Goal: Information Seeking & Learning: Learn about a topic

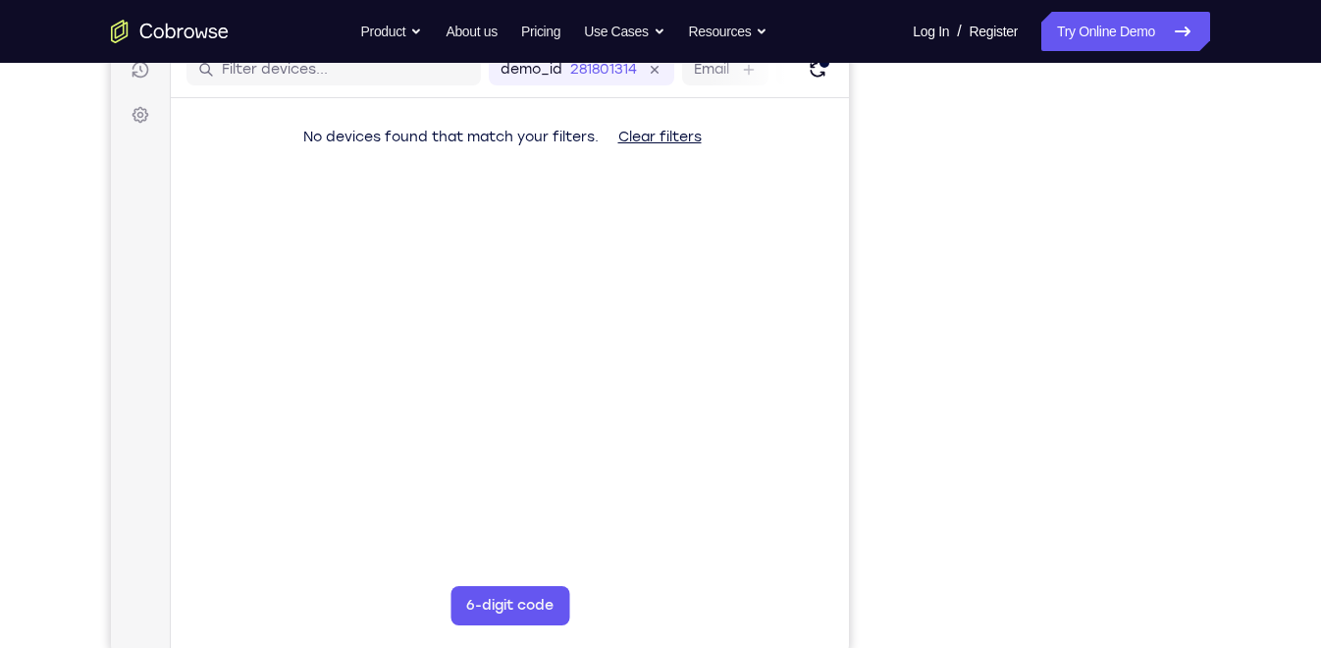
scroll to position [261, 0]
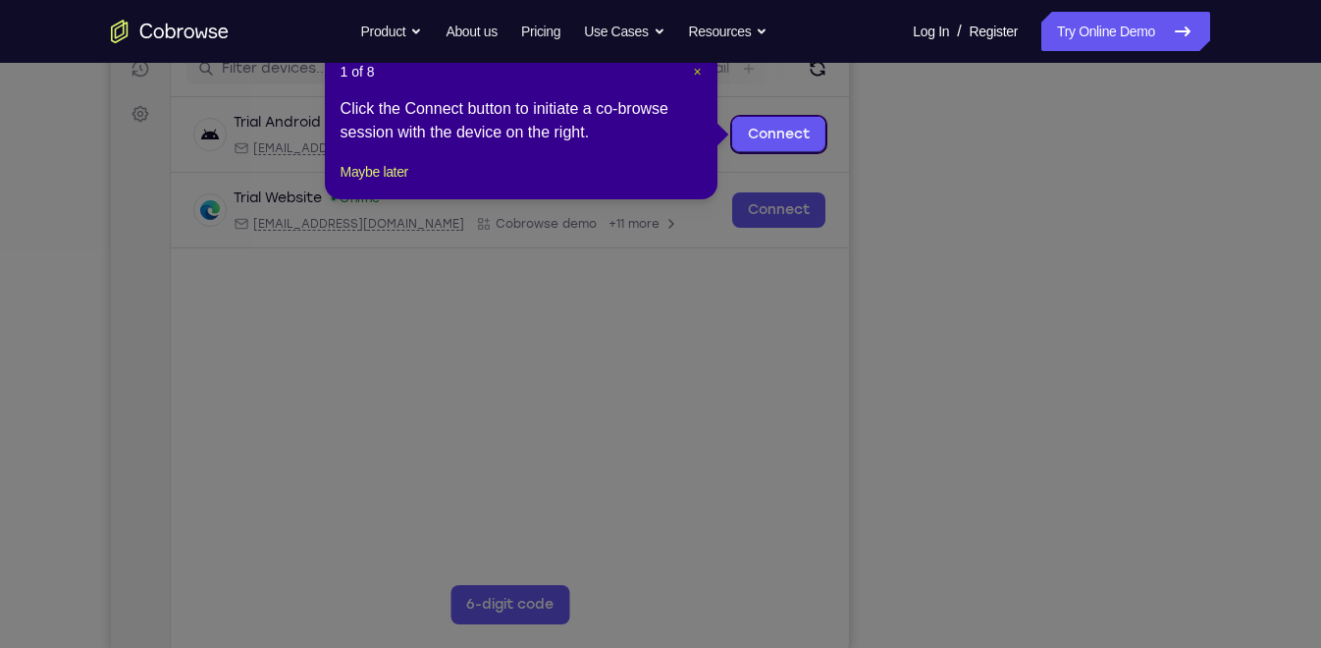
click at [701, 70] on span "×" at bounding box center [697, 72] width 8 height 16
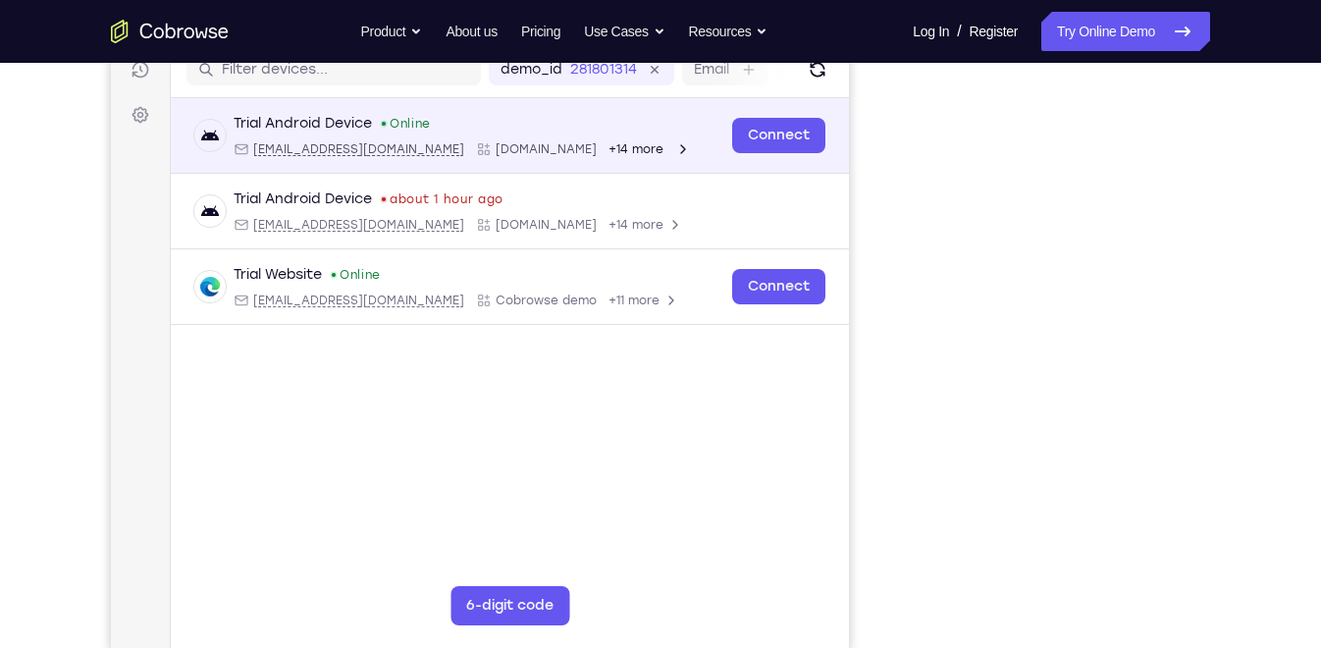
scroll to position [262, 0]
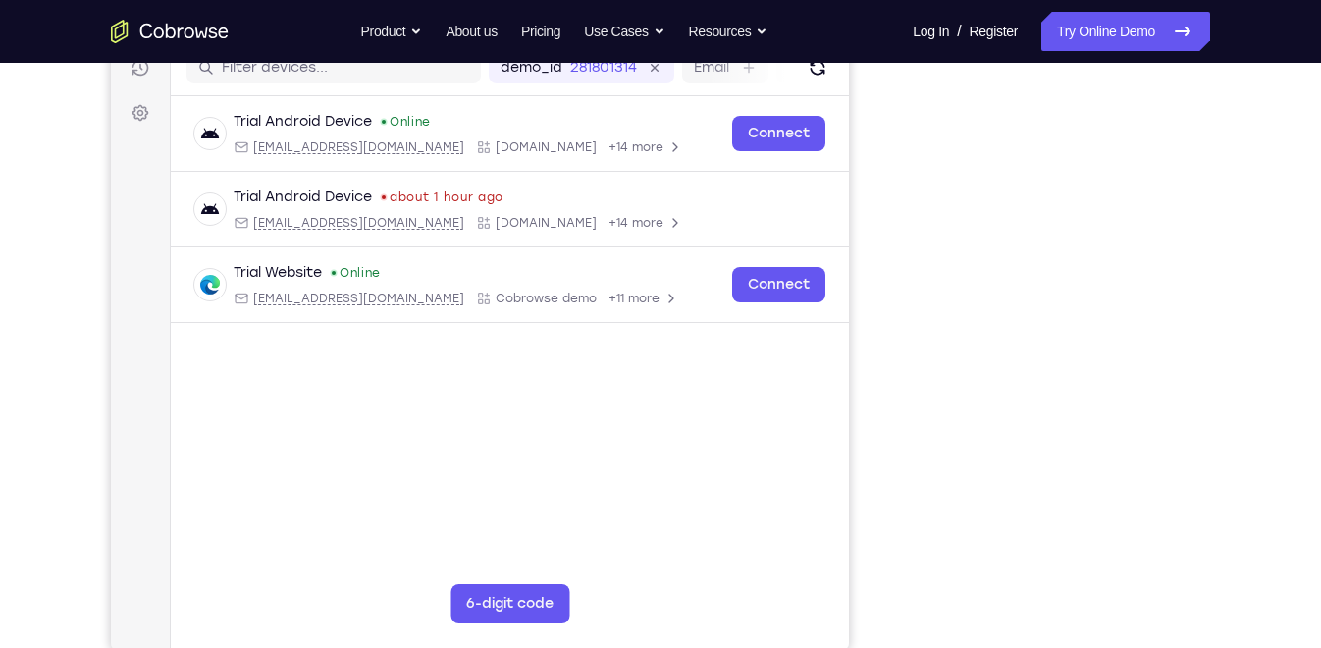
click at [209, 37] on icon "Go to the home page" at bounding box center [170, 32] width 118 height 24
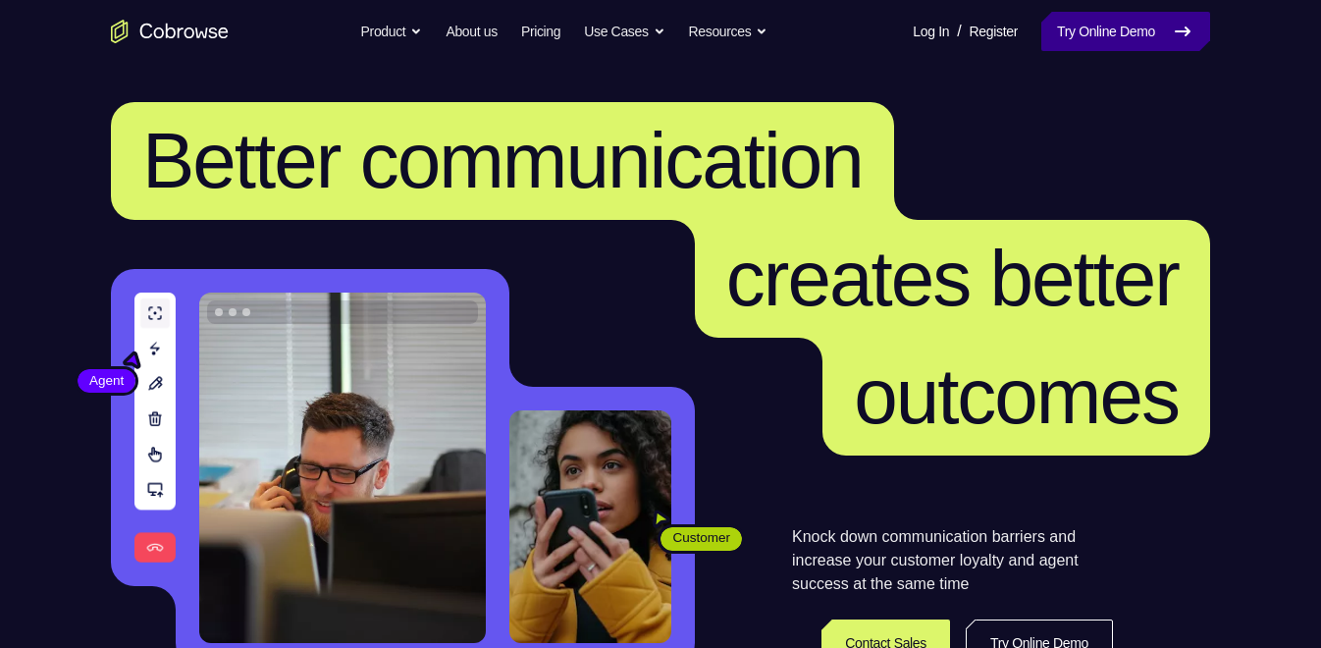
click at [1059, 28] on link "Try Online Demo" at bounding box center [1126, 31] width 169 height 39
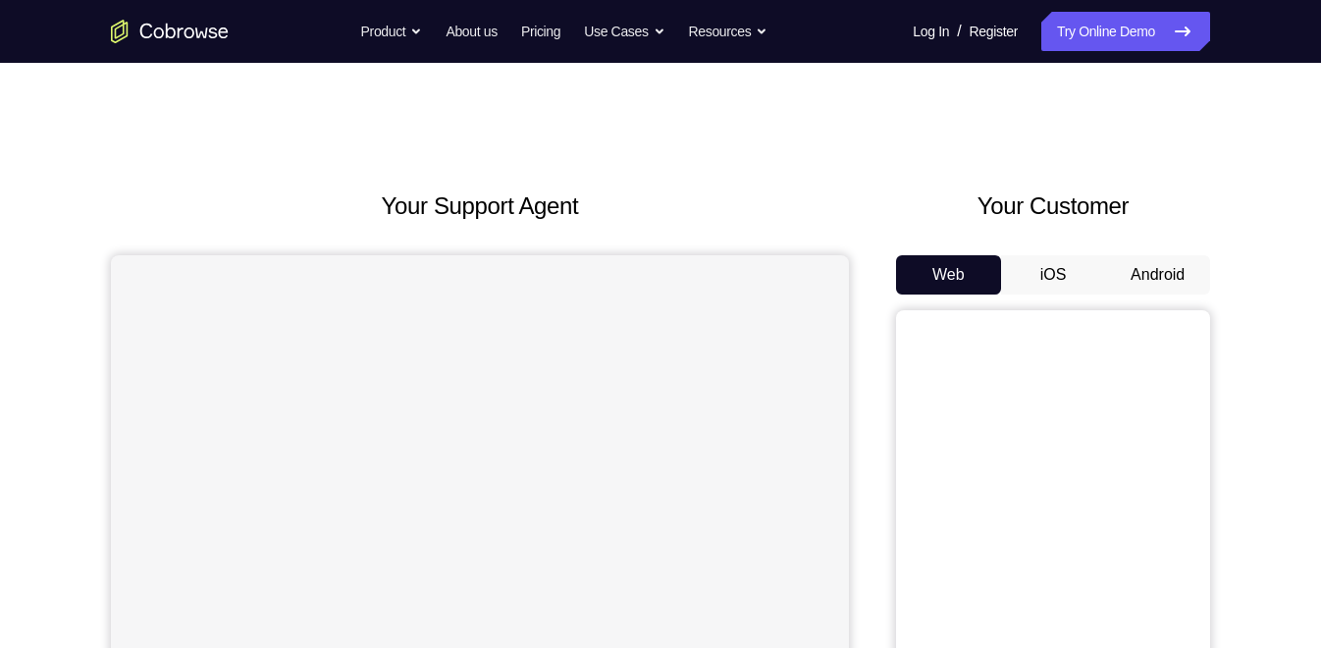
click at [1150, 275] on button "Android" at bounding box center [1157, 274] width 105 height 39
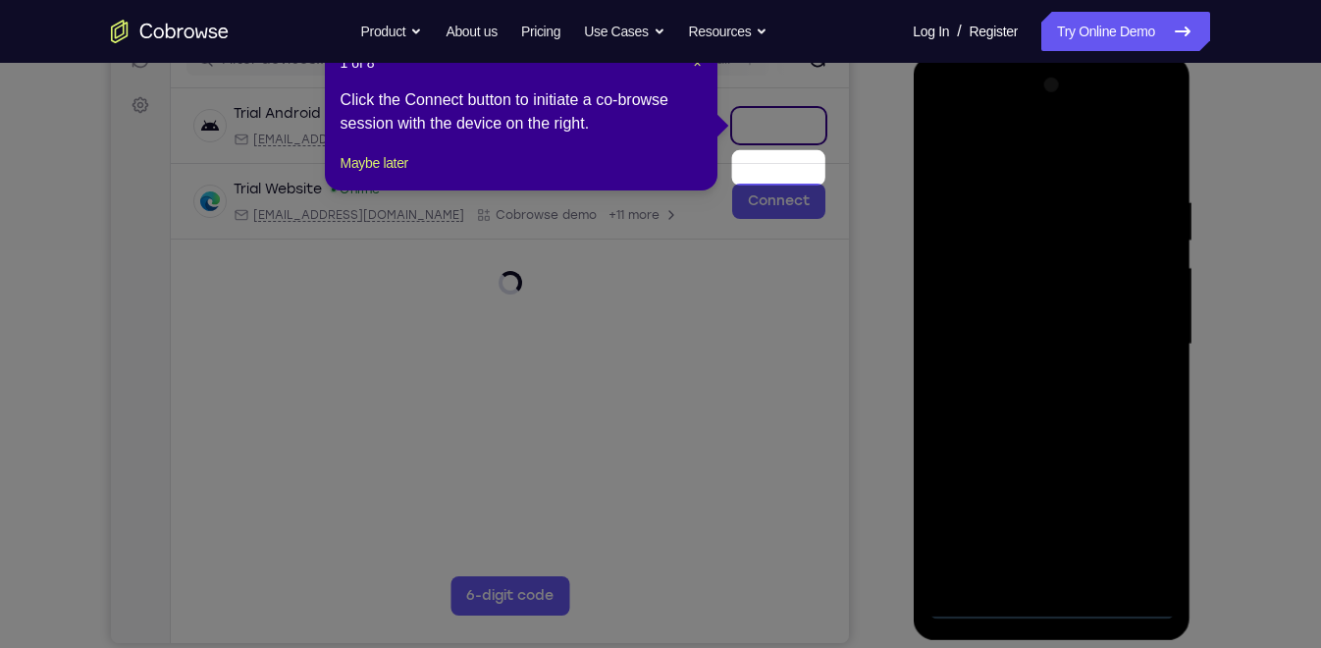
scroll to position [216, 0]
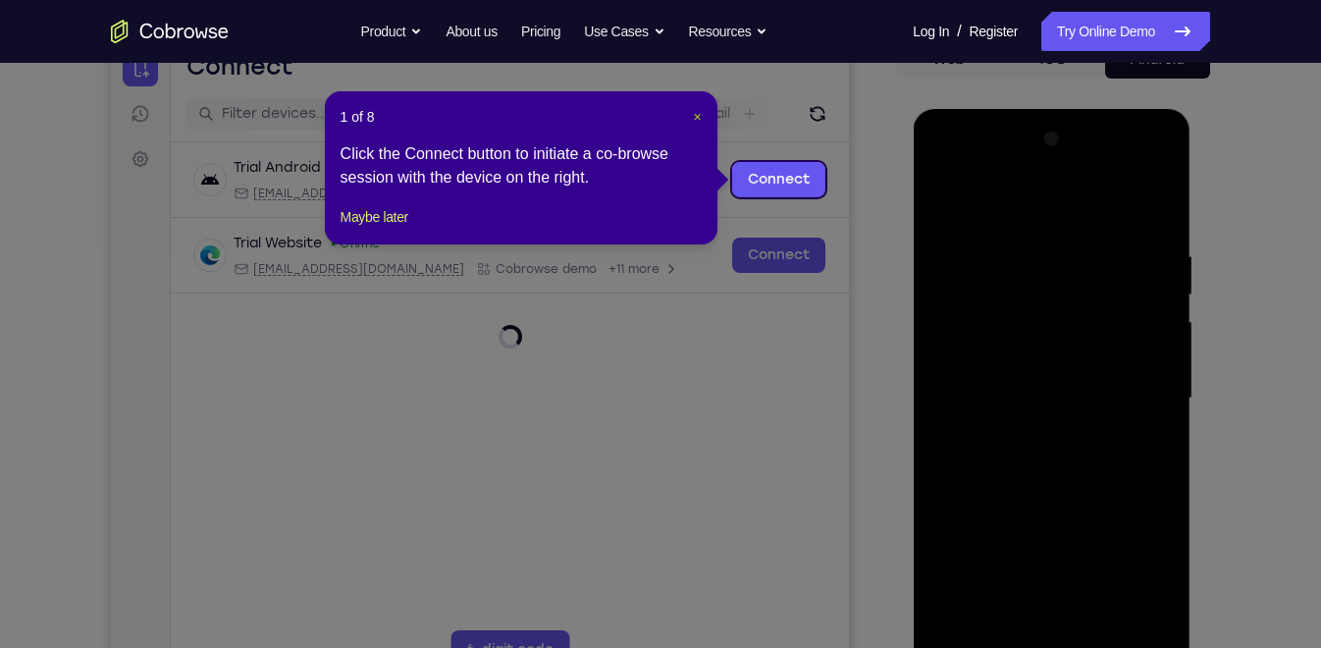
click at [695, 113] on span "×" at bounding box center [697, 117] width 8 height 16
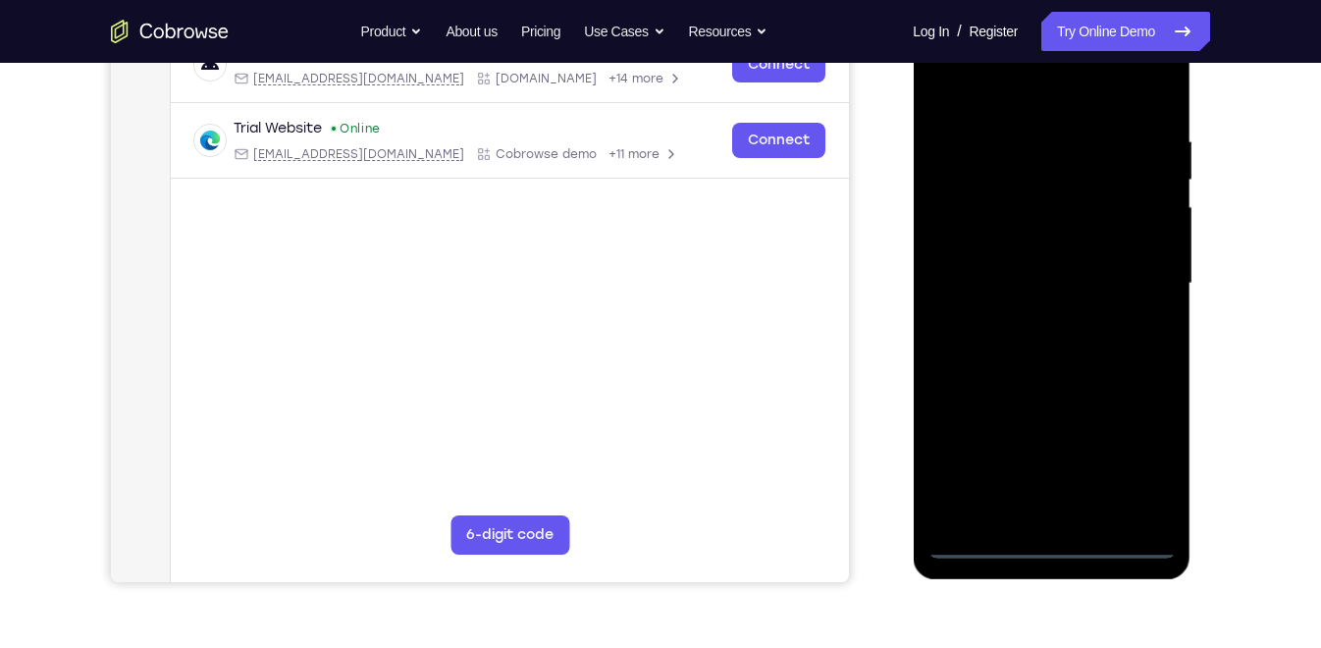
scroll to position [332, 0]
click at [1057, 538] on div at bounding box center [1051, 283] width 247 height 550
click at [1130, 456] on div at bounding box center [1051, 283] width 247 height 550
click at [972, 87] on div at bounding box center [1051, 283] width 247 height 550
click at [1141, 277] on div at bounding box center [1051, 283] width 247 height 550
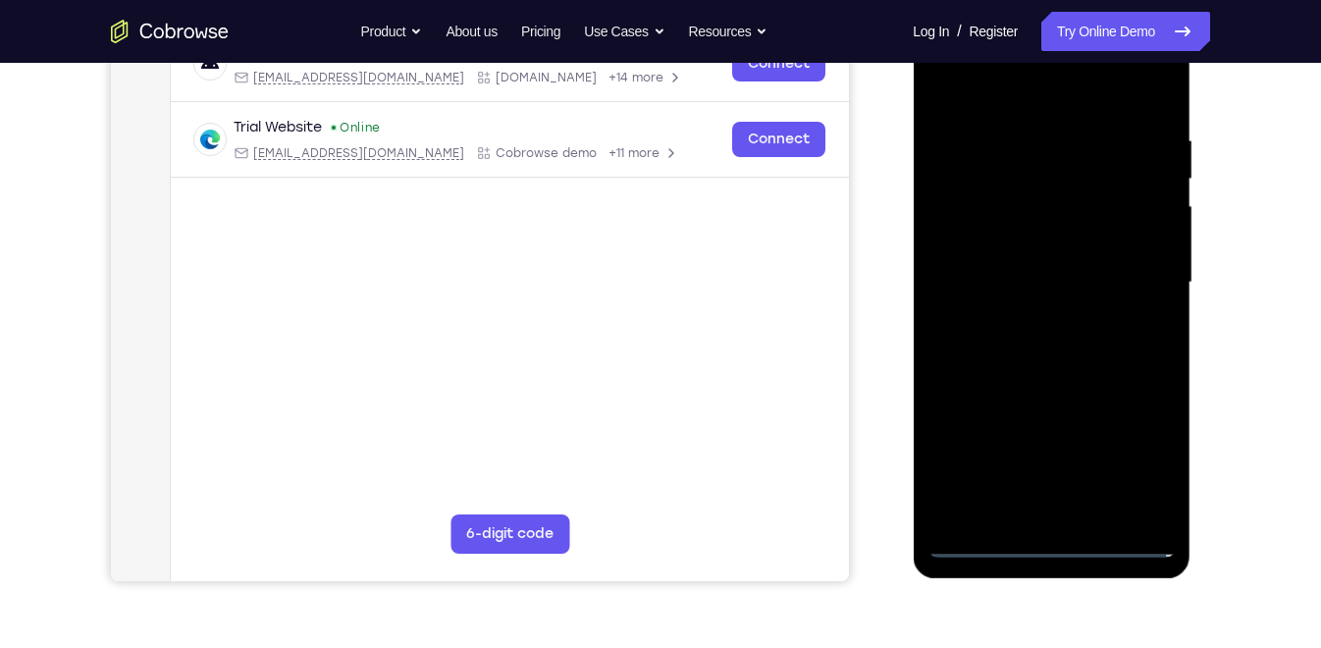
click at [1023, 317] on div at bounding box center [1051, 283] width 247 height 550
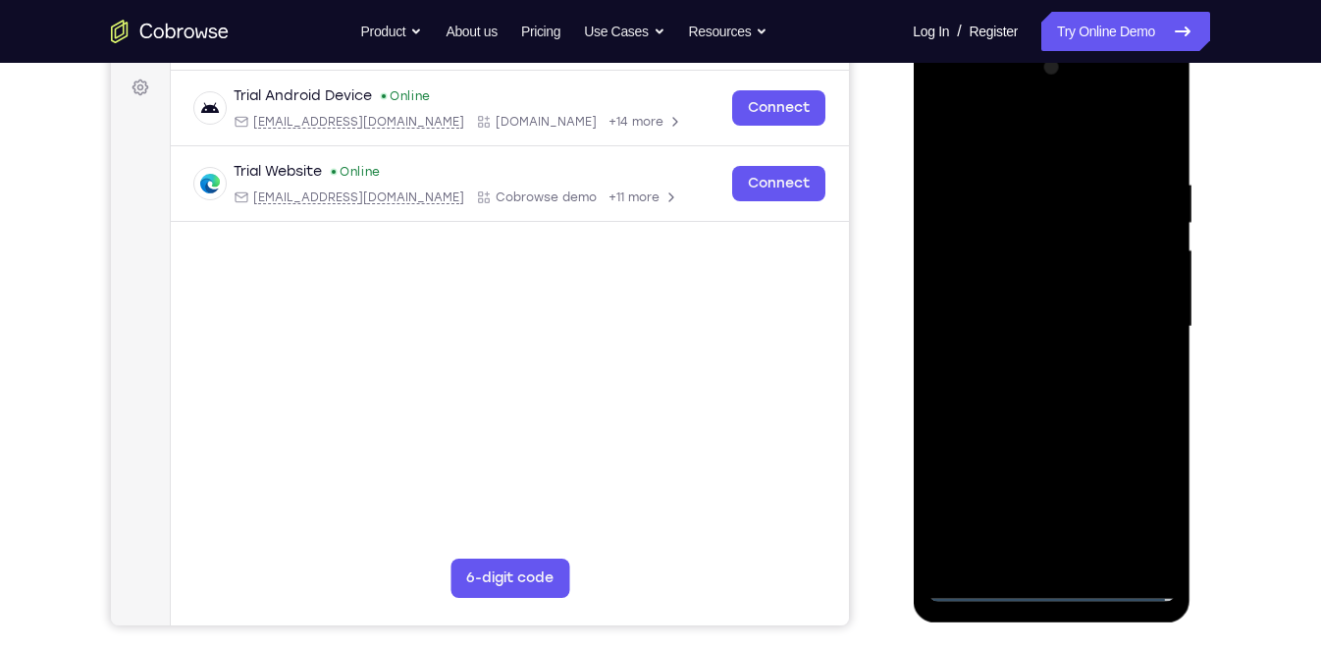
scroll to position [286, 0]
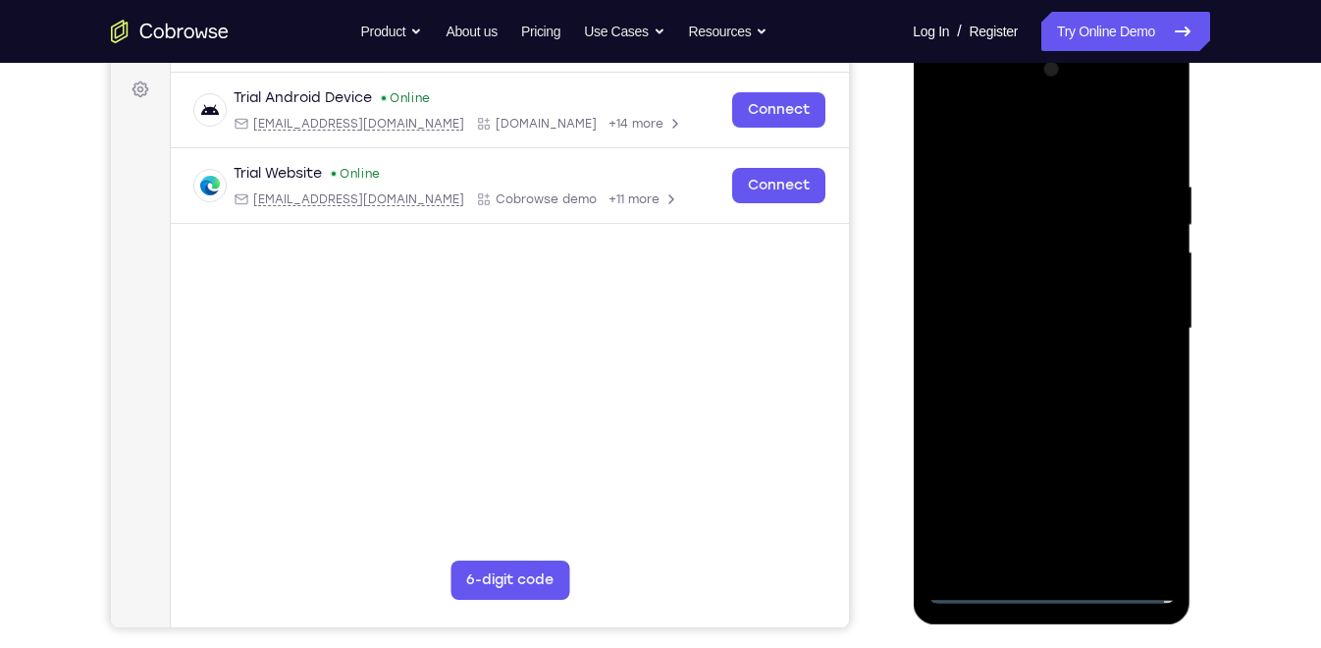
click at [1023, 317] on div at bounding box center [1051, 329] width 247 height 550
click at [1021, 287] on div at bounding box center [1051, 329] width 247 height 550
click at [997, 321] on div at bounding box center [1051, 329] width 247 height 550
click at [1015, 373] on div at bounding box center [1051, 329] width 247 height 550
click at [1015, 353] on div at bounding box center [1051, 329] width 247 height 550
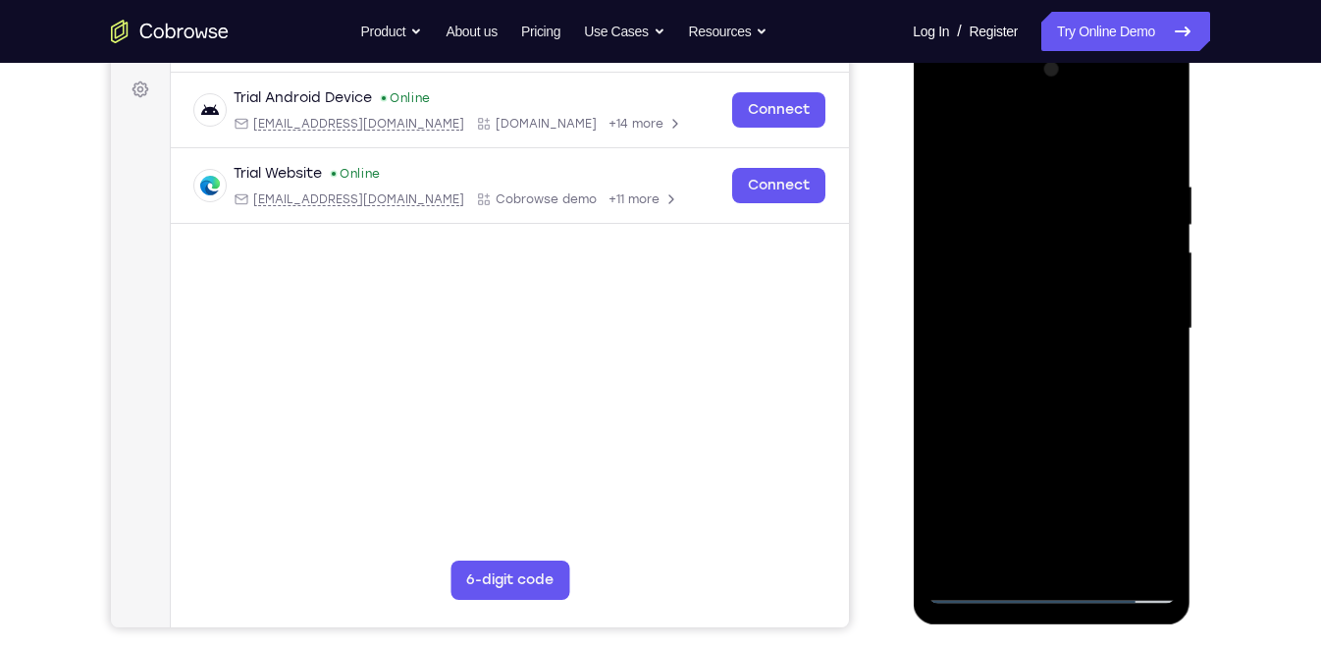
click at [1017, 323] on div at bounding box center [1051, 329] width 247 height 550
click at [1014, 393] on div at bounding box center [1051, 329] width 247 height 550
click at [989, 396] on div at bounding box center [1051, 329] width 247 height 550
click at [1044, 407] on div at bounding box center [1051, 329] width 247 height 550
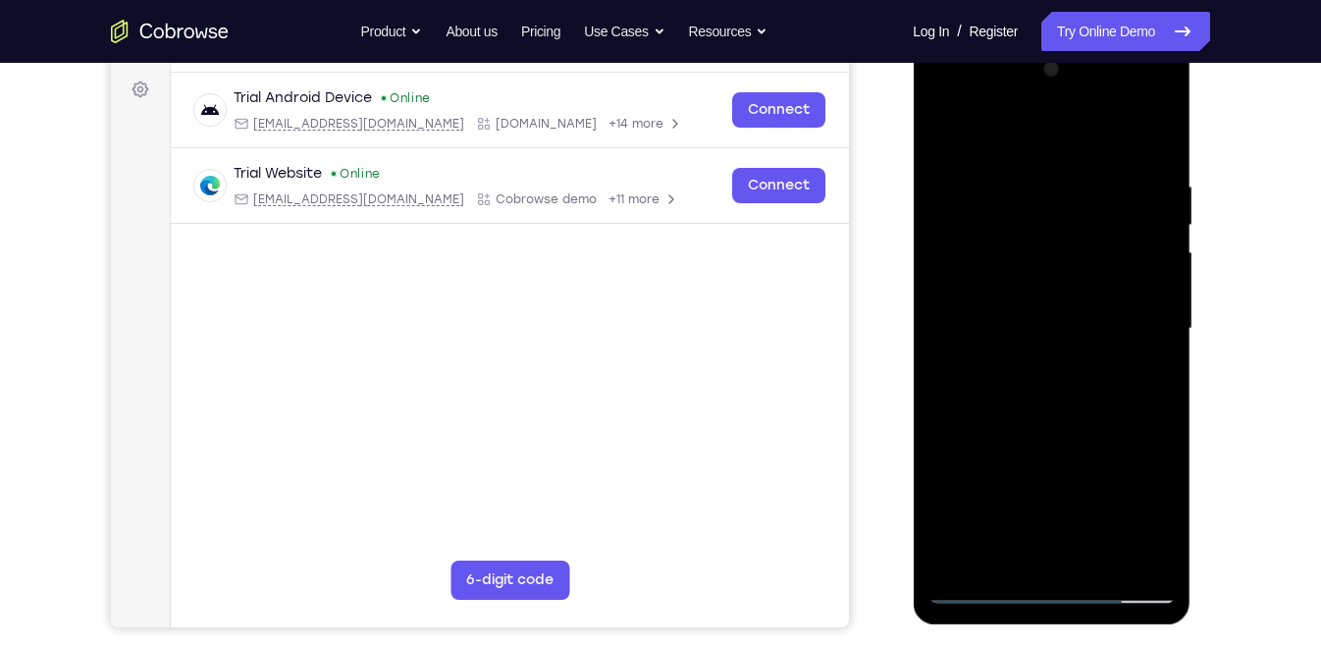
click at [1166, 562] on div at bounding box center [1051, 329] width 247 height 550
click at [1101, 562] on div at bounding box center [1051, 329] width 247 height 550
click at [1020, 427] on div at bounding box center [1051, 329] width 247 height 550
click at [1043, 446] on div at bounding box center [1051, 329] width 247 height 550
click at [1043, 550] on div at bounding box center [1051, 329] width 247 height 550
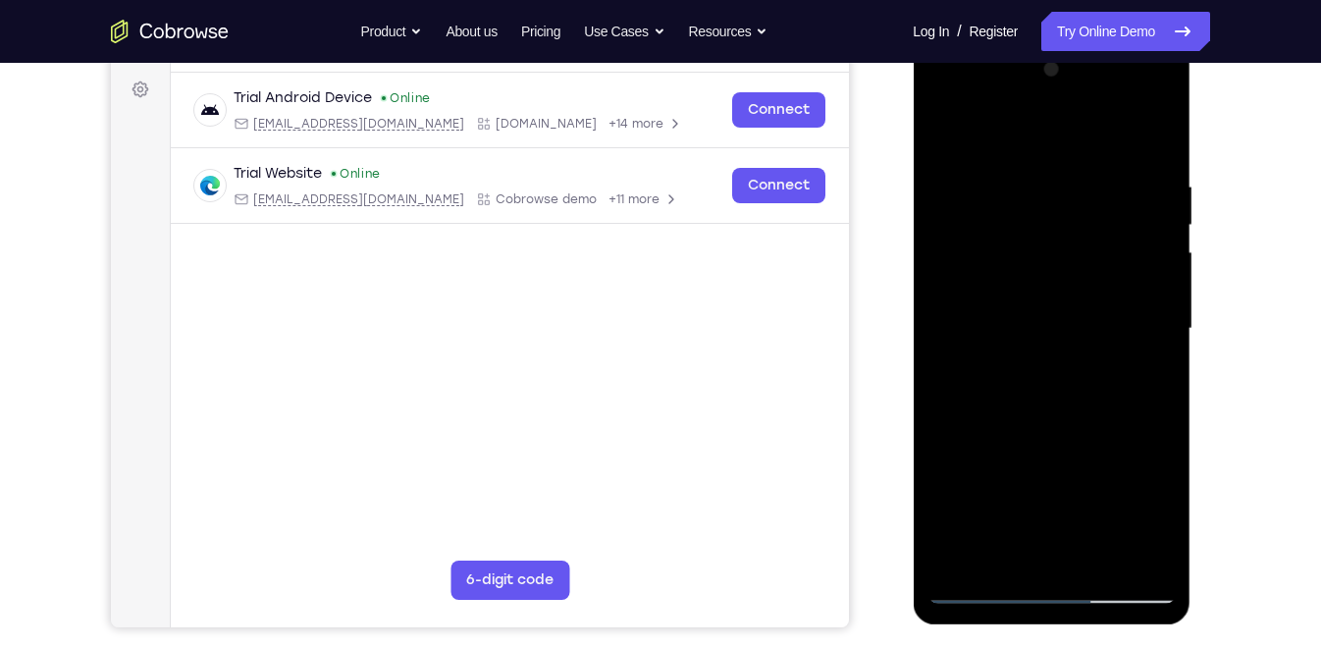
click at [1160, 517] on div at bounding box center [1051, 329] width 247 height 550
click at [1152, 516] on div at bounding box center [1051, 329] width 247 height 550
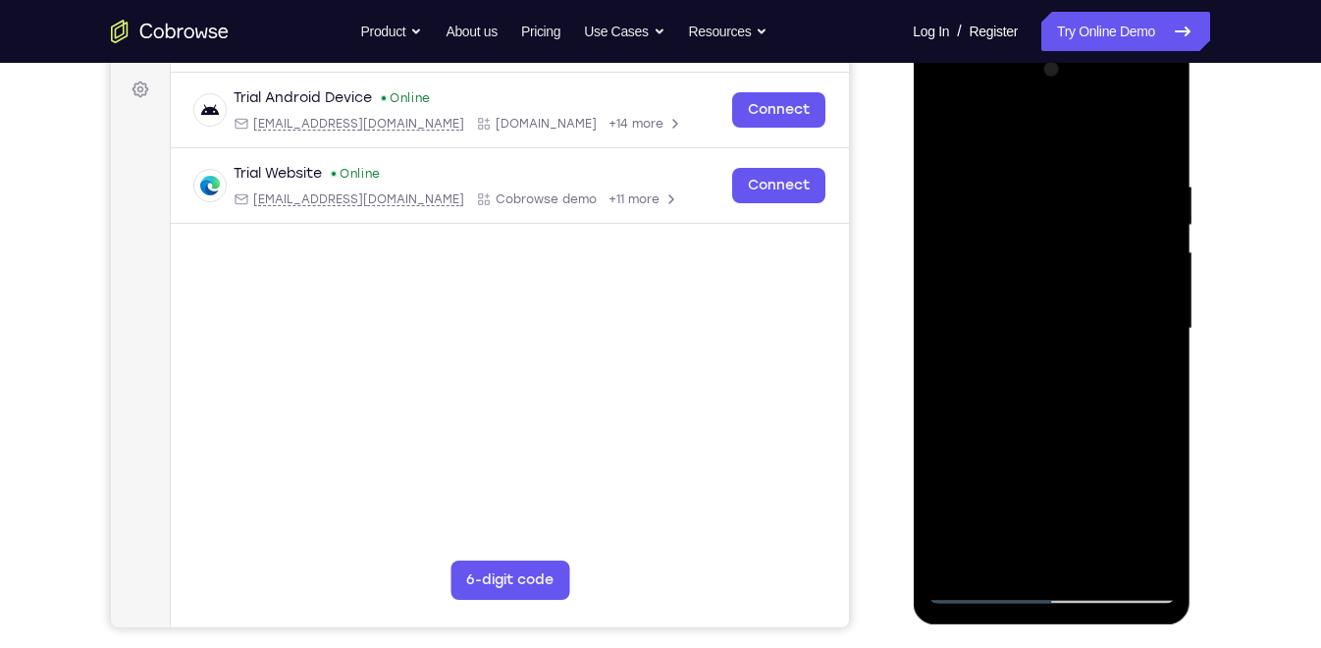
click at [1147, 376] on div at bounding box center [1051, 329] width 247 height 550
click at [1152, 518] on div at bounding box center [1051, 329] width 247 height 550
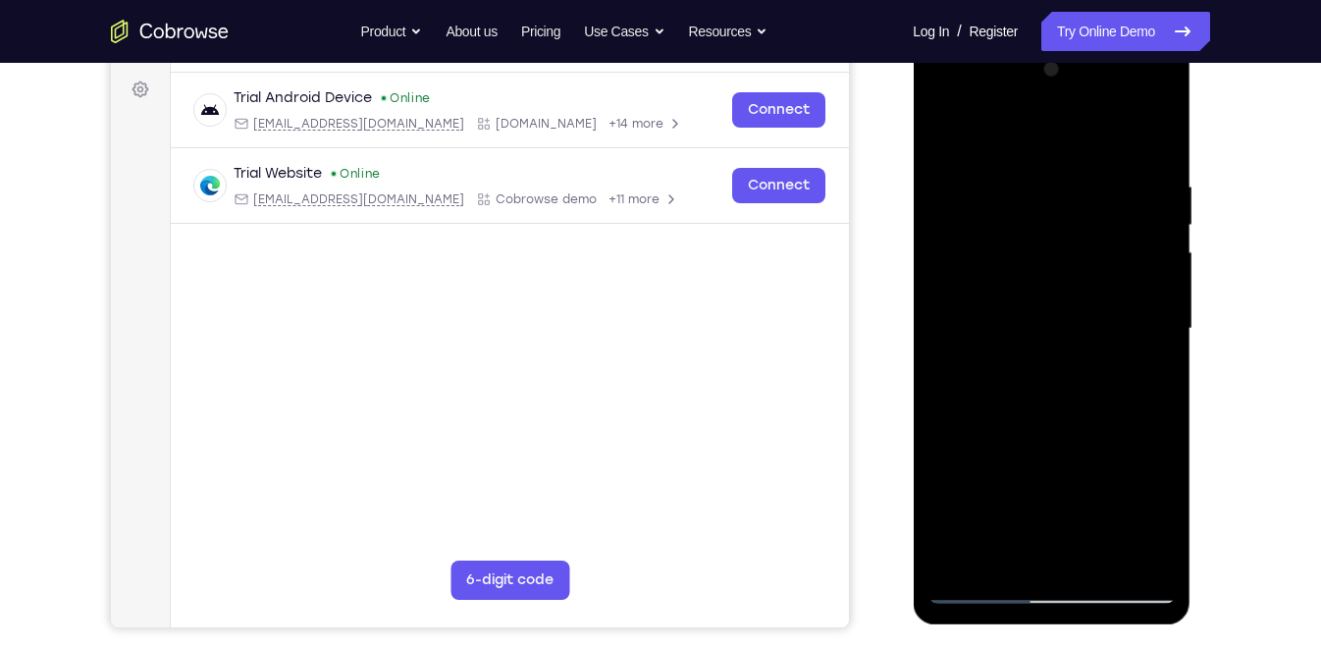
click at [1152, 518] on div at bounding box center [1051, 329] width 247 height 550
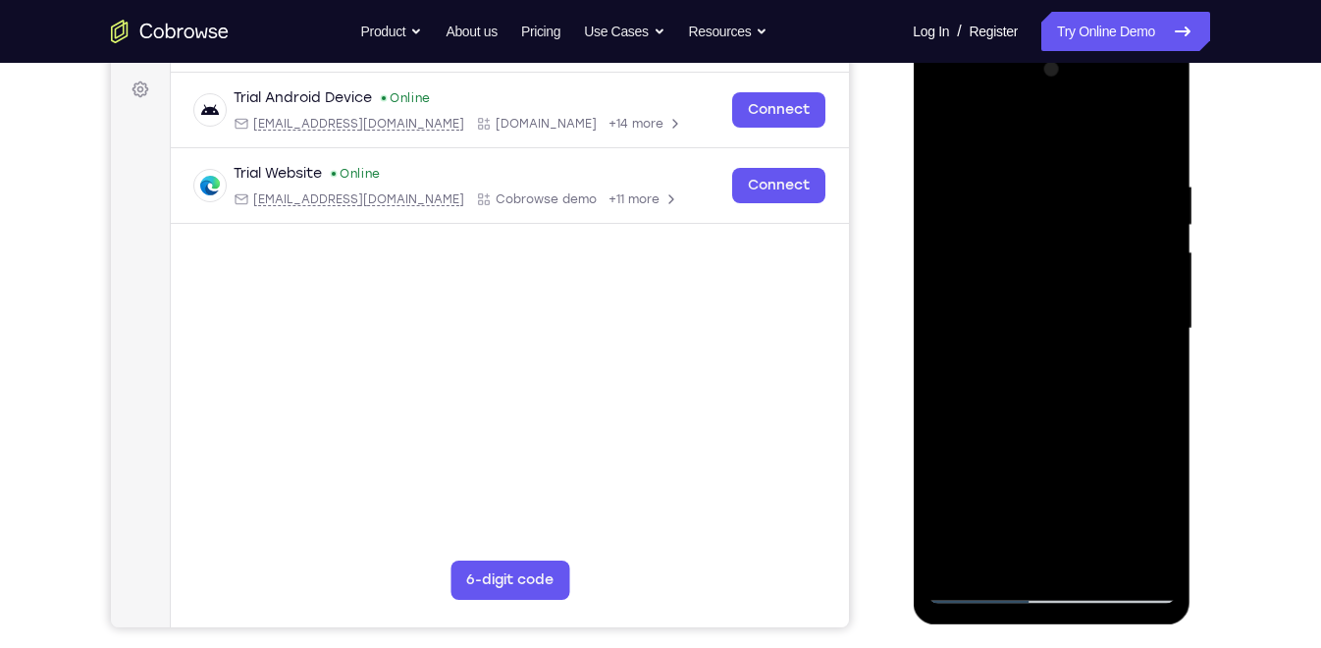
click at [1152, 518] on div at bounding box center [1051, 329] width 247 height 550
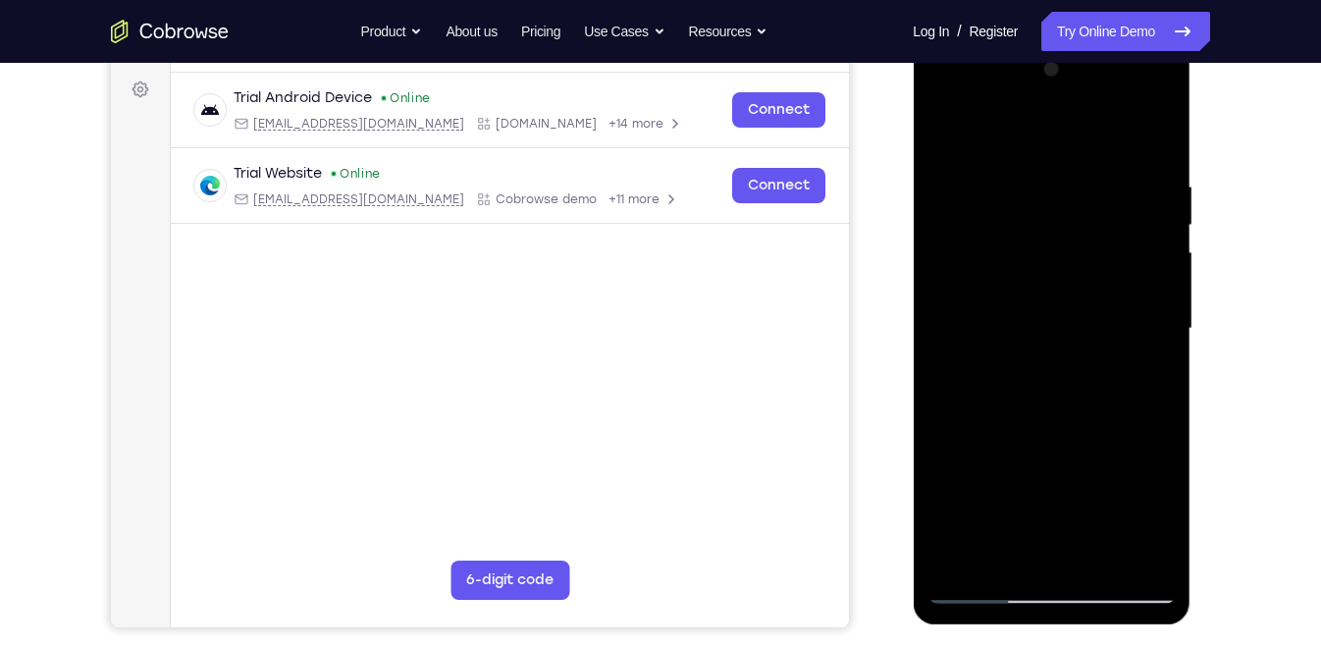
click at [1144, 373] on div at bounding box center [1051, 329] width 247 height 550
click at [945, 134] on div at bounding box center [1051, 329] width 247 height 550
click at [1017, 319] on div at bounding box center [1051, 329] width 247 height 550
click at [943, 131] on div at bounding box center [1051, 329] width 247 height 550
click at [1029, 345] on div at bounding box center [1051, 329] width 247 height 550
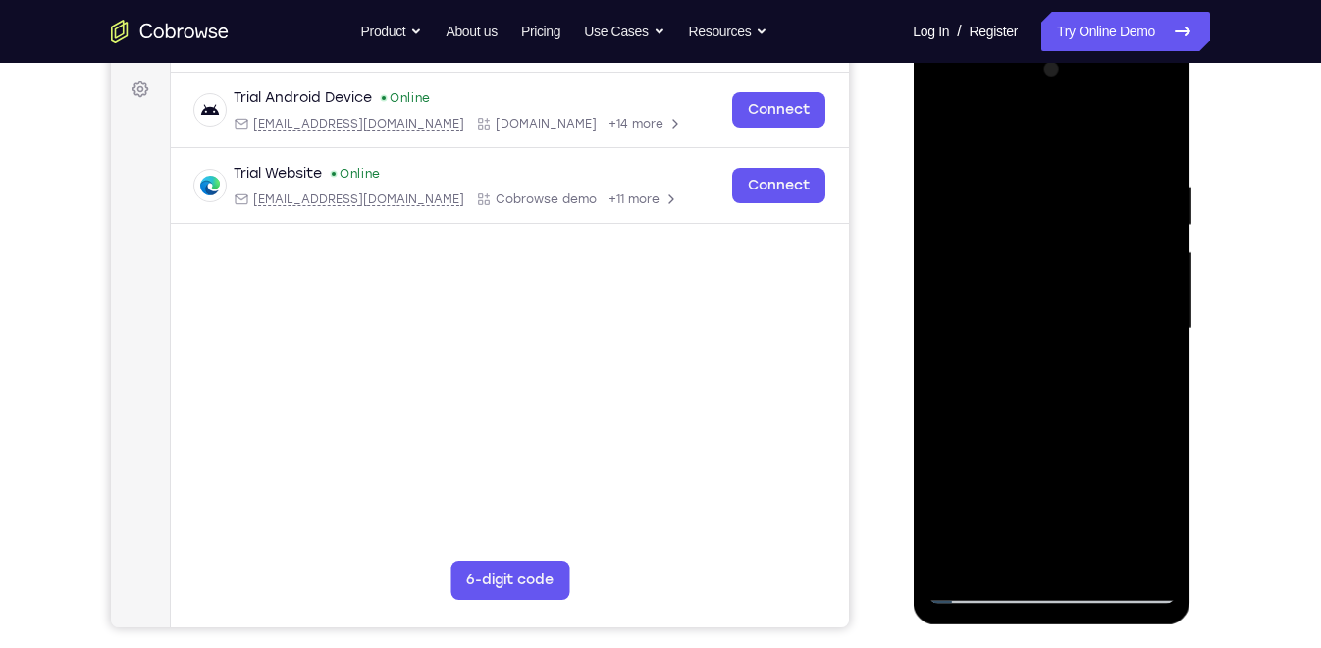
click at [950, 140] on div at bounding box center [1051, 329] width 247 height 550
click at [1099, 237] on div at bounding box center [1051, 329] width 247 height 550
click at [1065, 269] on div at bounding box center [1051, 329] width 247 height 550
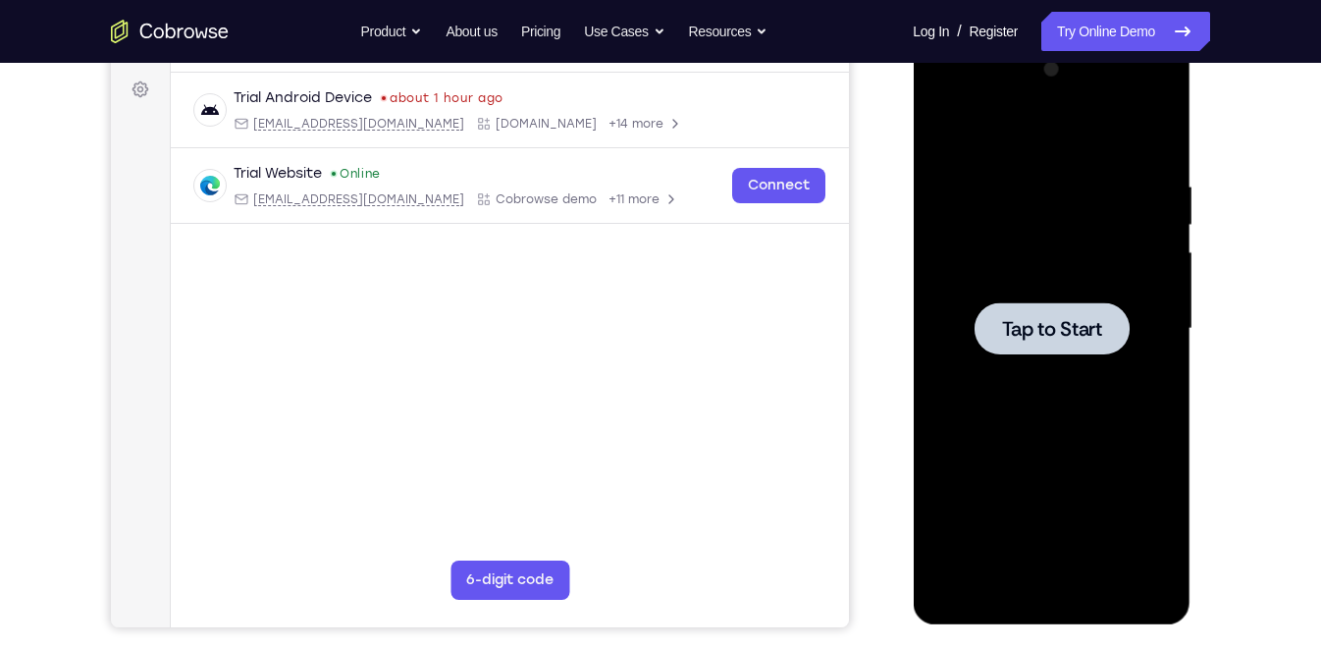
click at [1056, 311] on div at bounding box center [1051, 328] width 155 height 52
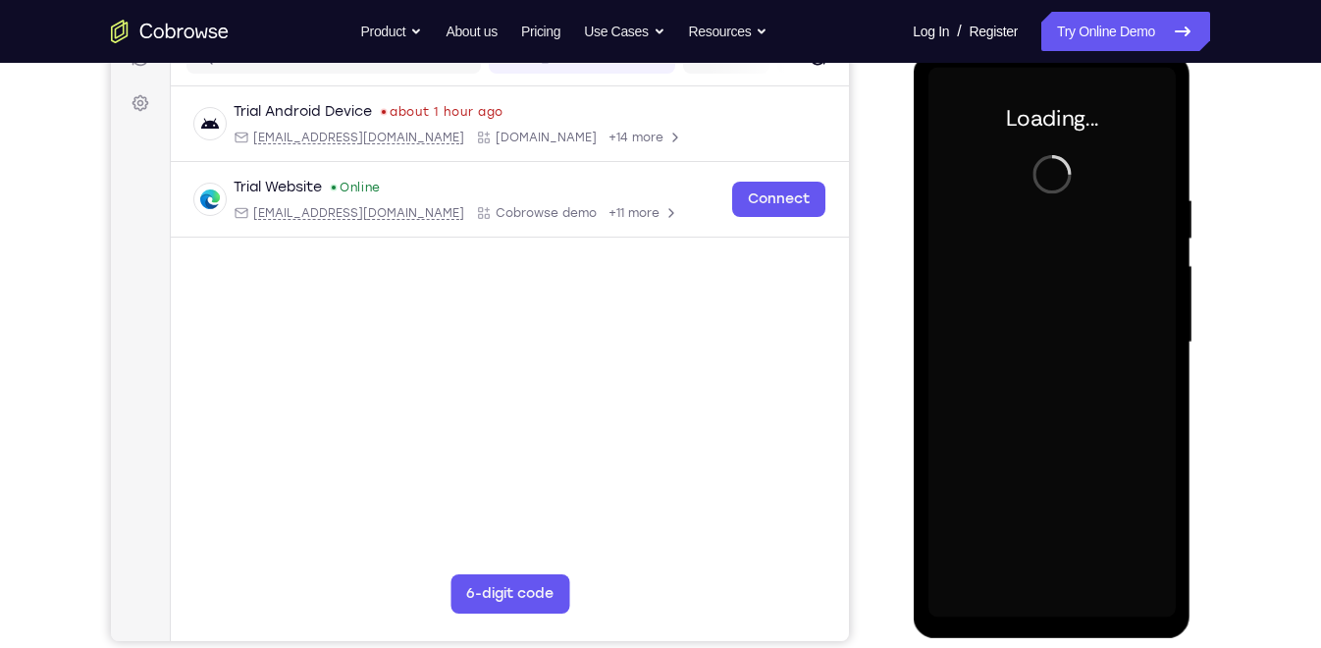
scroll to position [271, 0]
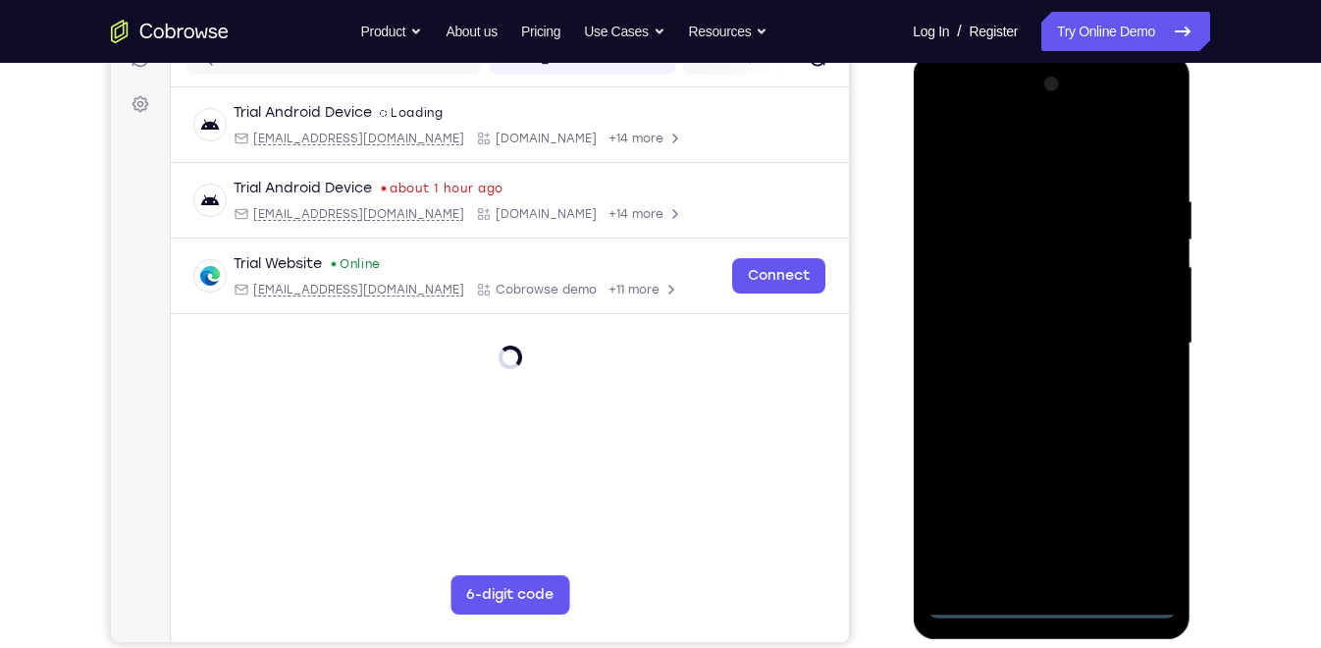
click at [1049, 600] on div at bounding box center [1051, 344] width 247 height 550
click at [1055, 613] on div at bounding box center [1051, 344] width 247 height 550
click at [1147, 526] on div at bounding box center [1051, 344] width 247 height 550
click at [970, 150] on div at bounding box center [1051, 344] width 247 height 550
click at [1137, 344] on div at bounding box center [1051, 344] width 247 height 550
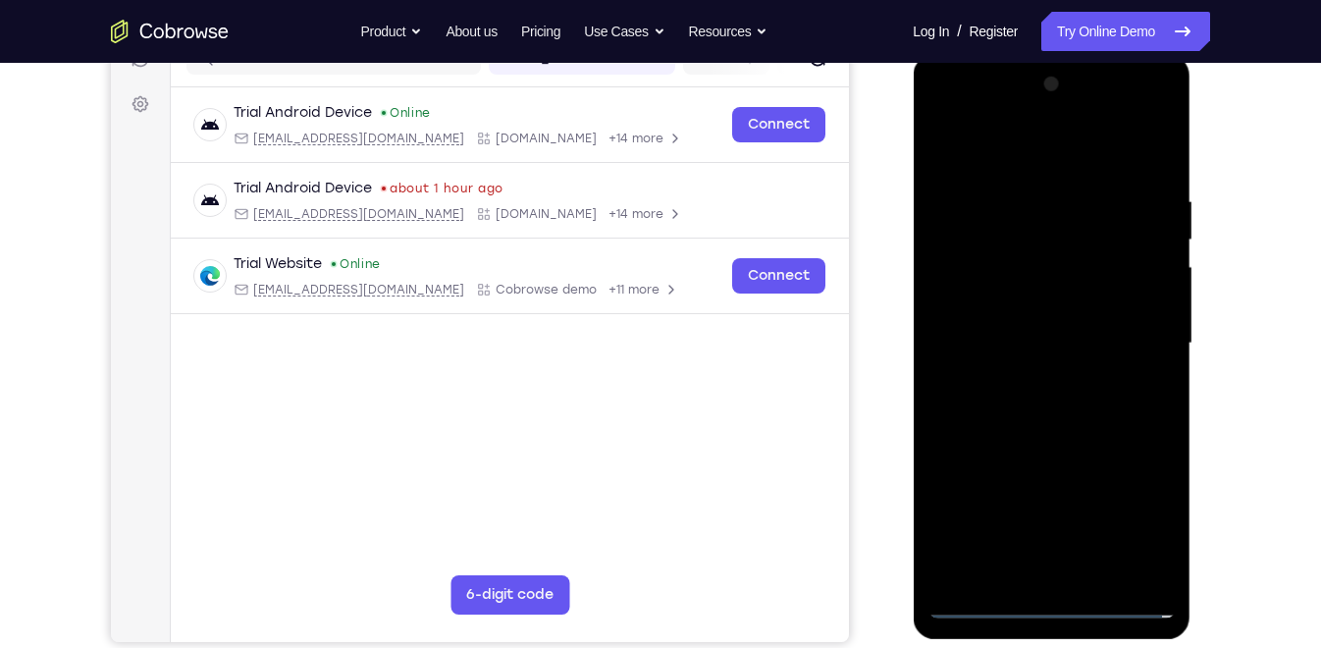
click at [1030, 551] on div at bounding box center [1051, 344] width 247 height 550
click at [1035, 380] on div at bounding box center [1051, 344] width 247 height 550
click at [994, 323] on div at bounding box center [1051, 344] width 247 height 550
click at [994, 306] on div at bounding box center [1051, 344] width 247 height 550
click at [1006, 334] on div at bounding box center [1051, 344] width 247 height 550
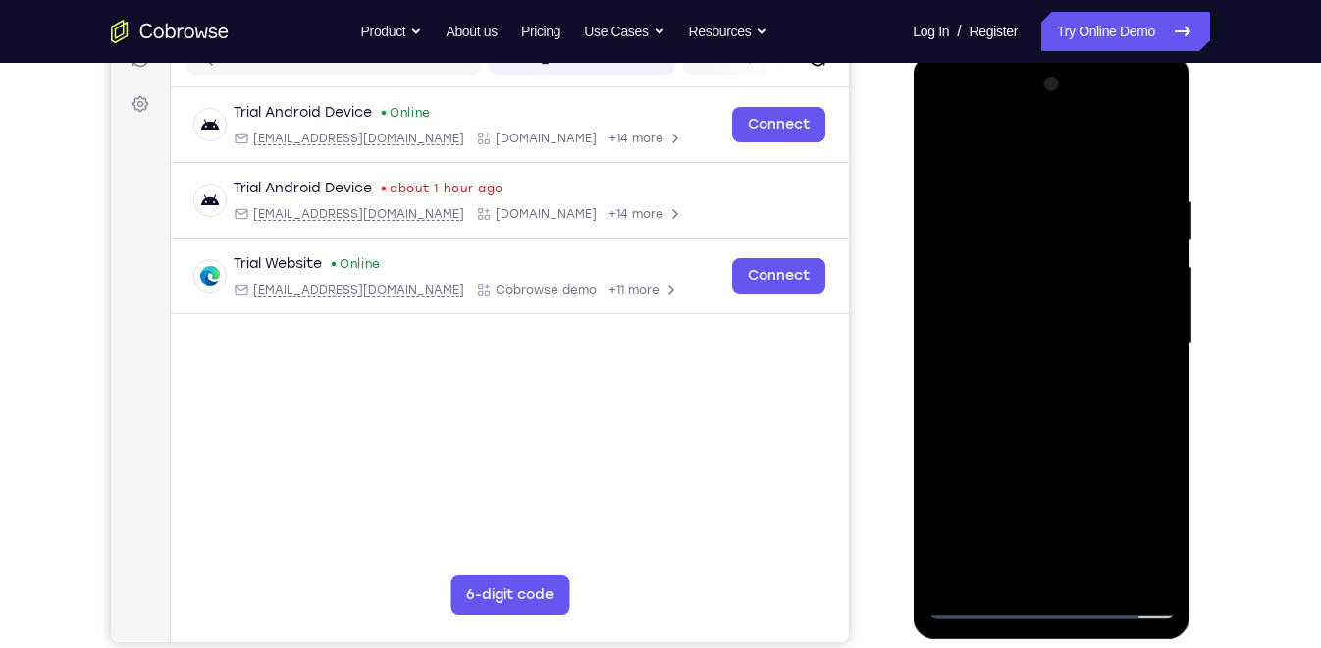
click at [1002, 409] on div at bounding box center [1051, 344] width 247 height 550
click at [1166, 567] on div at bounding box center [1051, 344] width 247 height 550
click at [1021, 422] on div at bounding box center [1051, 344] width 247 height 550
click at [1158, 168] on div at bounding box center [1051, 344] width 247 height 550
click at [1152, 149] on div at bounding box center [1051, 344] width 247 height 550
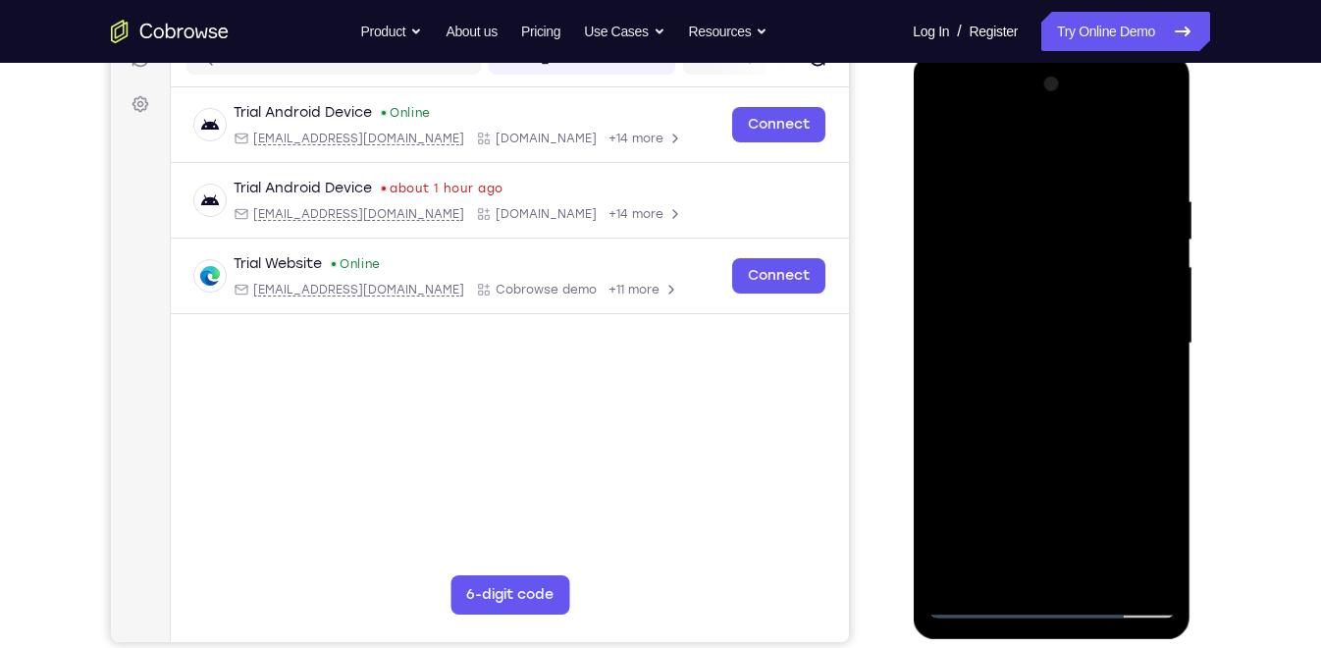
click at [1103, 576] on div at bounding box center [1051, 344] width 247 height 550
click at [1065, 445] on div at bounding box center [1051, 344] width 247 height 550
click at [1040, 343] on div at bounding box center [1051, 344] width 247 height 550
click at [947, 146] on div at bounding box center [1051, 344] width 247 height 550
click at [1072, 358] on div at bounding box center [1051, 344] width 247 height 550
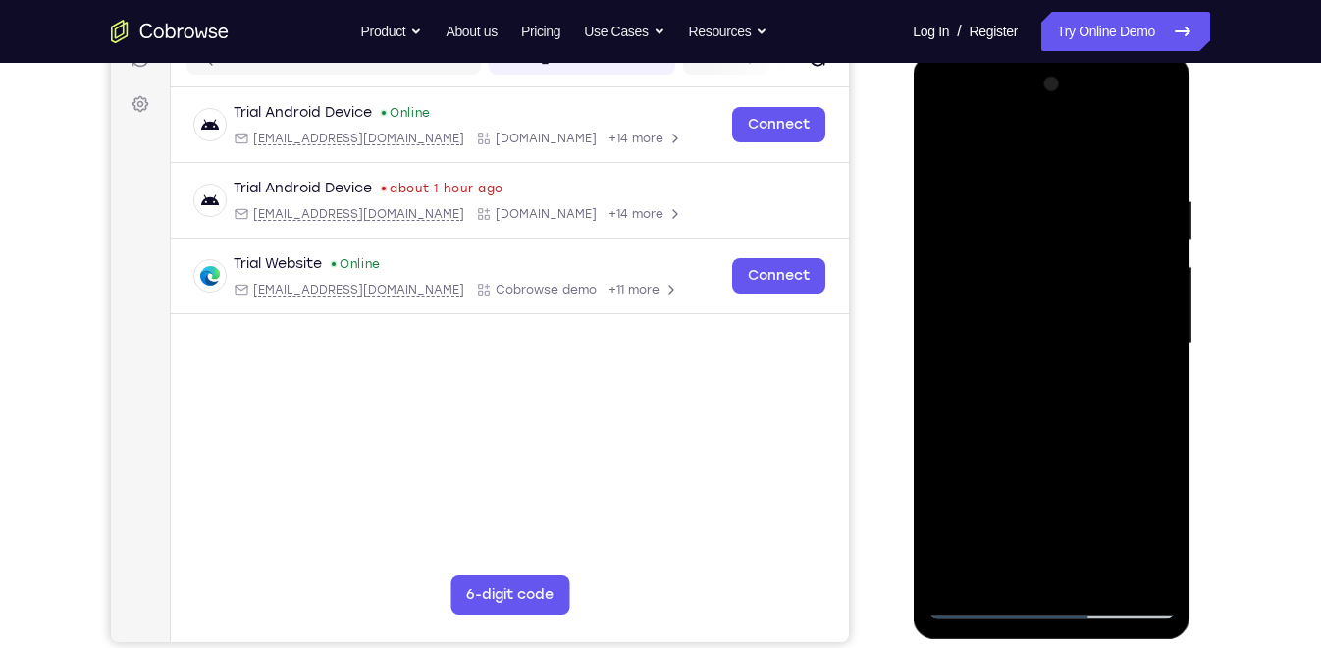
click at [943, 141] on div at bounding box center [1051, 344] width 247 height 550
click at [1048, 416] on div at bounding box center [1051, 344] width 247 height 550
drag, startPoint x: 1048, startPoint y: 416, endPoint x: 1059, endPoint y: 354, distance: 62.8
click at [1059, 354] on div at bounding box center [1051, 344] width 247 height 550
drag, startPoint x: 1072, startPoint y: 519, endPoint x: 1072, endPoint y: 466, distance: 53.0
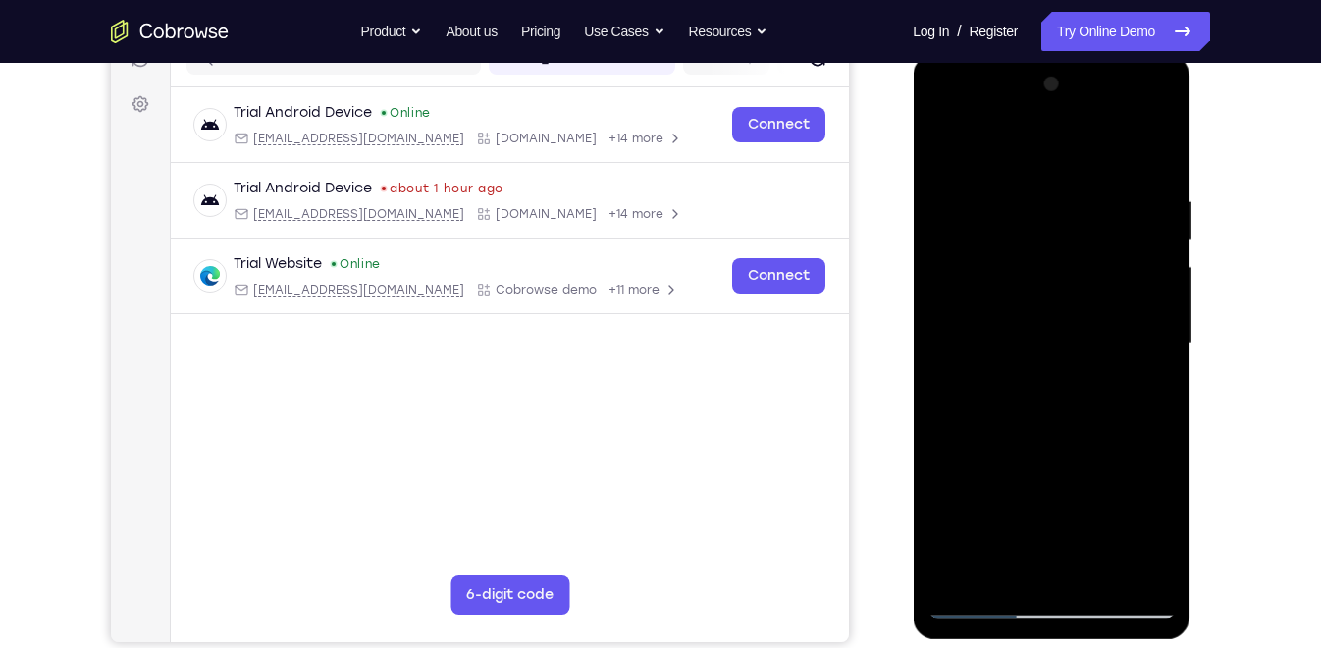
click at [1072, 466] on div at bounding box center [1051, 344] width 247 height 550
click at [1059, 535] on div at bounding box center [1051, 344] width 247 height 550
click at [1149, 392] on div at bounding box center [1051, 344] width 247 height 550
click at [946, 141] on div at bounding box center [1051, 344] width 247 height 550
drag, startPoint x: 1059, startPoint y: 384, endPoint x: 1091, endPoint y: 521, distance: 141.0
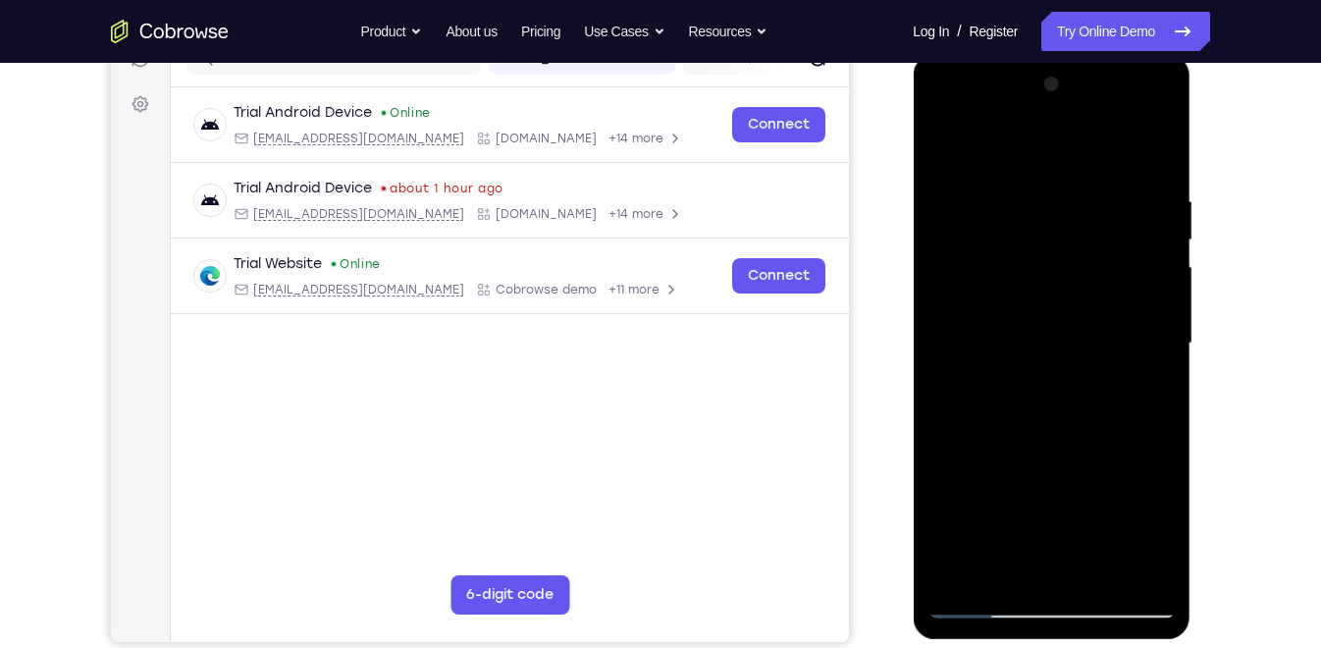
click at [1091, 521] on div at bounding box center [1051, 344] width 247 height 550
click at [1002, 334] on div at bounding box center [1051, 344] width 247 height 550
click at [1030, 328] on div at bounding box center [1051, 344] width 247 height 550
click at [1006, 143] on div at bounding box center [1051, 344] width 247 height 550
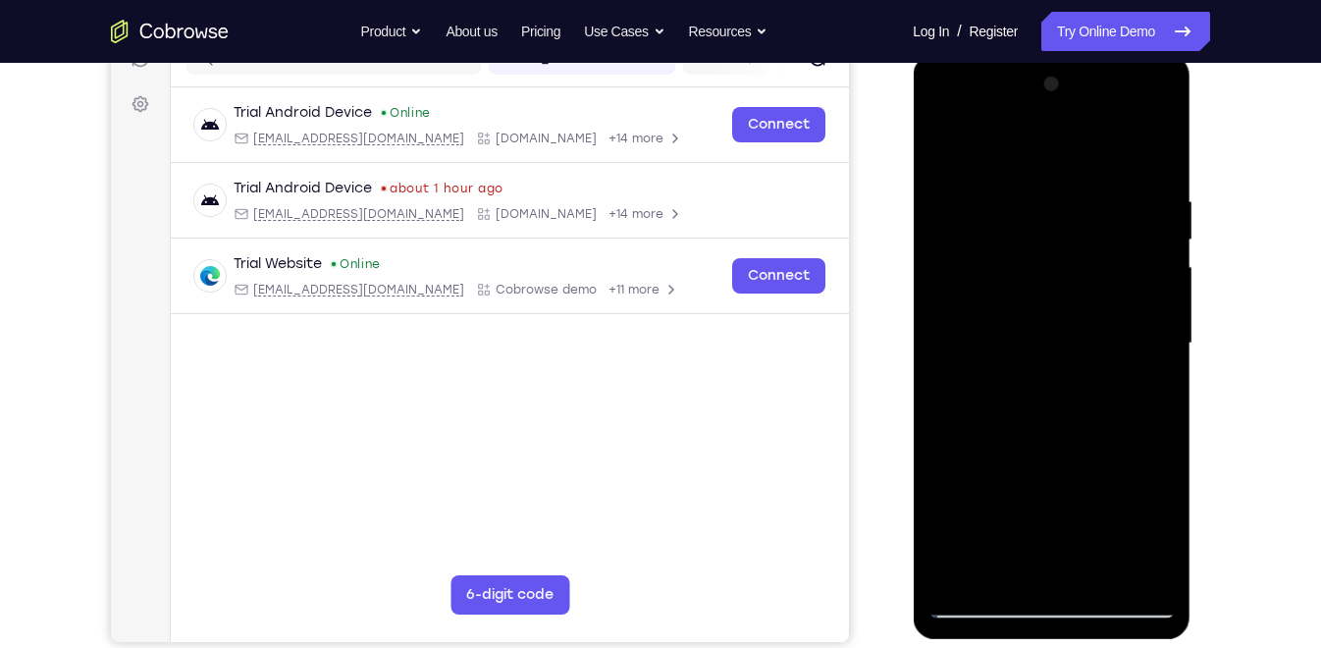
click at [1036, 213] on div at bounding box center [1051, 344] width 247 height 550
click at [946, 137] on div at bounding box center [1051, 344] width 247 height 550
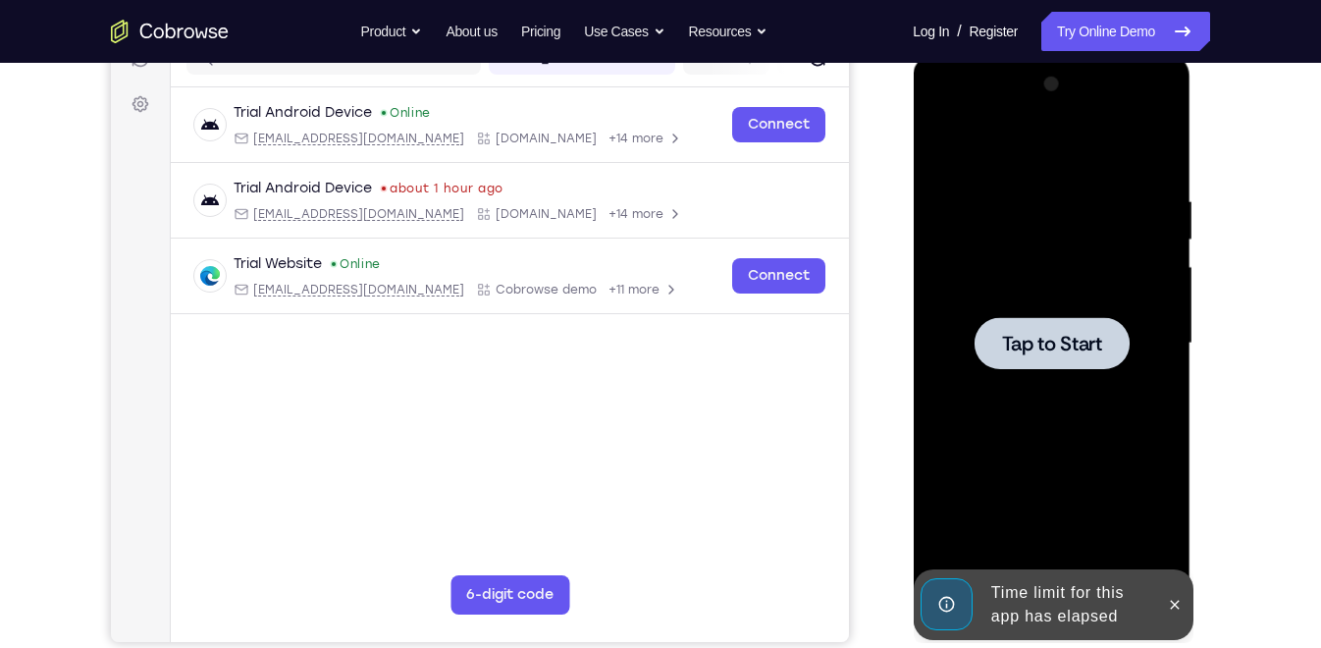
click at [1056, 353] on span "Tap to Start" at bounding box center [1051, 344] width 100 height 20
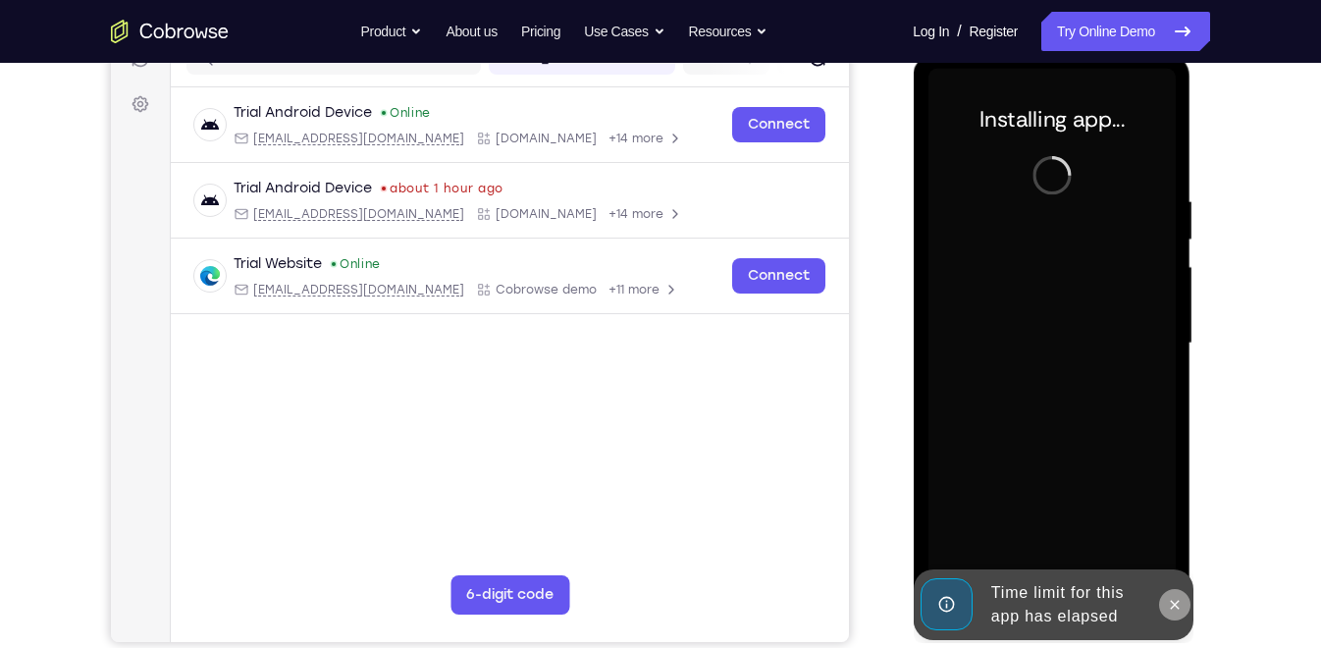
click at [1181, 607] on icon at bounding box center [1174, 605] width 16 height 16
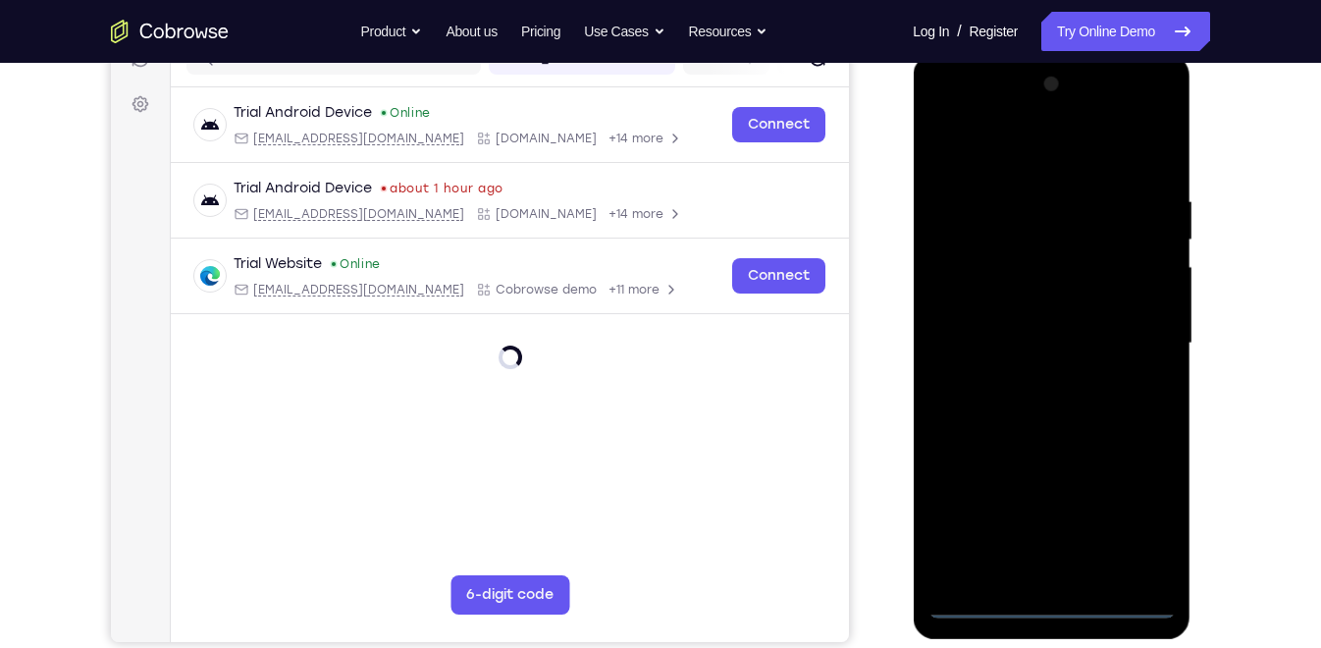
click at [1056, 601] on div at bounding box center [1051, 344] width 247 height 550
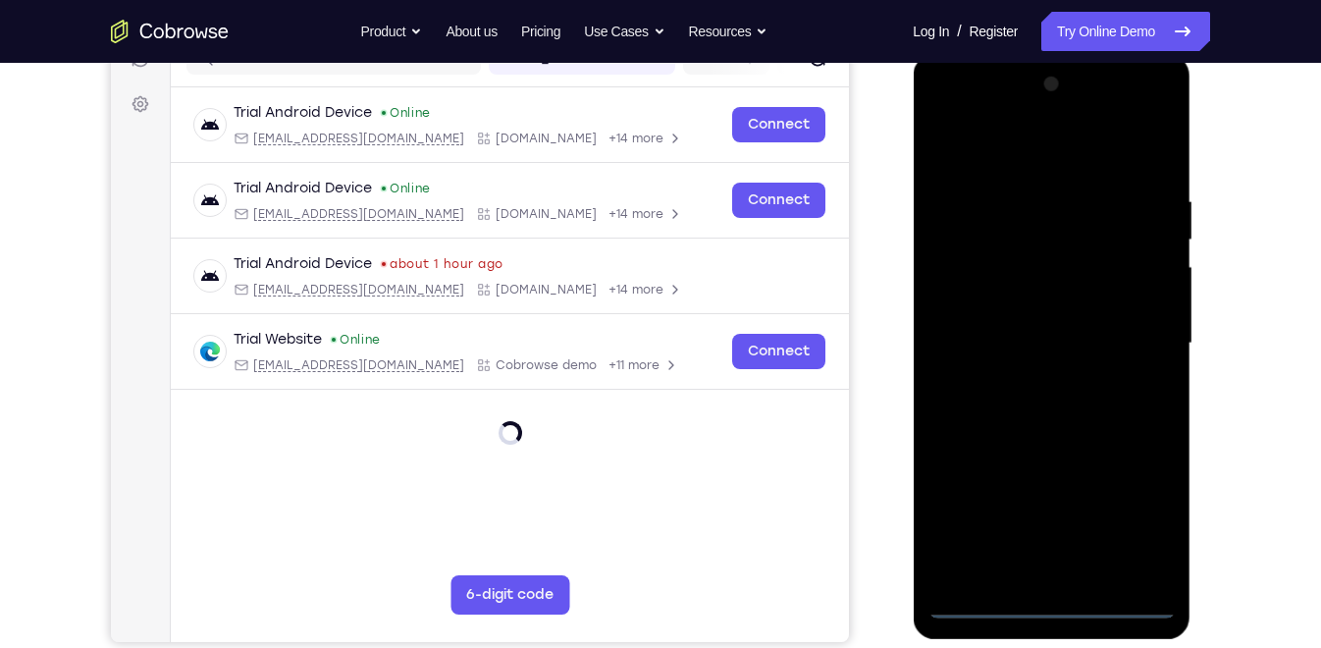
click at [1144, 519] on div at bounding box center [1051, 344] width 247 height 550
click at [1011, 159] on div at bounding box center [1051, 344] width 247 height 550
click at [1135, 330] on div at bounding box center [1051, 344] width 247 height 550
click at [1031, 376] on div at bounding box center [1051, 344] width 247 height 550
click at [1003, 326] on div at bounding box center [1051, 344] width 247 height 550
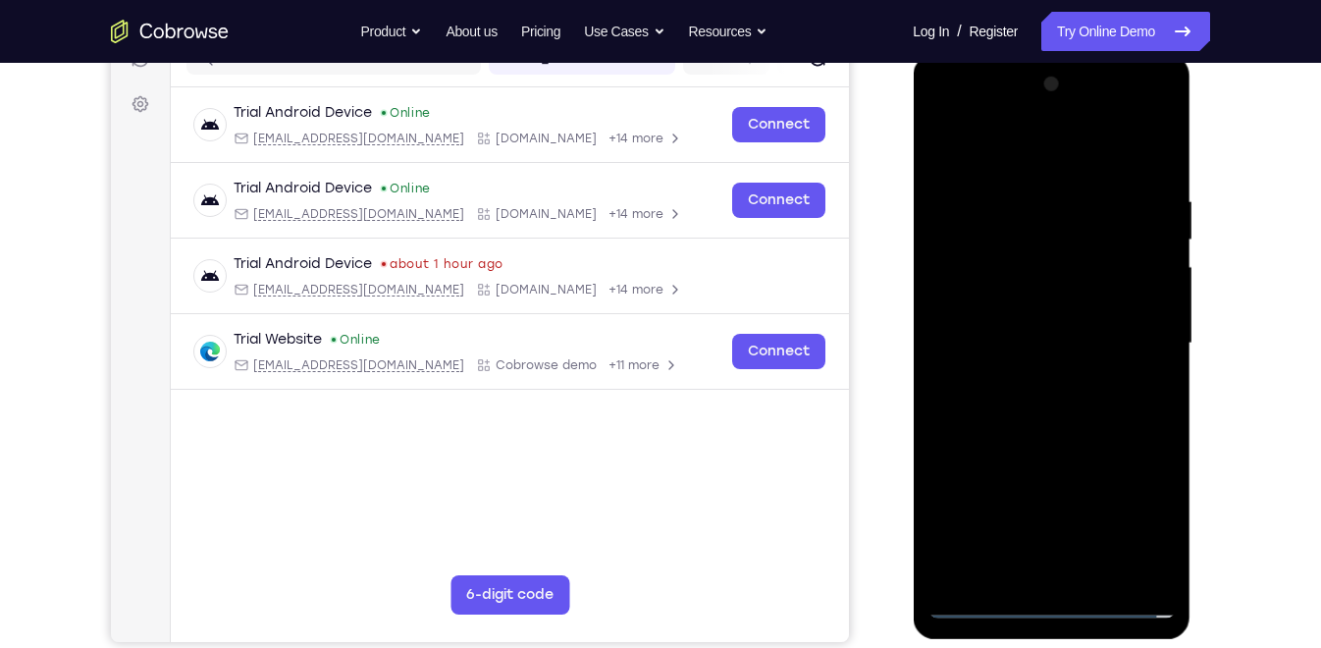
click at [990, 298] on div at bounding box center [1051, 344] width 247 height 550
click at [1002, 339] on div at bounding box center [1051, 344] width 247 height 550
click at [1031, 404] on div at bounding box center [1051, 344] width 247 height 550
click at [1039, 420] on div at bounding box center [1051, 344] width 247 height 550
click at [1161, 572] on div at bounding box center [1051, 344] width 247 height 550
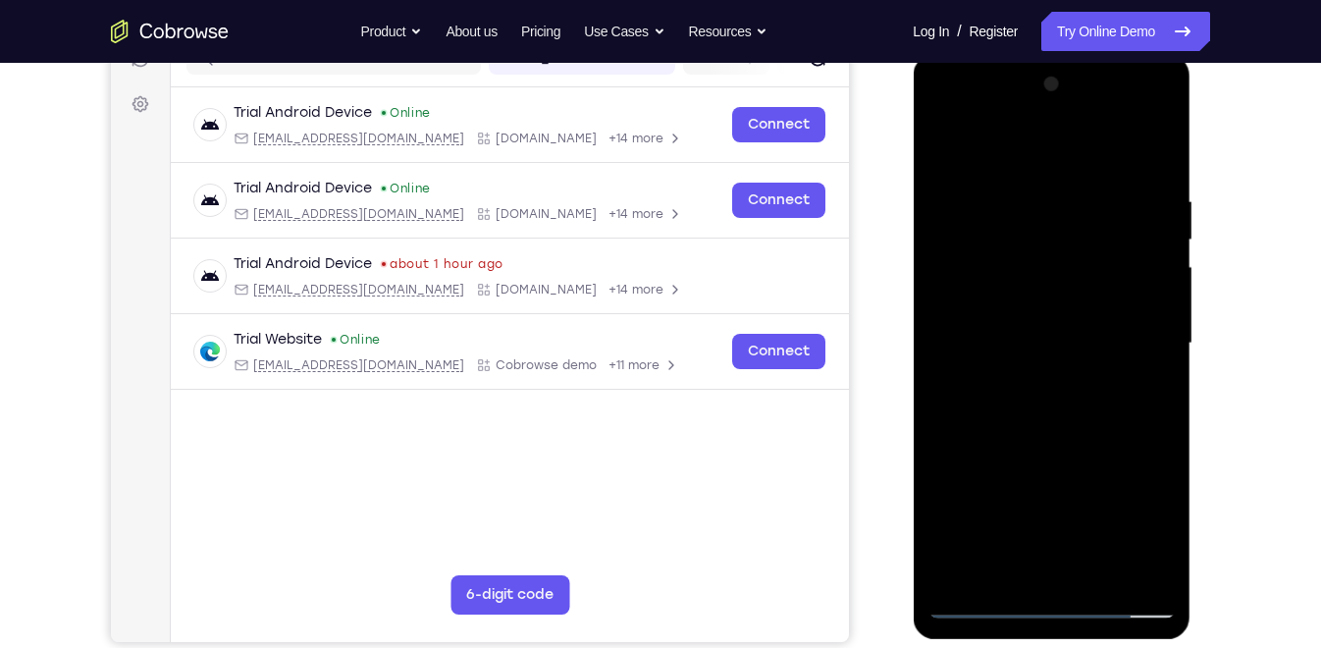
click at [1166, 546] on div at bounding box center [1051, 344] width 247 height 550
click at [1099, 571] on div at bounding box center [1051, 344] width 247 height 550
click at [1056, 444] on div at bounding box center [1051, 344] width 247 height 550
click at [1163, 237] on div at bounding box center [1051, 344] width 247 height 550
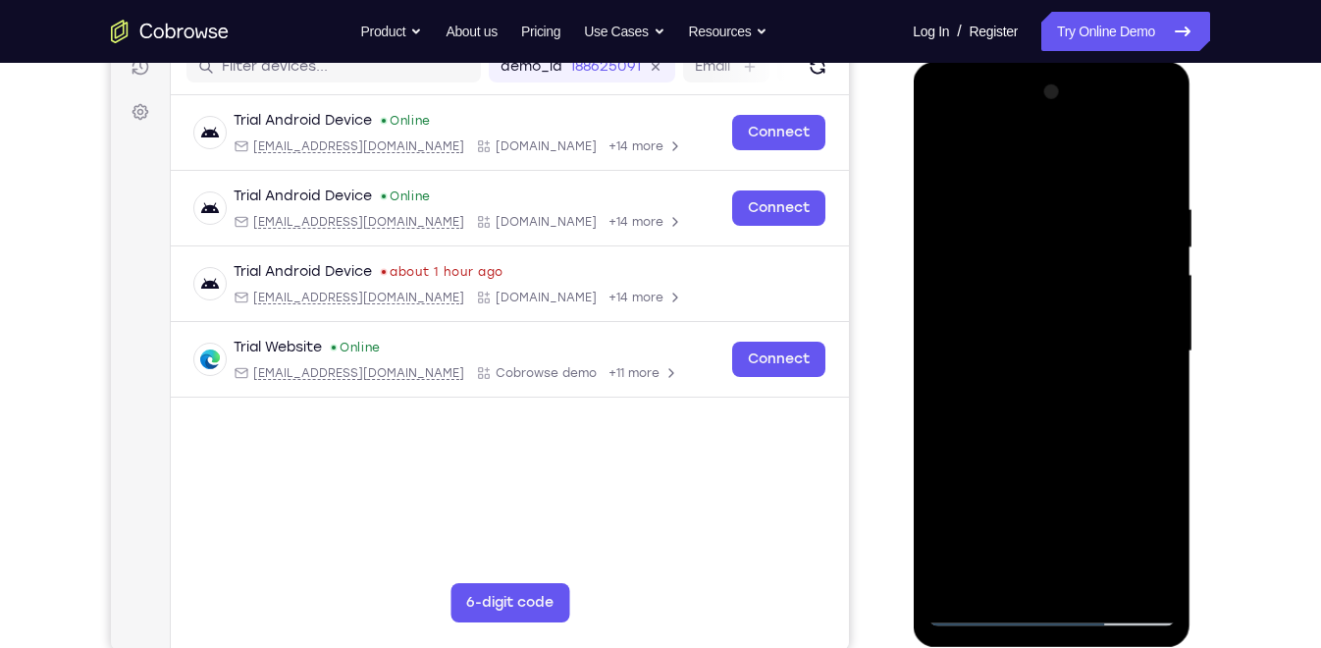
scroll to position [262, 0]
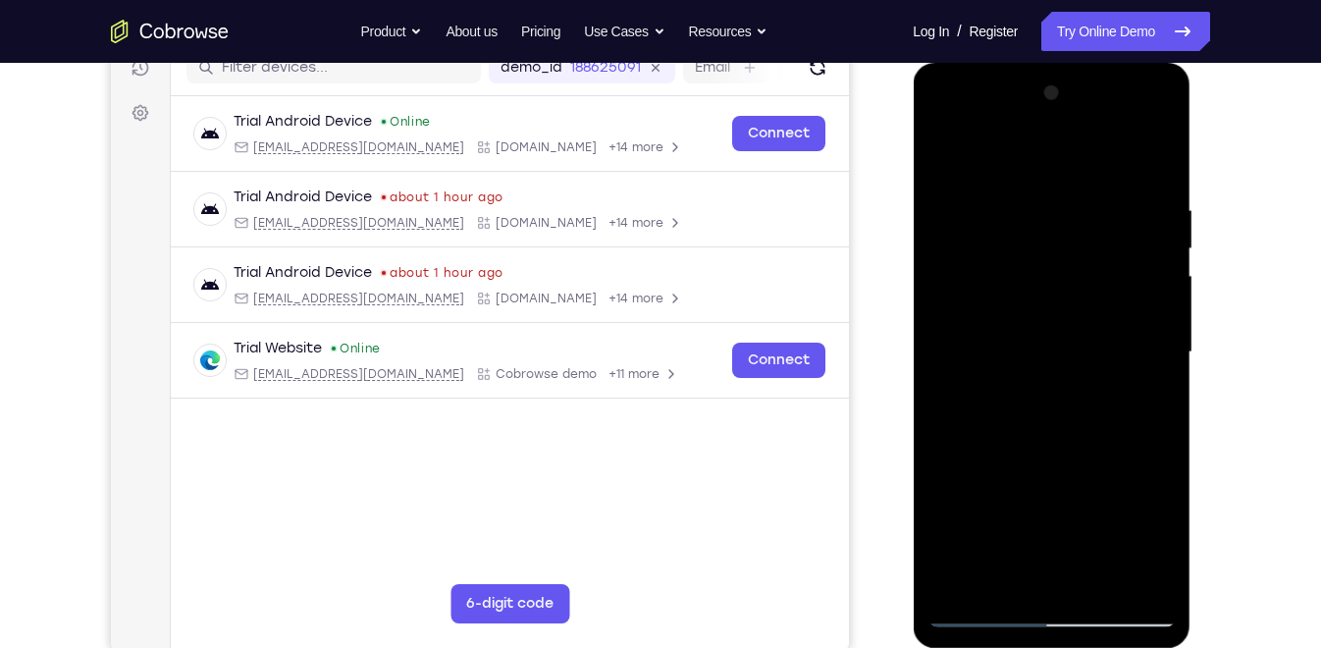
click at [1012, 389] on div at bounding box center [1051, 353] width 247 height 550
click at [945, 153] on div at bounding box center [1051, 353] width 247 height 550
click at [1026, 430] on div at bounding box center [1051, 353] width 247 height 550
click at [948, 155] on div at bounding box center [1051, 353] width 247 height 550
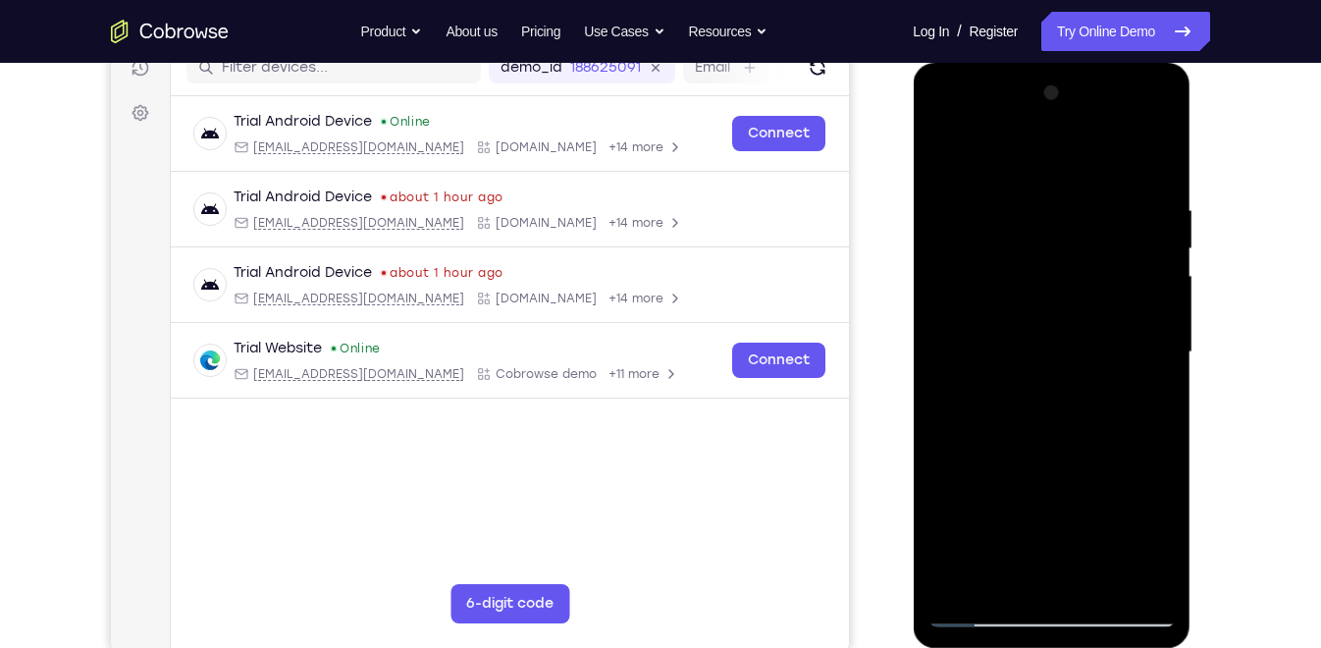
drag, startPoint x: 1032, startPoint y: 321, endPoint x: 1045, endPoint y: 302, distance: 23.2
click at [1045, 302] on div at bounding box center [1051, 353] width 247 height 550
drag, startPoint x: 1048, startPoint y: 338, endPoint x: 1082, endPoint y: 693, distance: 356.9
click at [1082, 647] on html "Online web based iOS Simulators and Android Emulators. Run iPhone, iPad, Mobile…" at bounding box center [1053, 357] width 280 height 589
click at [947, 150] on div at bounding box center [1051, 353] width 247 height 550
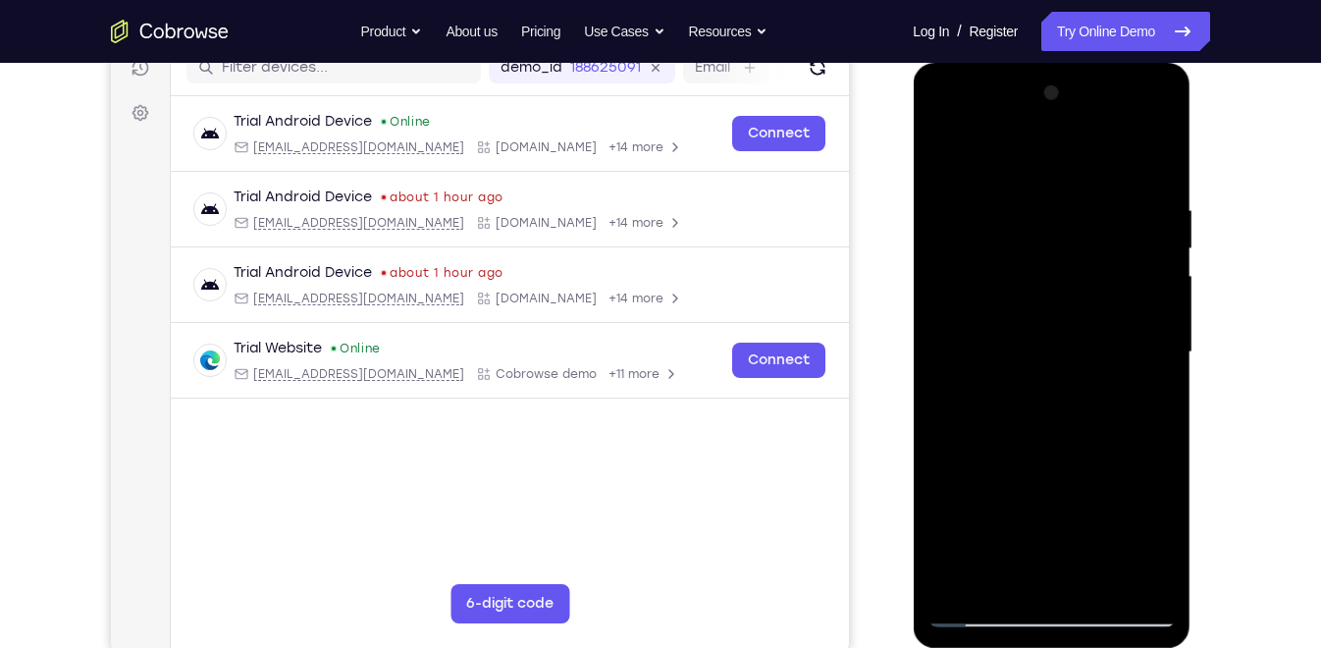
click at [1157, 578] on div at bounding box center [1051, 353] width 247 height 550
click at [1009, 579] on div at bounding box center [1051, 353] width 247 height 550
click at [986, 148] on div at bounding box center [1051, 353] width 247 height 550
click at [1155, 210] on div at bounding box center [1051, 353] width 247 height 550
click at [991, 214] on div at bounding box center [1051, 353] width 247 height 550
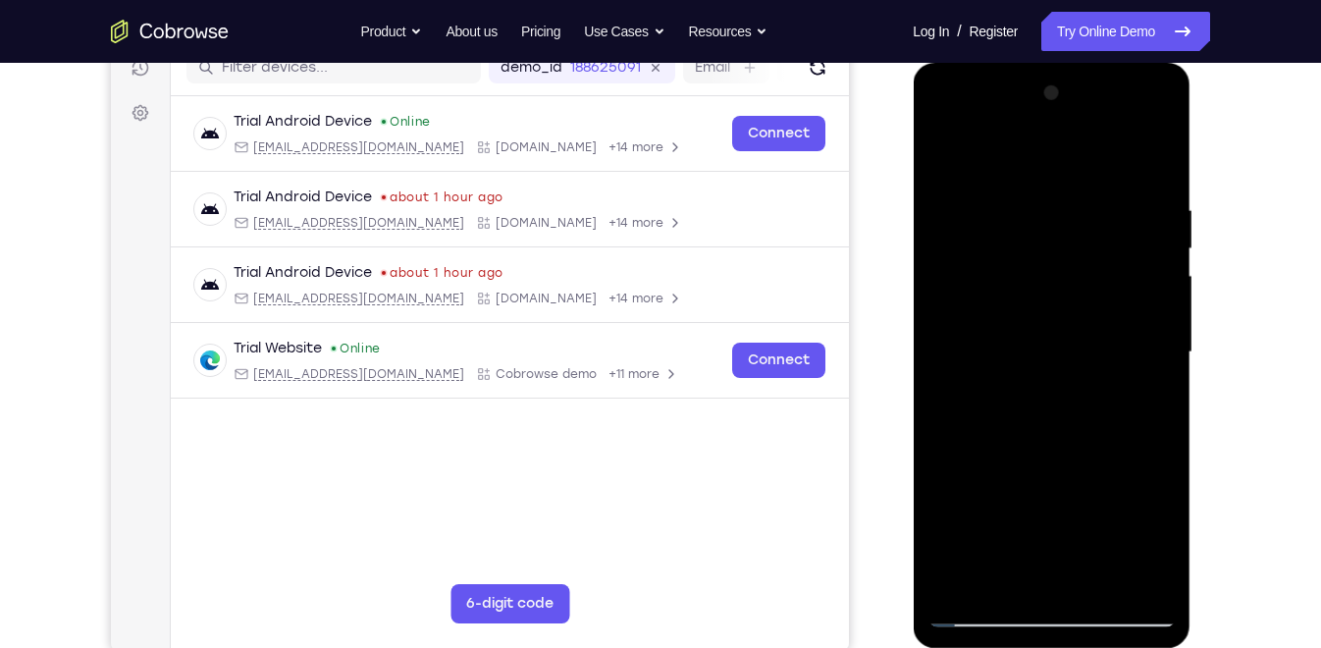
click at [964, 202] on div at bounding box center [1051, 353] width 247 height 550
click at [950, 150] on div at bounding box center [1051, 353] width 247 height 550
click at [1156, 149] on div at bounding box center [1051, 353] width 247 height 550
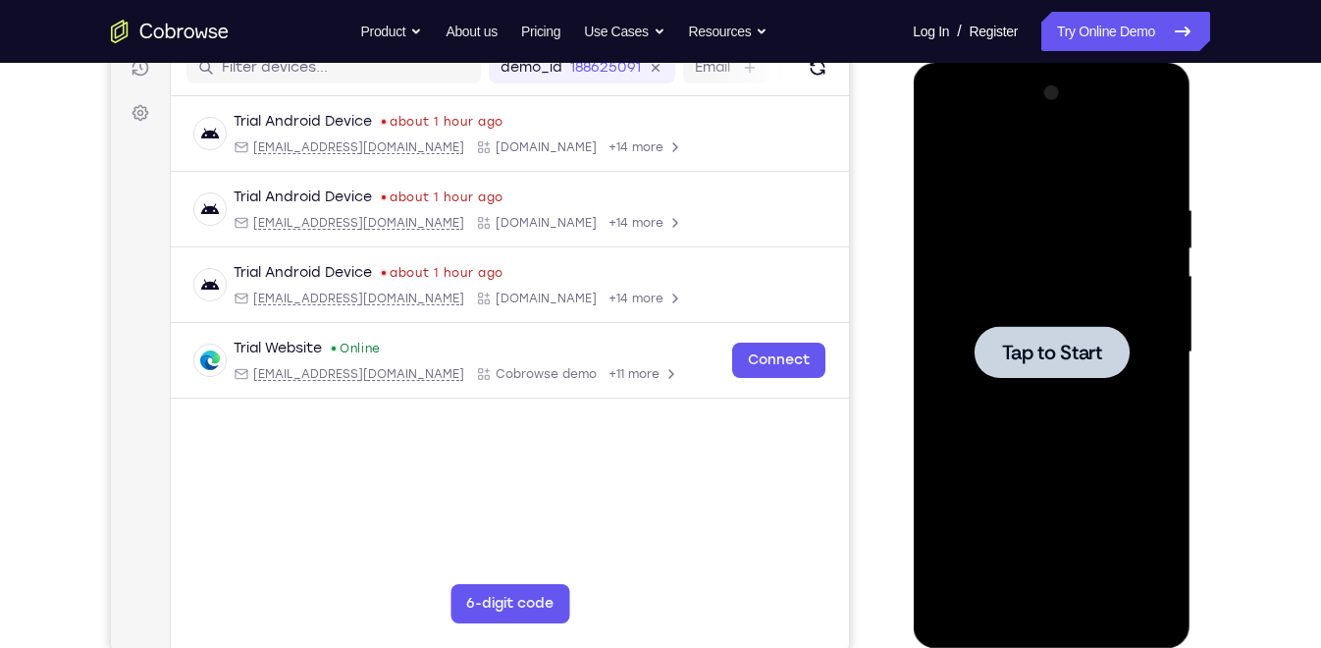
click at [1009, 351] on span "Tap to Start" at bounding box center [1051, 353] width 100 height 20
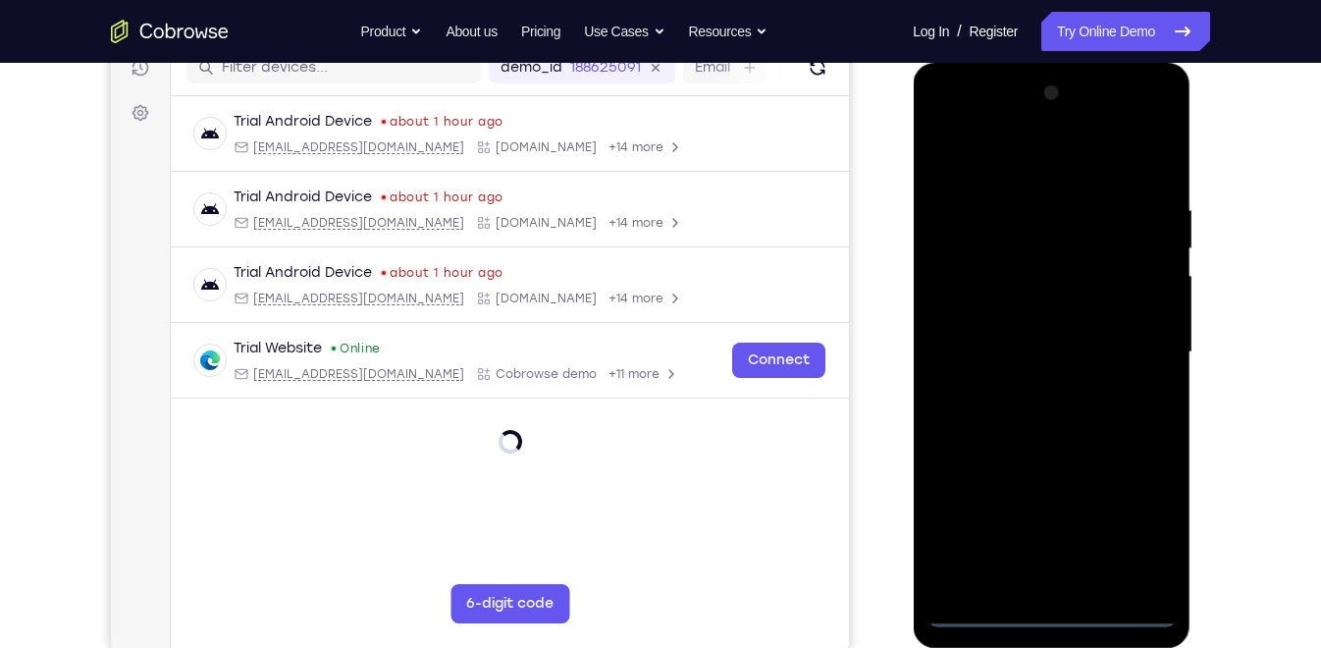
click at [1056, 611] on div at bounding box center [1051, 353] width 247 height 550
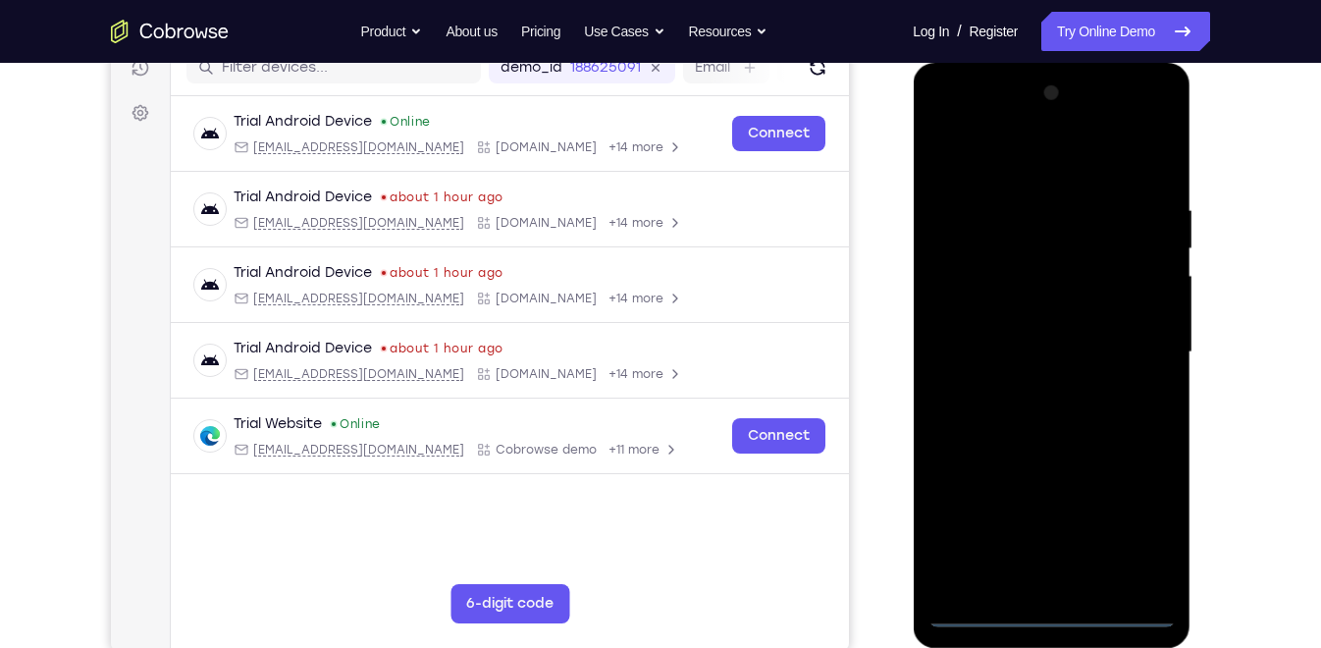
click at [1144, 521] on div at bounding box center [1051, 353] width 247 height 550
click at [1014, 154] on div at bounding box center [1051, 353] width 247 height 550
click at [1127, 336] on div at bounding box center [1051, 353] width 247 height 550
click at [1032, 385] on div at bounding box center [1051, 353] width 247 height 550
click at [1005, 327] on div at bounding box center [1051, 353] width 247 height 550
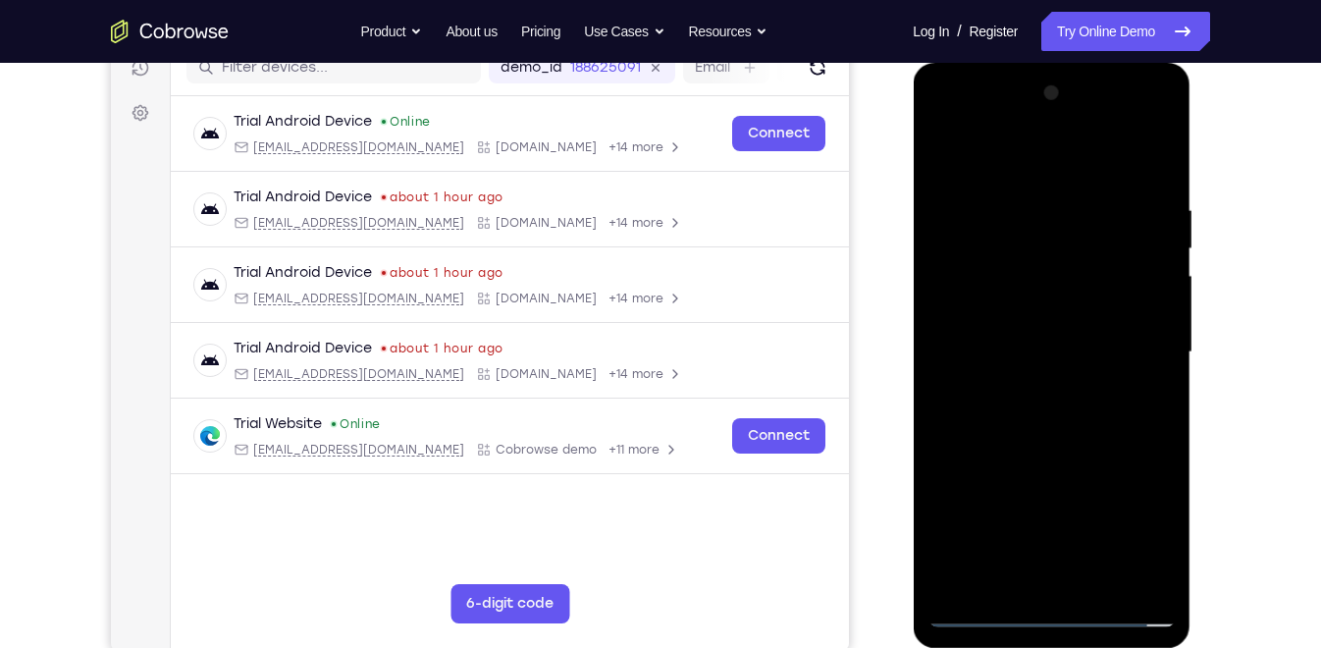
click at [1009, 306] on div at bounding box center [1051, 353] width 247 height 550
click at [992, 345] on div at bounding box center [1051, 353] width 247 height 550
click at [1045, 430] on div at bounding box center [1051, 353] width 247 height 550
click at [1158, 579] on div at bounding box center [1051, 353] width 247 height 550
click at [1098, 158] on div at bounding box center [1051, 353] width 247 height 550
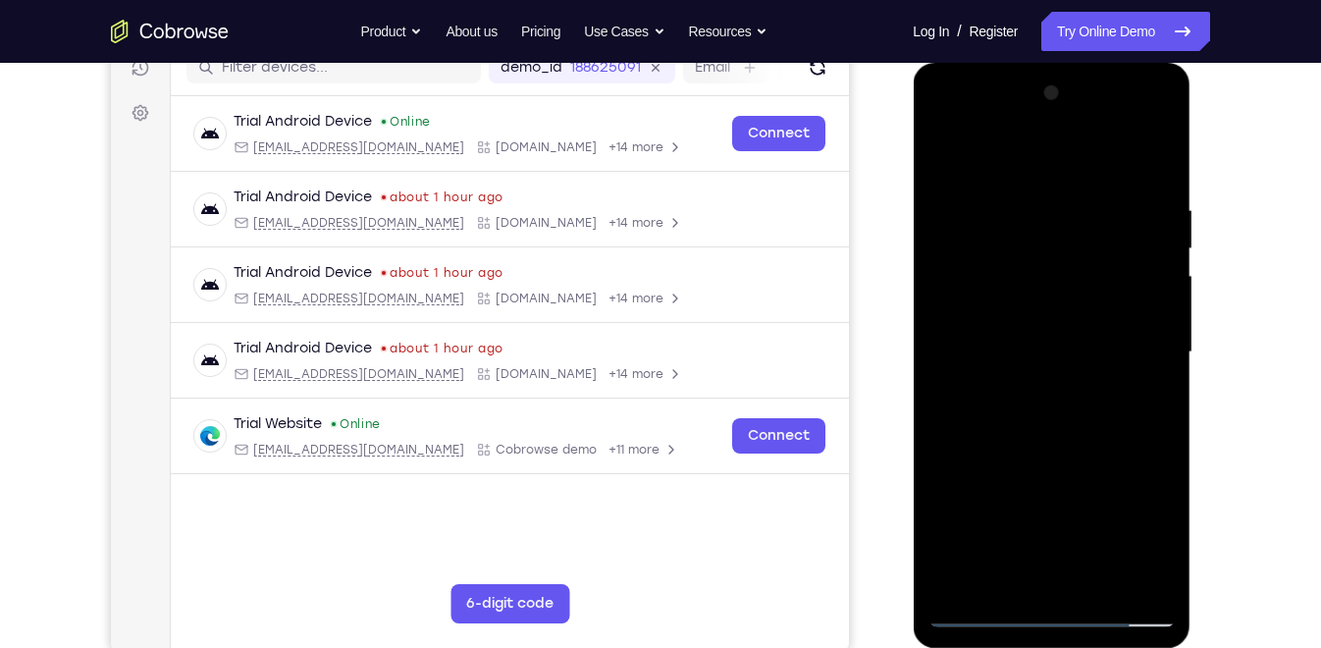
click at [1078, 189] on div at bounding box center [1051, 353] width 247 height 550
click at [1166, 557] on div at bounding box center [1051, 353] width 247 height 550
click at [1104, 585] on div at bounding box center [1051, 353] width 247 height 550
click at [1039, 448] on div at bounding box center [1051, 353] width 247 height 550
drag, startPoint x: 1068, startPoint y: 287, endPoint x: 1062, endPoint y: 541, distance: 254.3
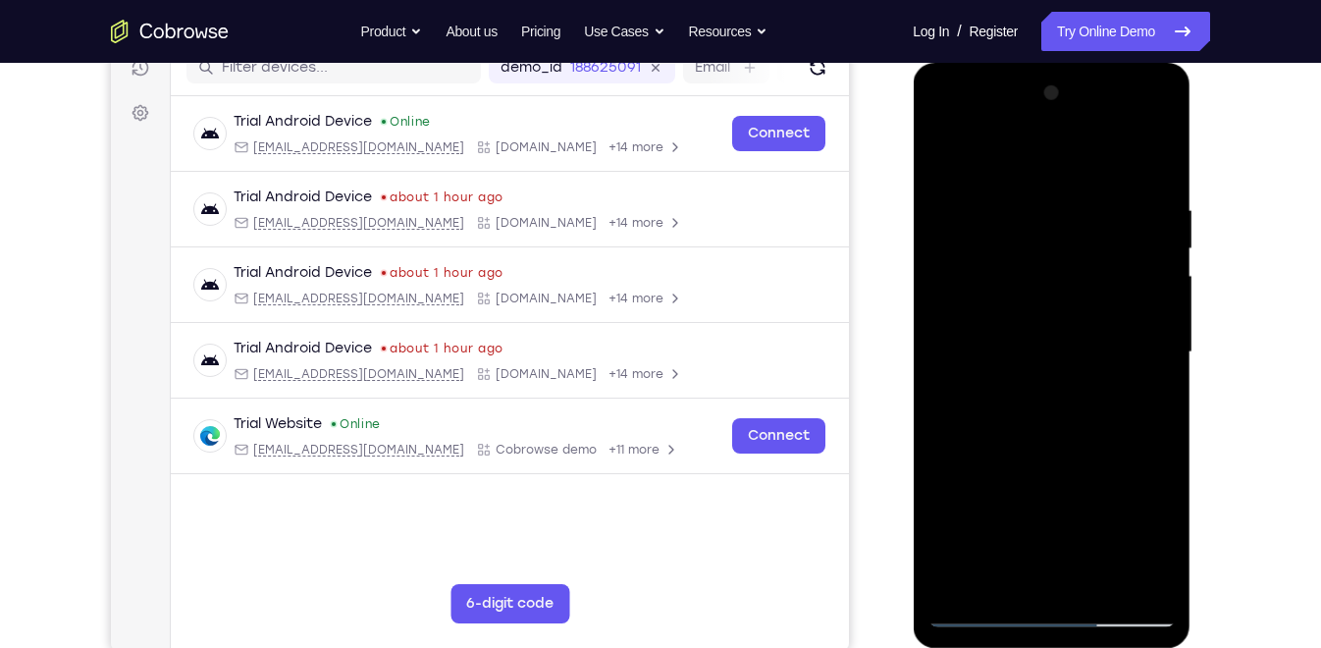
click at [1062, 541] on div at bounding box center [1051, 353] width 247 height 550
drag, startPoint x: 998, startPoint y: 232, endPoint x: 997, endPoint y: 406, distance: 174.7
click at [997, 406] on div at bounding box center [1051, 353] width 247 height 550
click at [1162, 584] on div at bounding box center [1051, 353] width 247 height 550
click at [1043, 203] on div at bounding box center [1051, 353] width 247 height 550
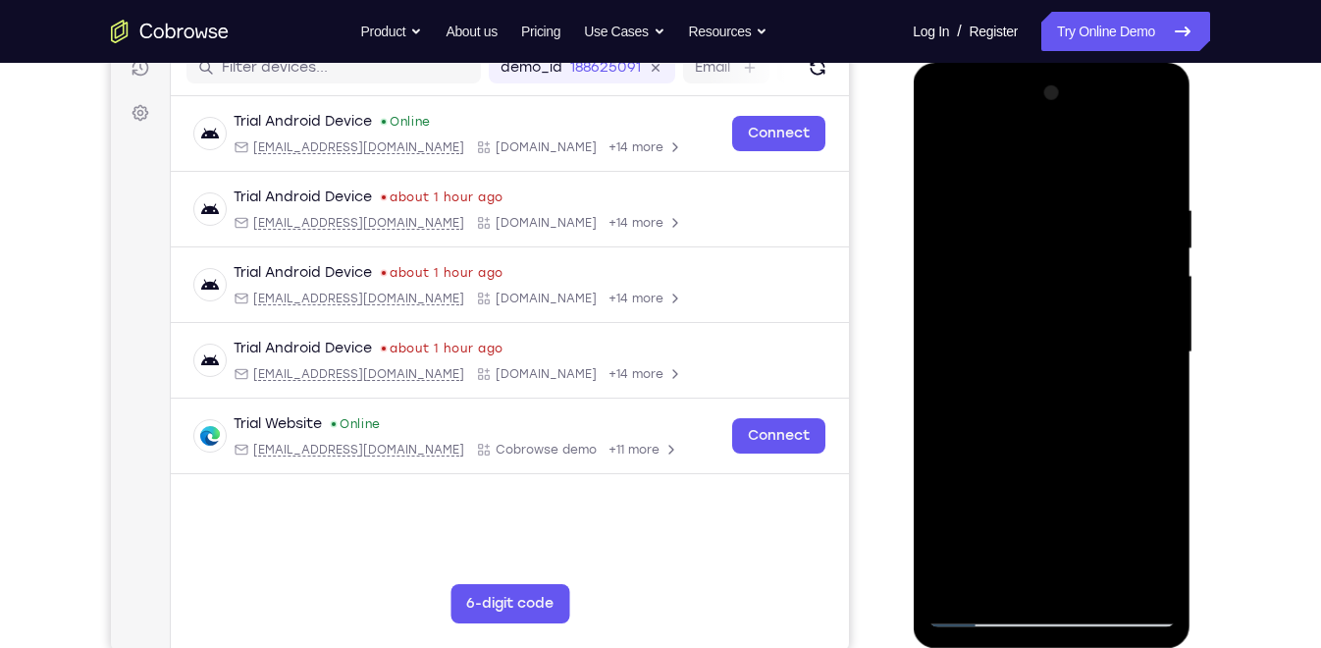
drag, startPoint x: 1045, startPoint y: 207, endPoint x: 1031, endPoint y: 536, distance: 329.2
click at [1031, 536] on div at bounding box center [1051, 353] width 247 height 550
click at [1161, 577] on div at bounding box center [1051, 353] width 247 height 550
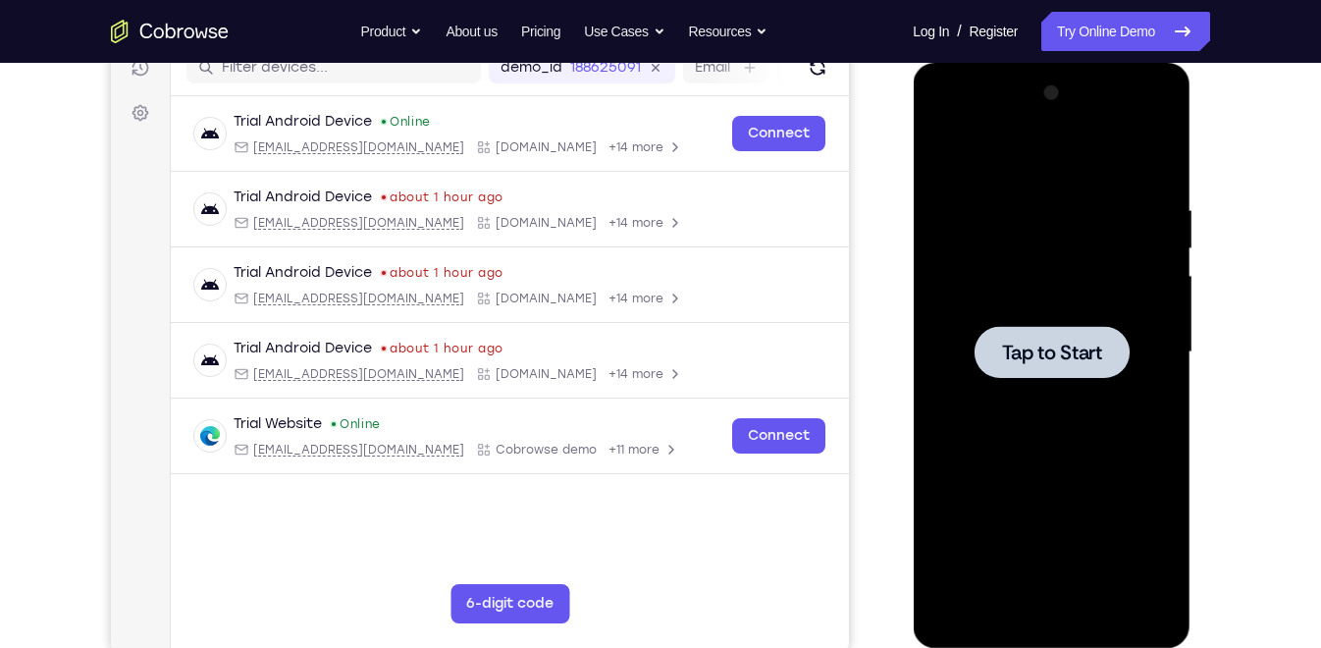
click at [1040, 344] on span "Tap to Start" at bounding box center [1051, 353] width 100 height 20
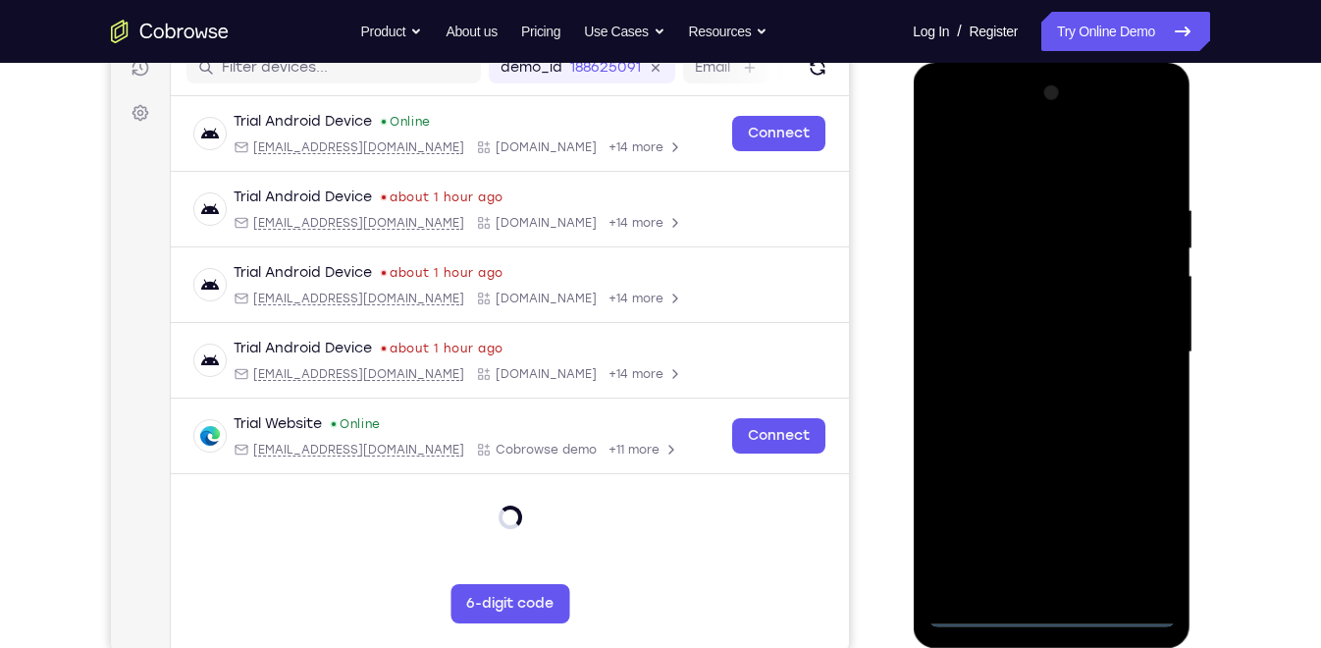
click at [1057, 608] on div at bounding box center [1051, 353] width 247 height 550
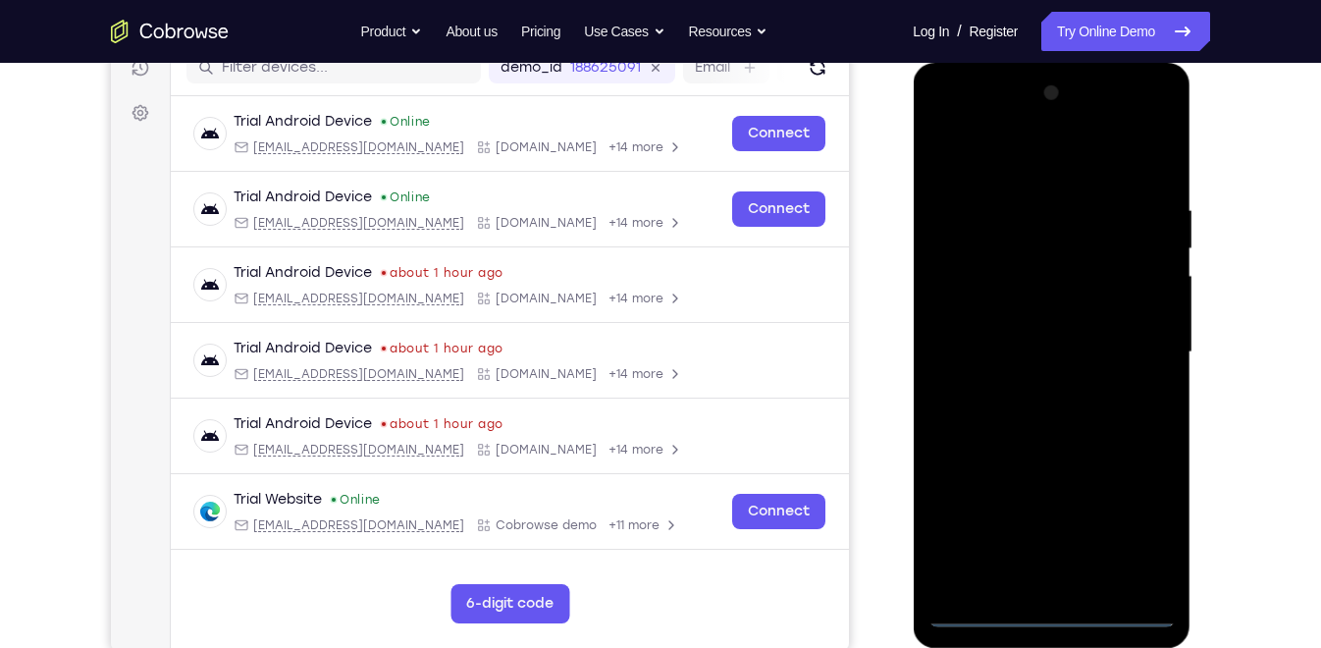
click at [1140, 531] on div at bounding box center [1051, 353] width 247 height 550
click at [1021, 155] on div at bounding box center [1051, 353] width 247 height 550
click at [1132, 345] on div at bounding box center [1051, 353] width 247 height 550
click at [1026, 386] on div at bounding box center [1051, 353] width 247 height 550
click at [1056, 298] on div at bounding box center [1051, 353] width 247 height 550
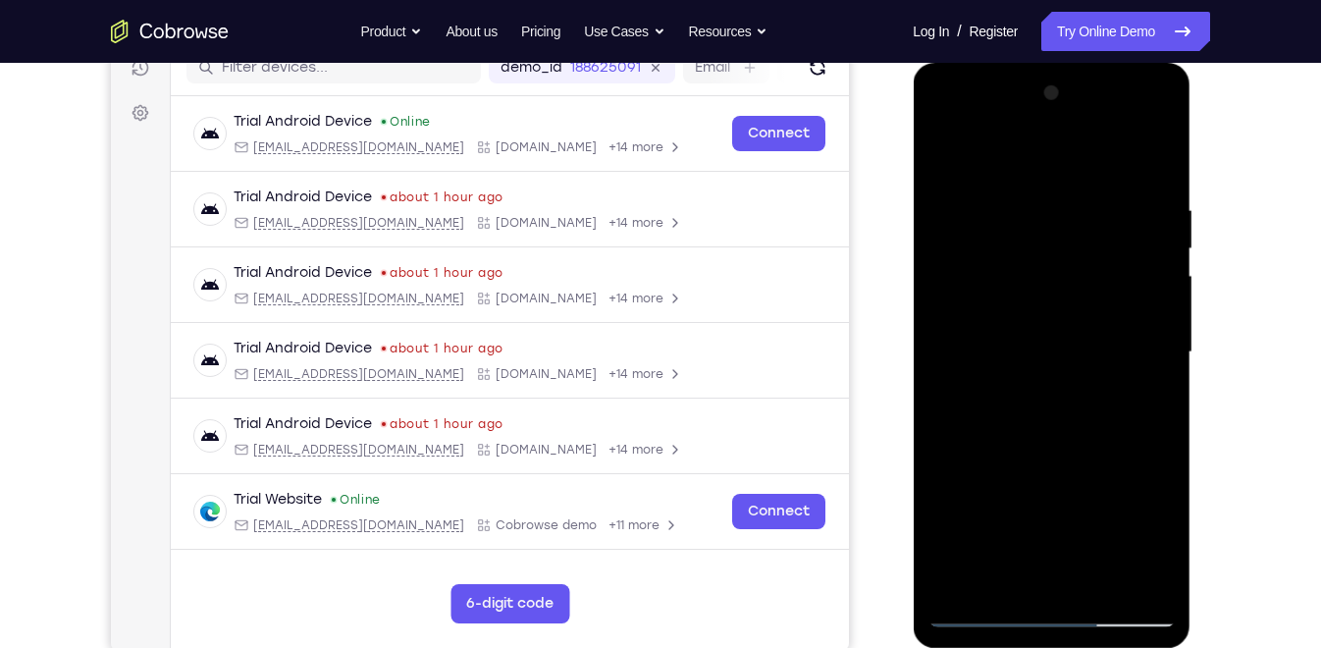
click at [1068, 333] on div at bounding box center [1051, 353] width 247 height 550
click at [1159, 572] on div at bounding box center [1051, 353] width 247 height 550
click at [1057, 303] on div at bounding box center [1051, 353] width 247 height 550
click at [1100, 584] on div at bounding box center [1051, 353] width 247 height 550
click at [1160, 582] on div at bounding box center [1051, 353] width 247 height 550
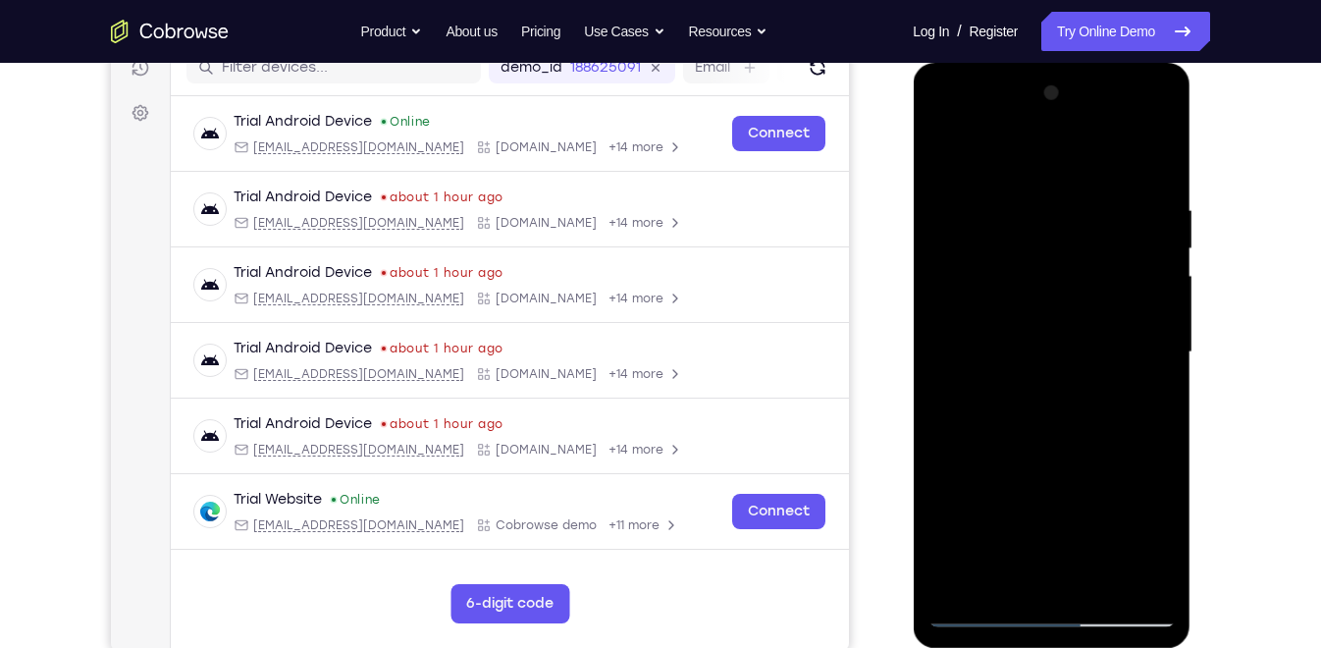
click at [1107, 590] on div at bounding box center [1051, 353] width 247 height 550
click at [1040, 453] on div at bounding box center [1051, 353] width 247 height 550
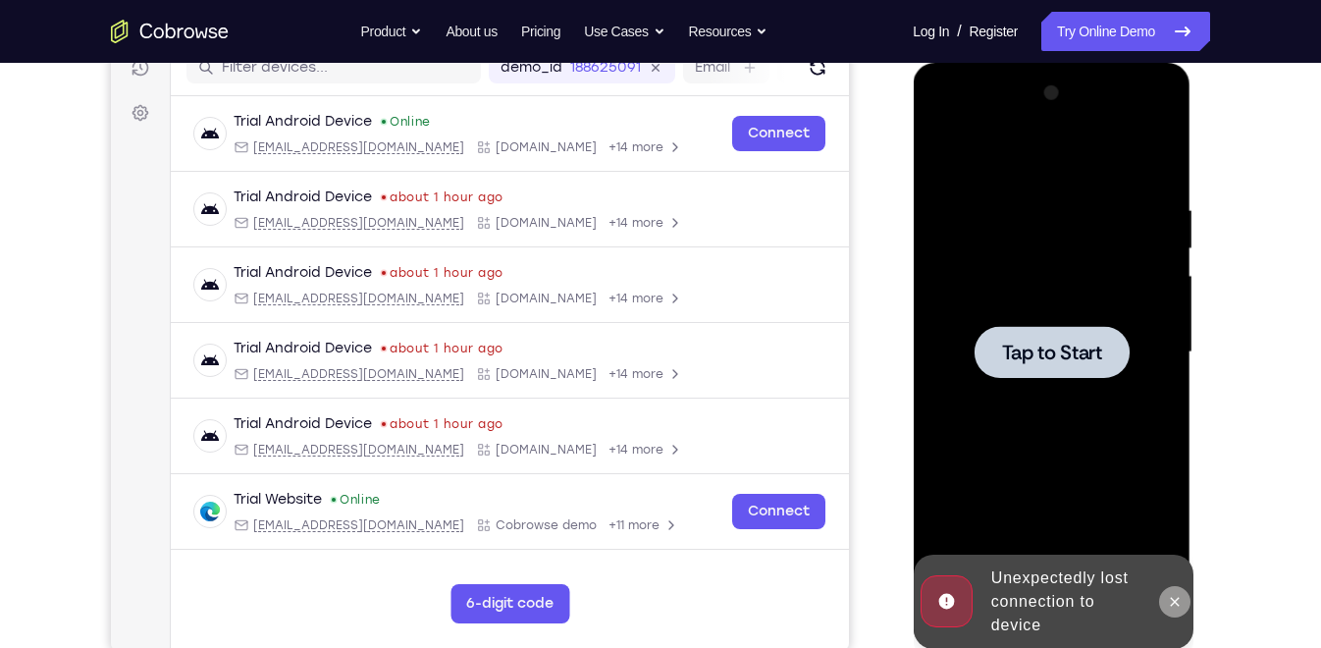
click at [1171, 597] on icon at bounding box center [1174, 602] width 16 height 16
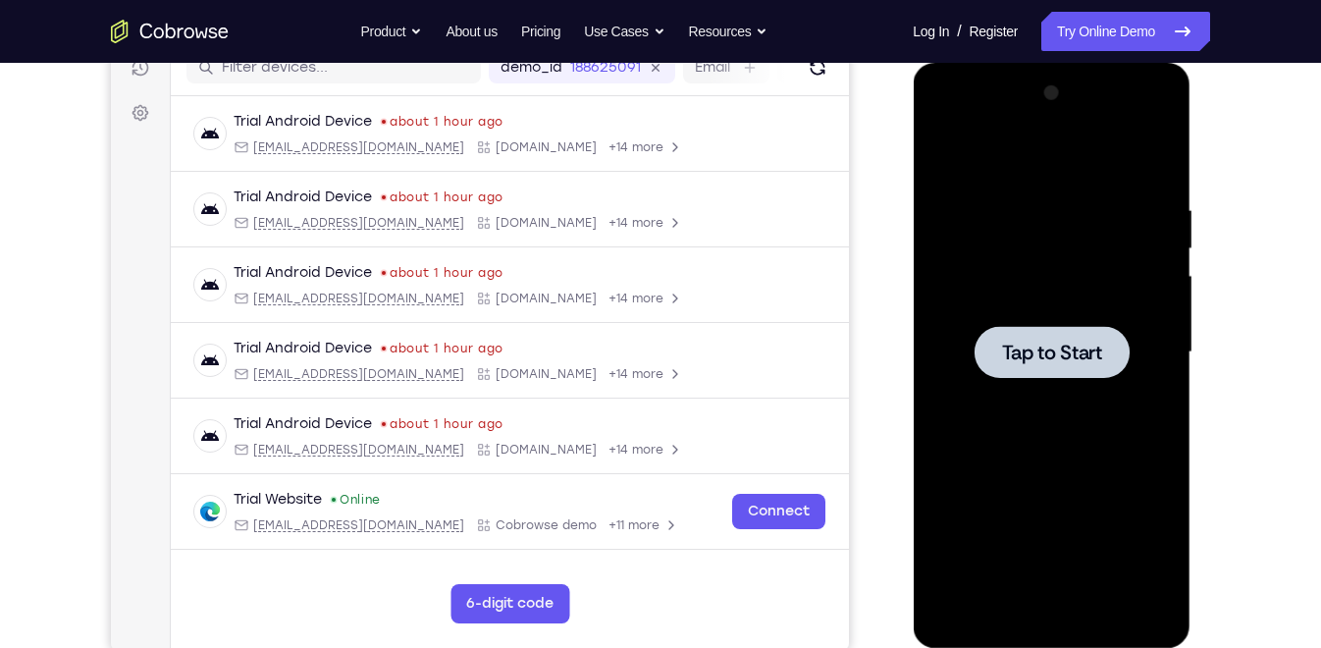
click at [1052, 330] on div at bounding box center [1051, 352] width 155 height 52
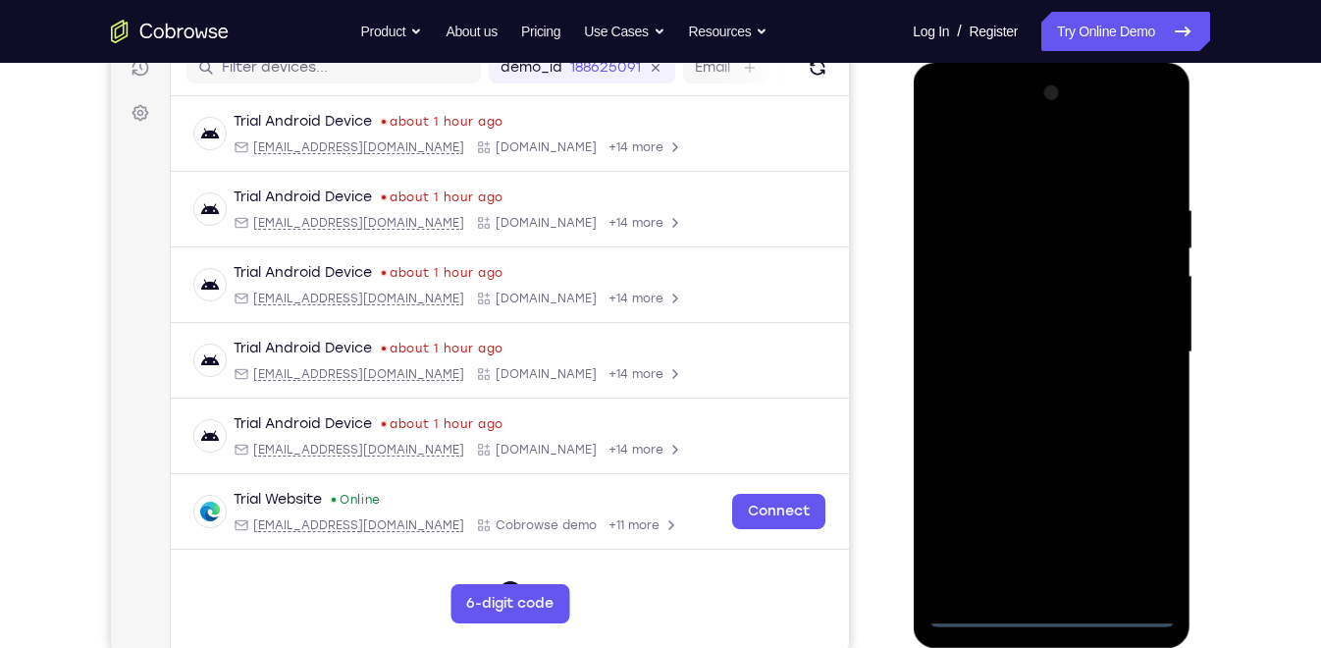
click at [1059, 605] on div at bounding box center [1051, 353] width 247 height 550
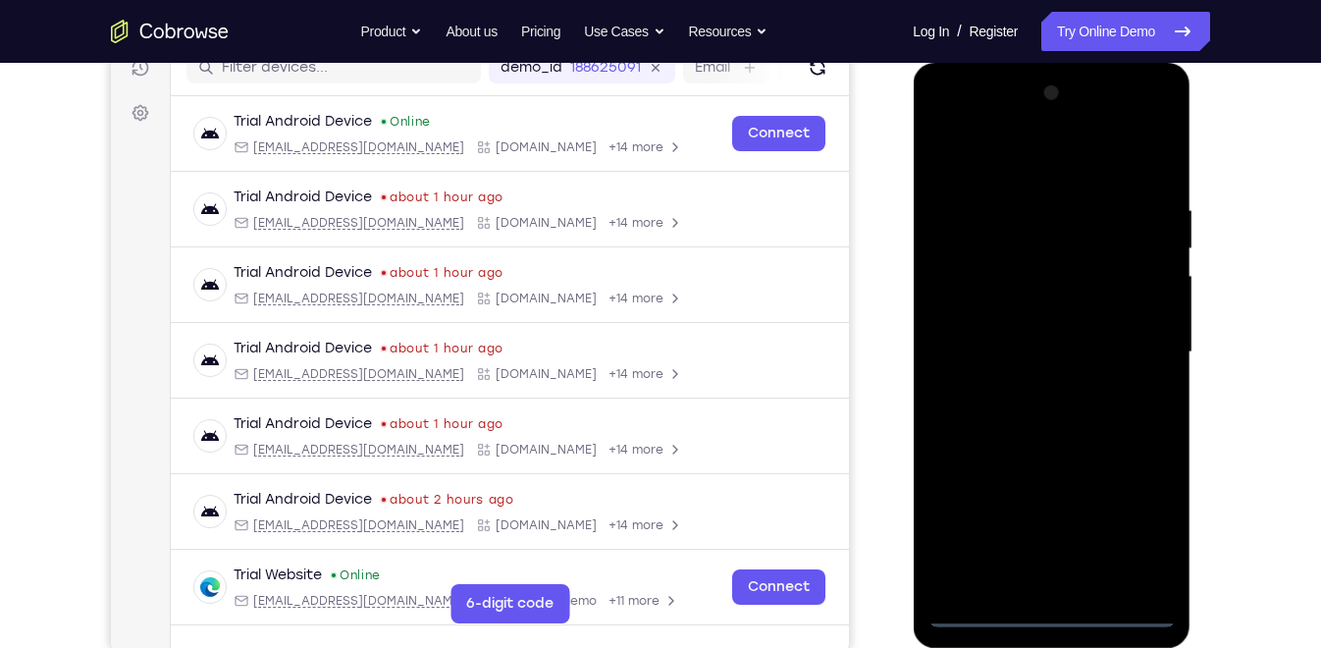
click at [1049, 608] on div at bounding box center [1051, 353] width 247 height 550
click at [1135, 528] on div at bounding box center [1051, 353] width 247 height 550
click at [1044, 164] on div at bounding box center [1051, 353] width 247 height 550
click at [1127, 341] on div at bounding box center [1051, 353] width 247 height 550
click at [1031, 388] on div at bounding box center [1051, 353] width 247 height 550
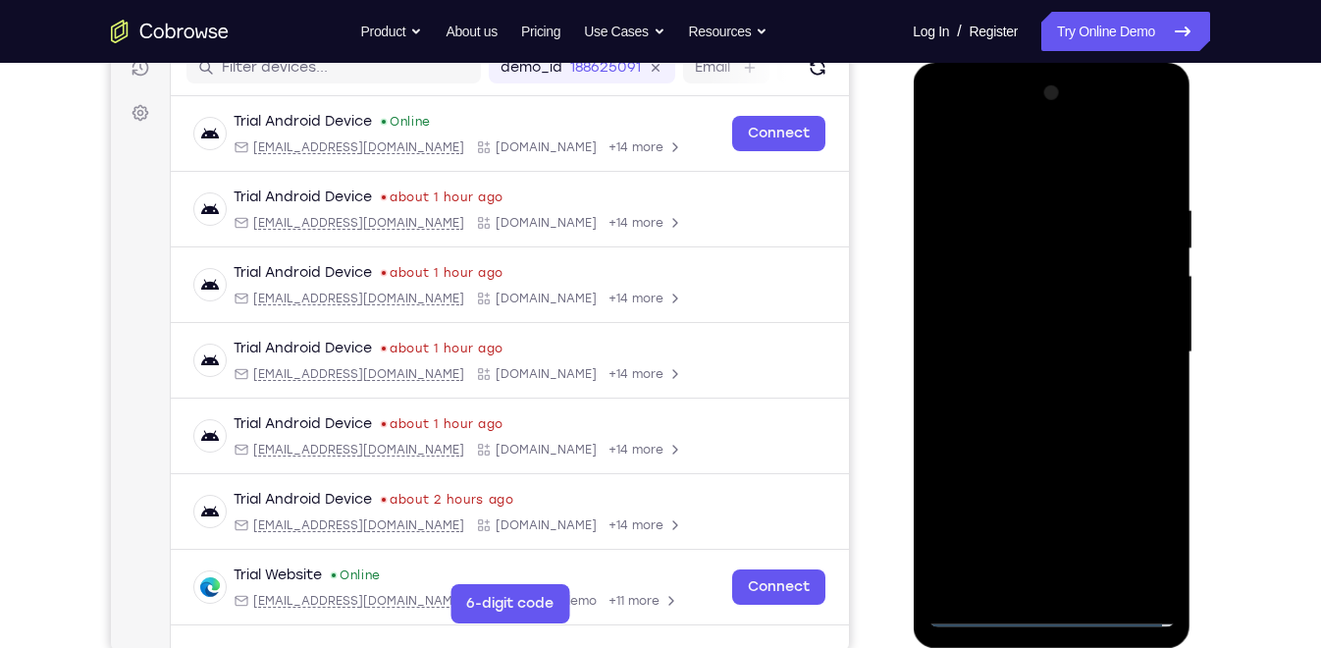
click at [1006, 307] on div at bounding box center [1051, 353] width 247 height 550
click at [1009, 330] on div at bounding box center [1051, 353] width 247 height 550
click at [1157, 564] on div at bounding box center [1051, 353] width 247 height 550
click at [1157, 576] on div at bounding box center [1051, 353] width 247 height 550
click at [1053, 303] on div at bounding box center [1051, 353] width 247 height 550
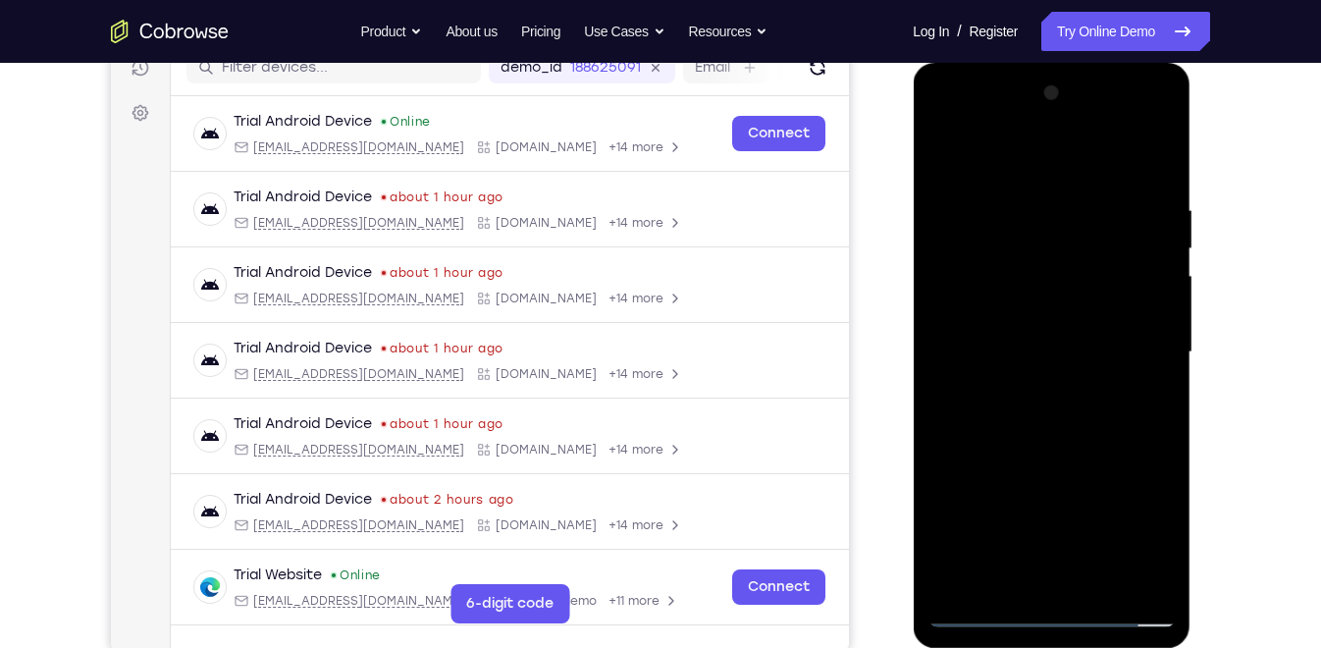
click at [1160, 583] on div at bounding box center [1051, 353] width 247 height 550
click at [1167, 560] on div at bounding box center [1051, 353] width 247 height 550
click at [1099, 580] on div at bounding box center [1051, 353] width 247 height 550
click at [1062, 451] on div at bounding box center [1051, 353] width 247 height 550
click at [1032, 347] on div at bounding box center [1051, 353] width 247 height 550
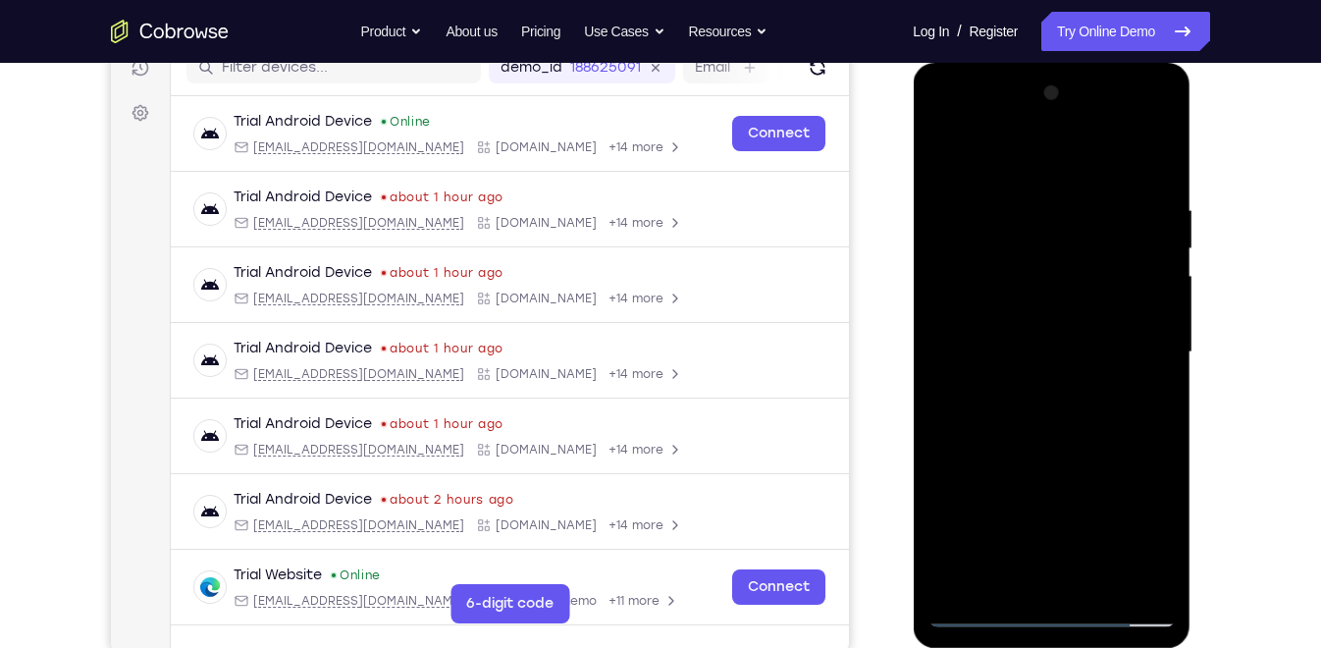
click at [1014, 565] on div at bounding box center [1051, 353] width 247 height 550
click at [1150, 398] on div at bounding box center [1051, 353] width 247 height 550
click at [942, 156] on div at bounding box center [1051, 353] width 247 height 550
drag, startPoint x: 1050, startPoint y: 510, endPoint x: 1040, endPoint y: 329, distance: 181.9
click at [1040, 329] on div at bounding box center [1051, 353] width 247 height 550
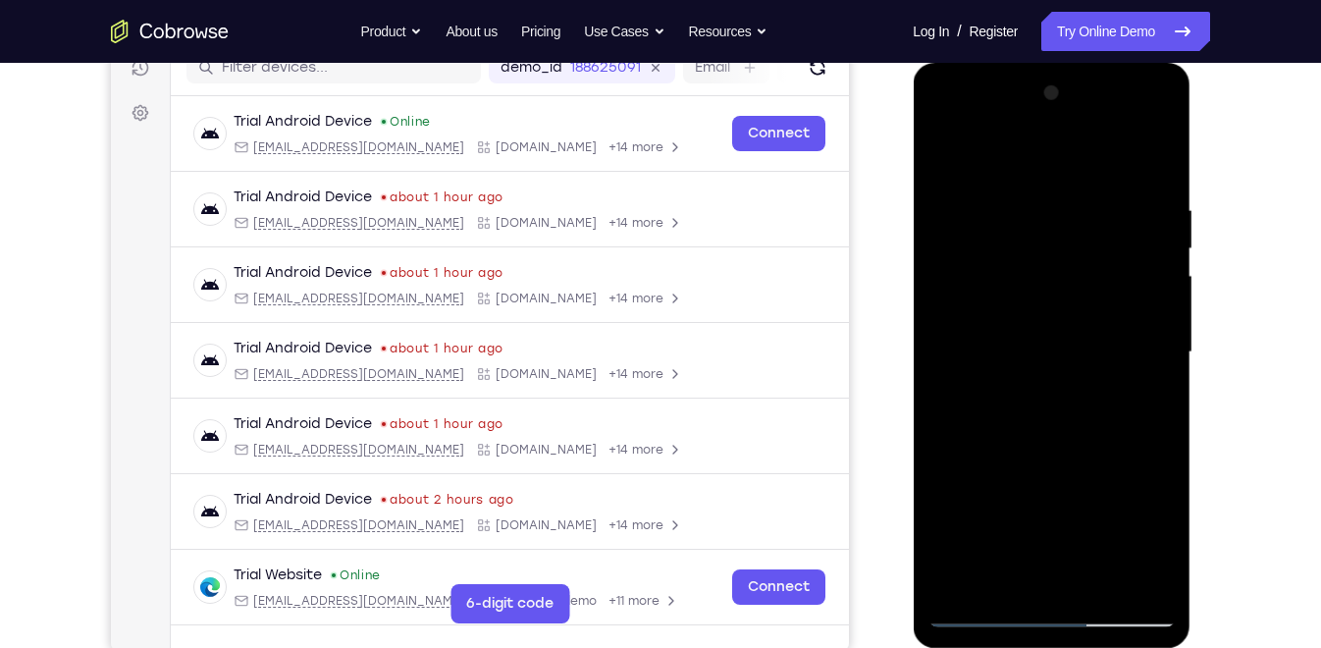
drag, startPoint x: 1056, startPoint y: 523, endPoint x: 1065, endPoint y: 472, distance: 51.8
click at [1065, 472] on div at bounding box center [1051, 353] width 247 height 550
click at [1035, 556] on div at bounding box center [1051, 353] width 247 height 550
click at [1030, 567] on div at bounding box center [1051, 353] width 247 height 550
click at [1157, 541] on div at bounding box center [1051, 353] width 247 height 550
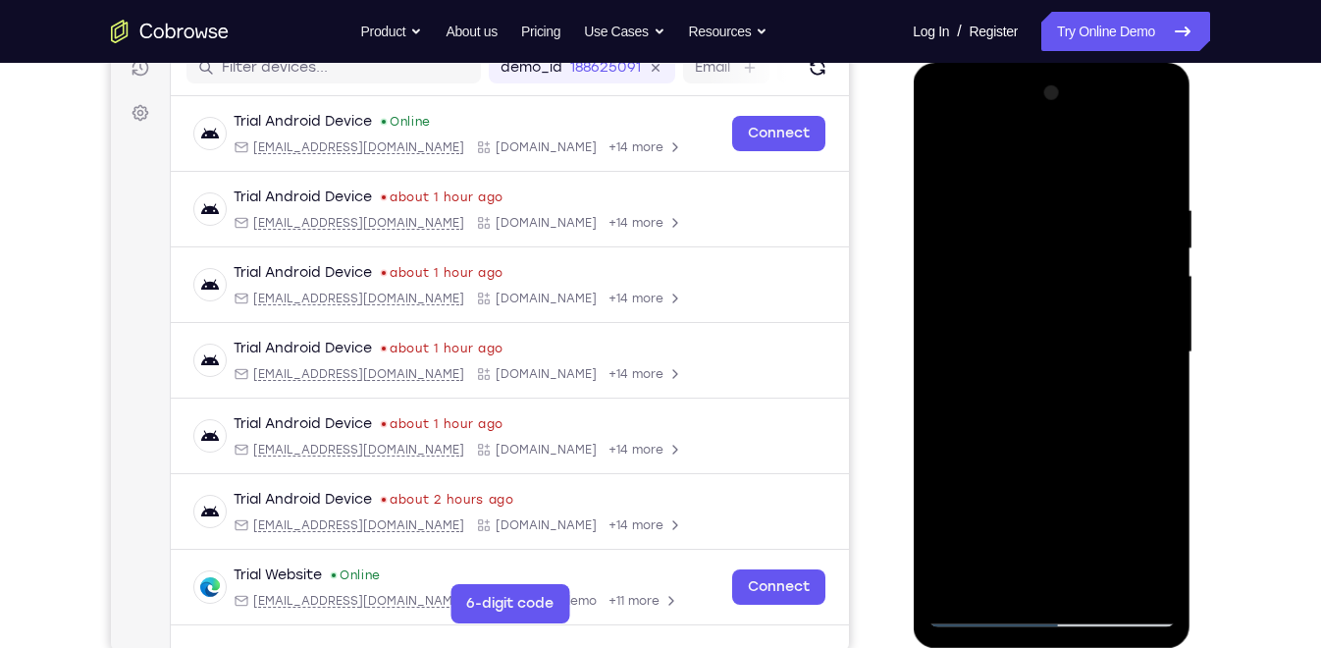
click at [1157, 541] on div at bounding box center [1051, 353] width 247 height 550
click at [1148, 401] on div at bounding box center [1051, 353] width 247 height 550
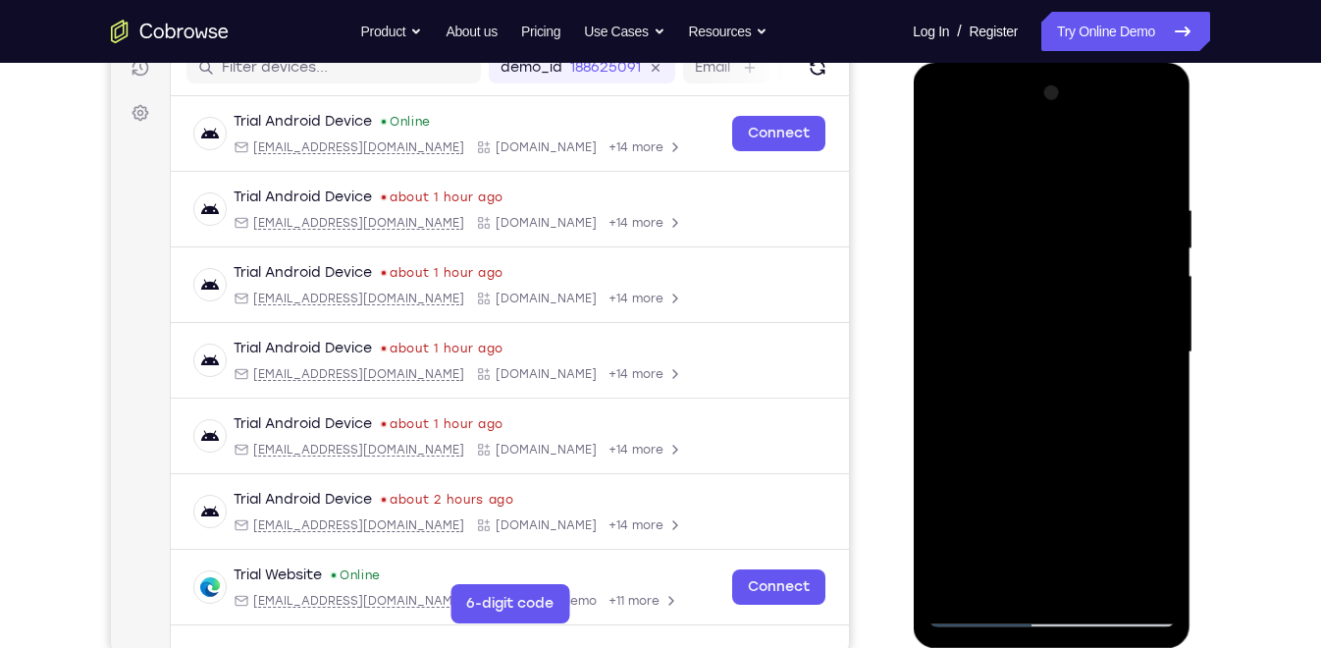
click at [1144, 399] on div at bounding box center [1051, 353] width 247 height 550
click at [1151, 394] on div at bounding box center [1051, 353] width 247 height 550
click at [941, 152] on div at bounding box center [1051, 353] width 247 height 550
drag, startPoint x: 1052, startPoint y: 391, endPoint x: 1095, endPoint y: 610, distance: 222.9
click at [1095, 610] on div at bounding box center [1051, 353] width 247 height 550
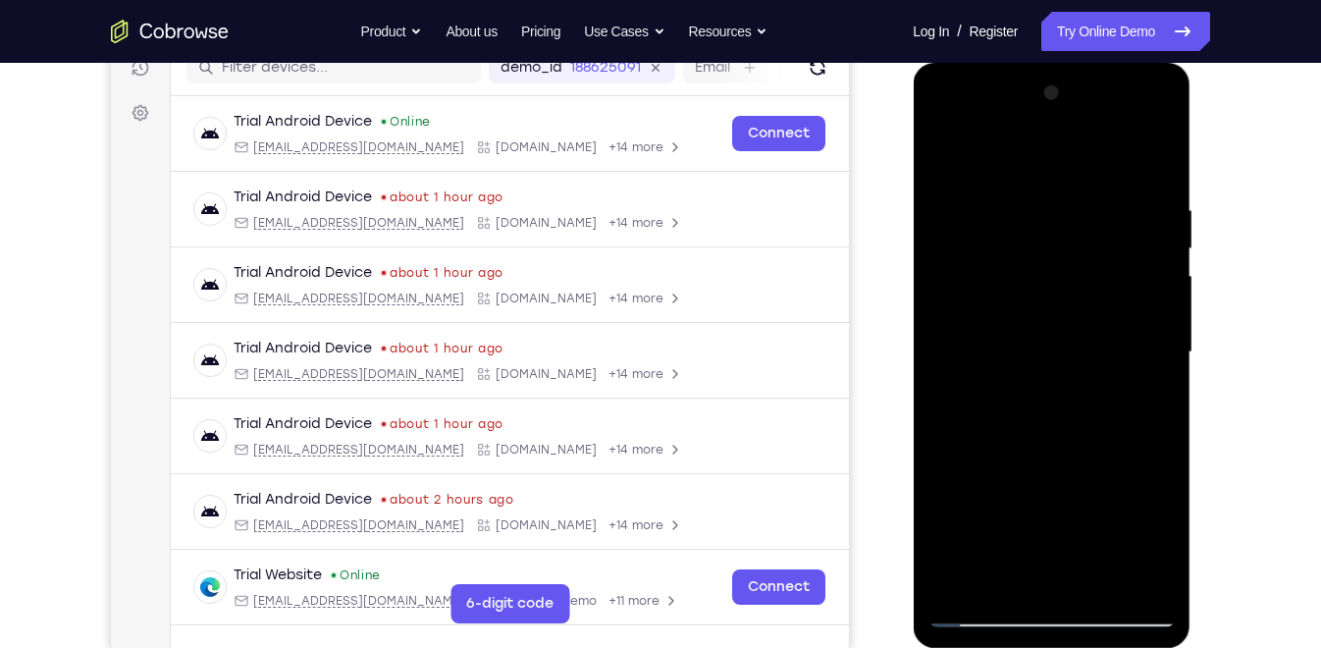
drag, startPoint x: 1059, startPoint y: 374, endPoint x: 1095, endPoint y: 580, distance: 209.2
click at [1095, 580] on div at bounding box center [1051, 353] width 247 height 550
drag, startPoint x: 1050, startPoint y: 395, endPoint x: 1093, endPoint y: 610, distance: 219.1
click at [1093, 610] on div at bounding box center [1051, 353] width 247 height 550
click at [1031, 338] on div at bounding box center [1051, 353] width 247 height 550
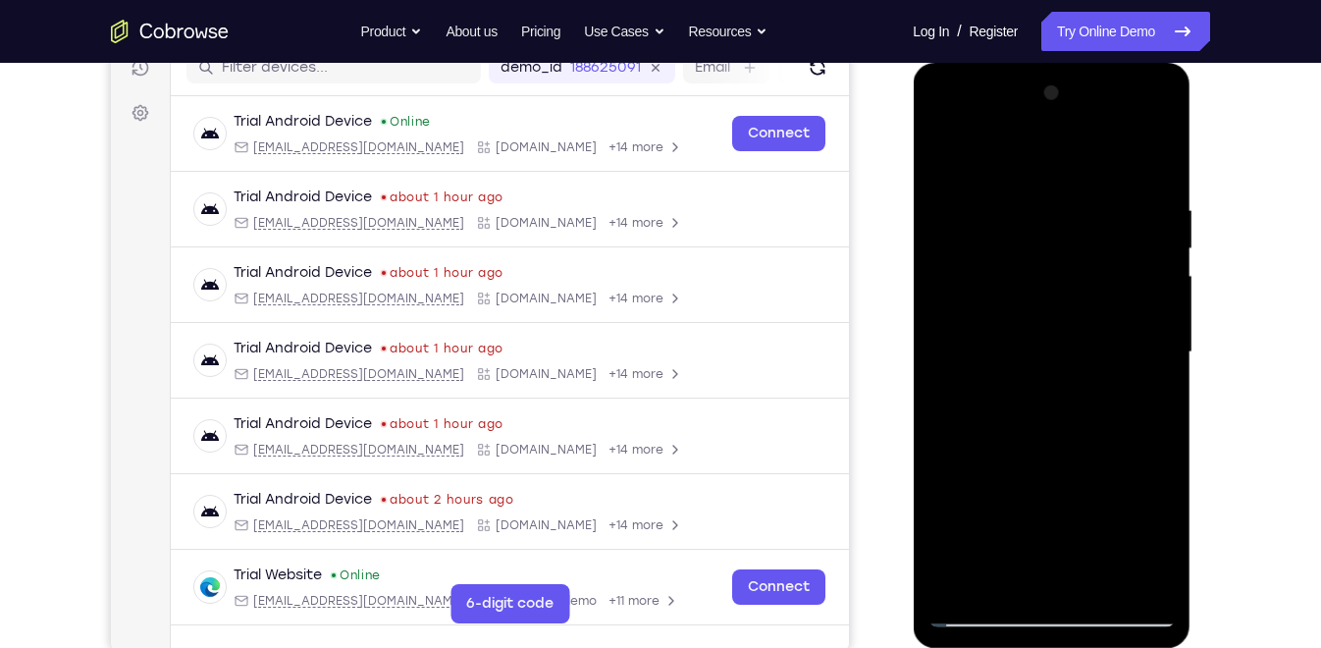
click at [1031, 338] on div at bounding box center [1051, 353] width 247 height 550
click at [999, 575] on div at bounding box center [1051, 353] width 247 height 550
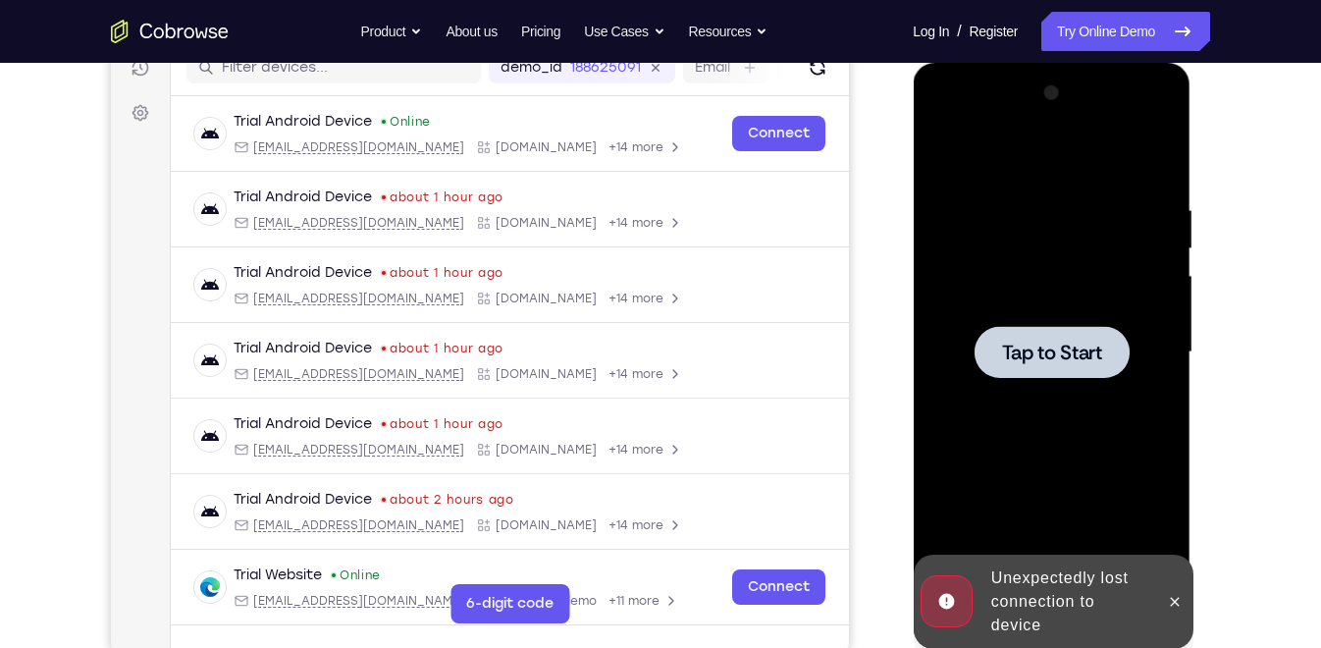
click at [1056, 322] on div at bounding box center [1051, 353] width 247 height 550
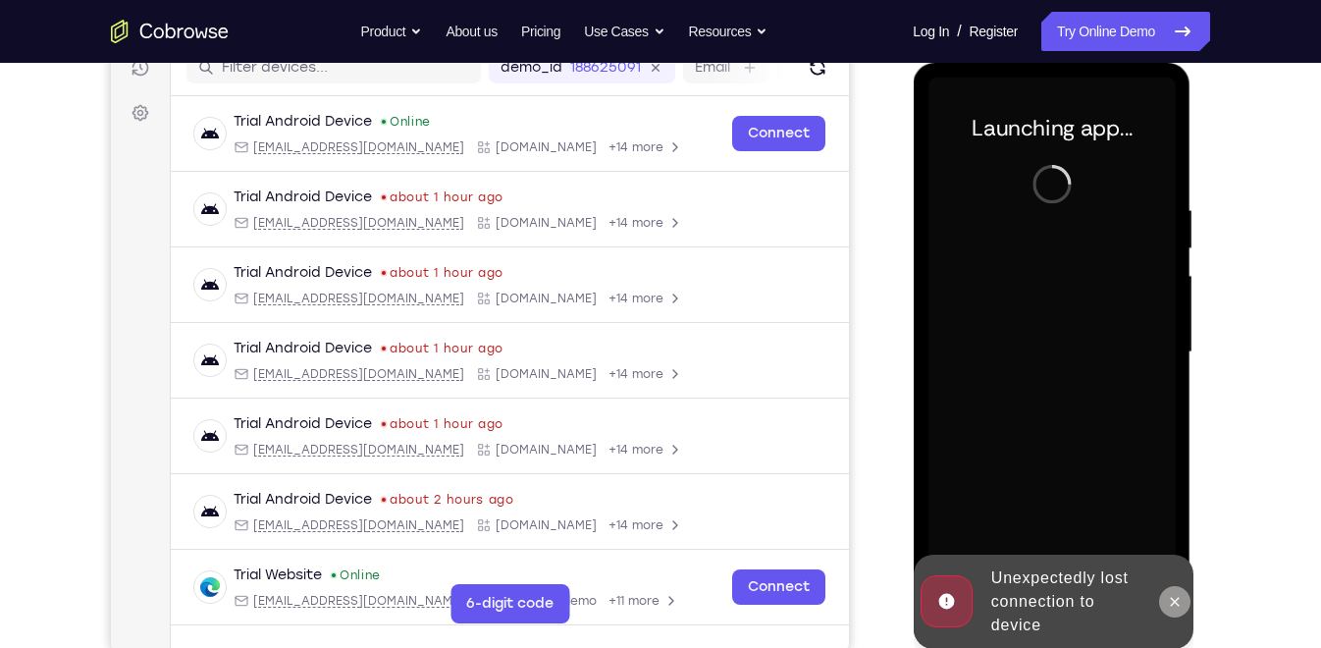
click at [1178, 600] on icon at bounding box center [1174, 602] width 16 height 16
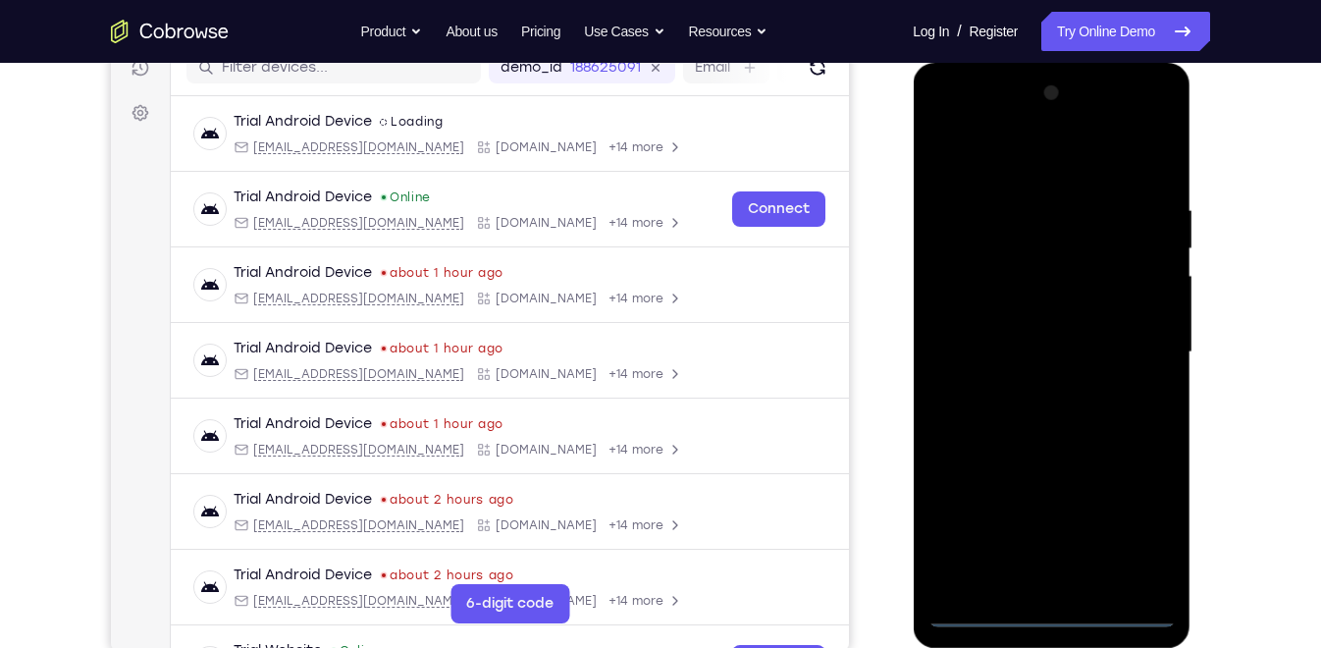
click at [1056, 608] on div at bounding box center [1051, 353] width 247 height 550
click at [1135, 526] on div at bounding box center [1051, 353] width 247 height 550
click at [1138, 527] on div at bounding box center [1051, 353] width 247 height 550
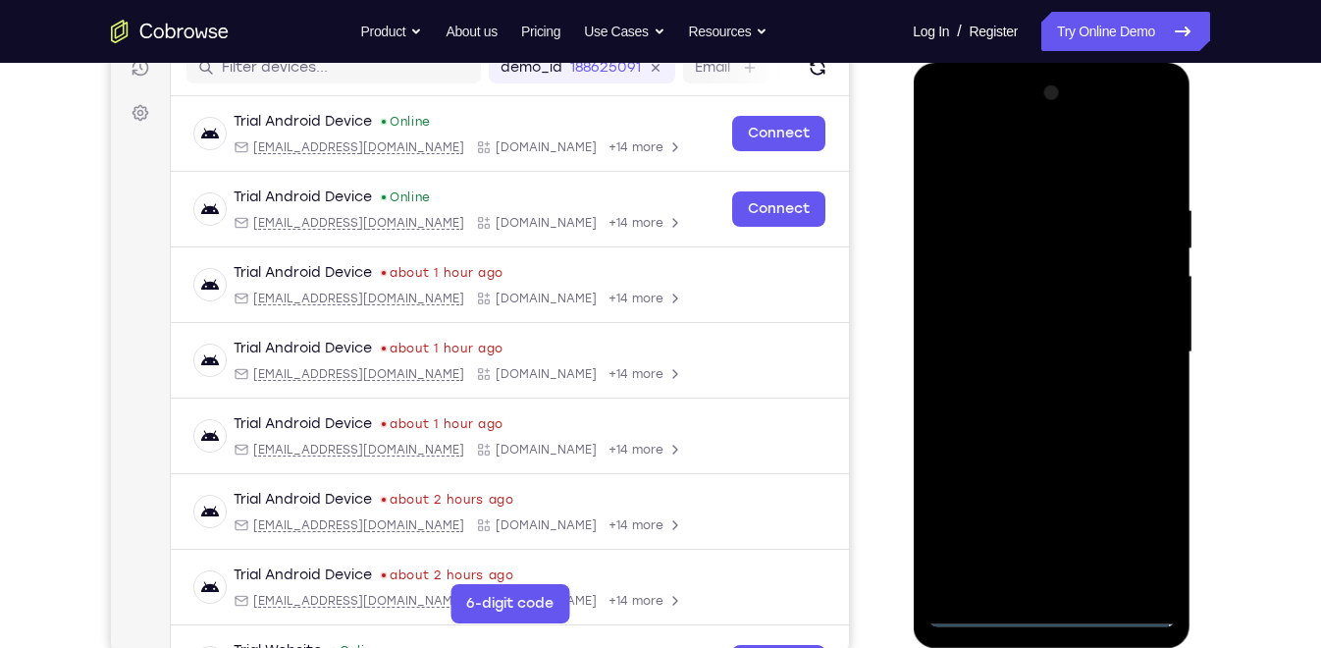
click at [1138, 527] on div at bounding box center [1051, 353] width 247 height 550
click at [1132, 419] on div at bounding box center [1051, 353] width 247 height 550
click at [1142, 528] on div at bounding box center [1051, 353] width 247 height 550
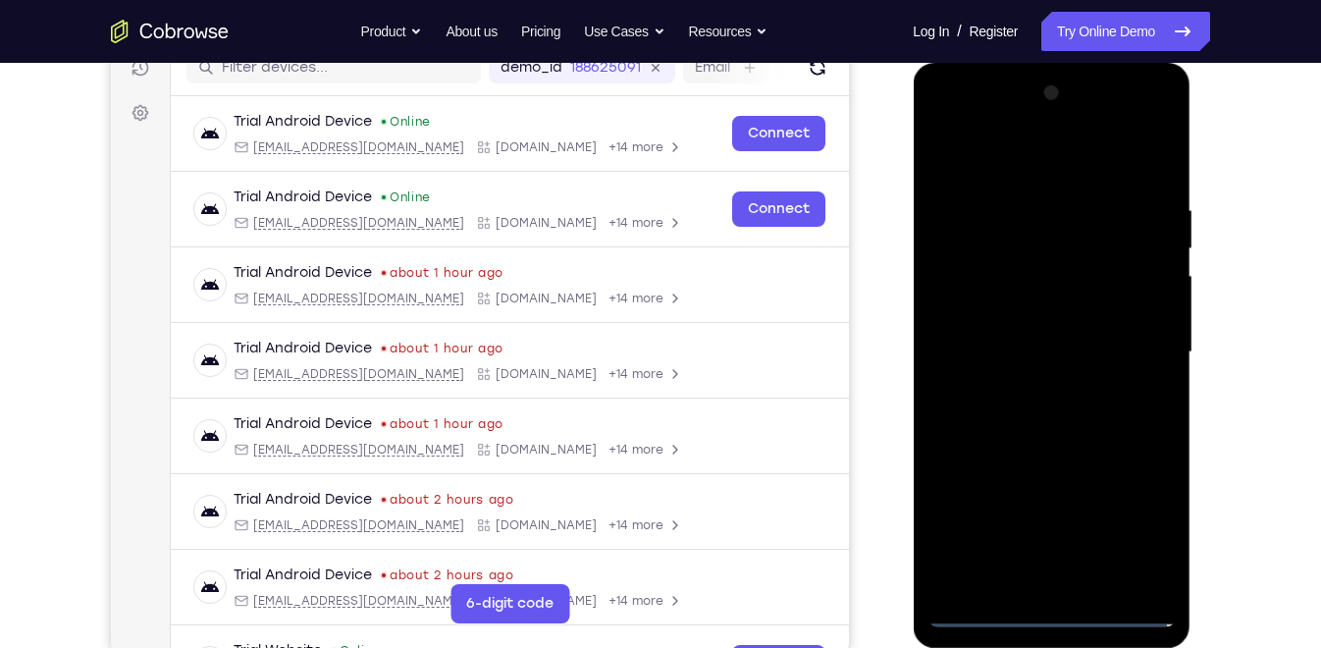
click at [1142, 528] on div at bounding box center [1051, 353] width 247 height 550
click at [1120, 613] on div at bounding box center [1051, 353] width 247 height 550
click at [1065, 394] on div at bounding box center [1051, 353] width 247 height 550
click at [1012, 165] on div at bounding box center [1051, 353] width 247 height 550
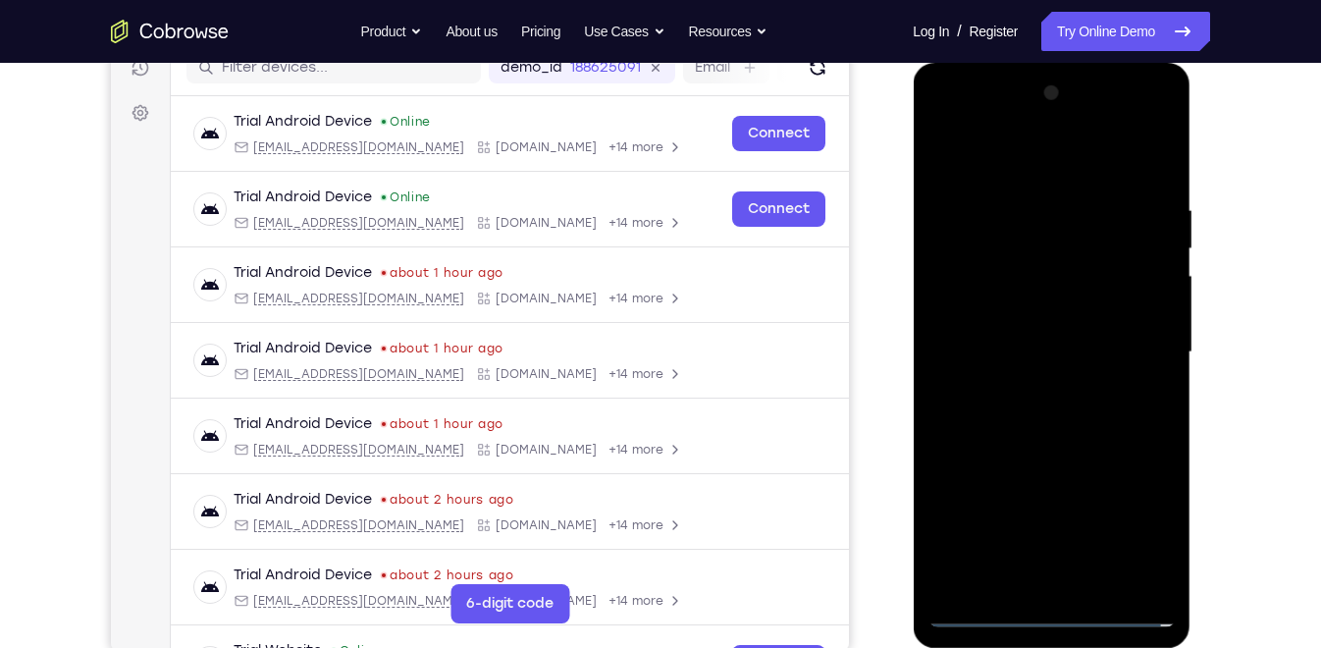
click at [1137, 350] on div at bounding box center [1051, 353] width 247 height 550
click at [1029, 391] on div at bounding box center [1051, 353] width 247 height 550
click at [977, 333] on div at bounding box center [1051, 353] width 247 height 550
click at [988, 307] on div at bounding box center [1051, 353] width 247 height 550
click at [1082, 344] on div at bounding box center [1051, 353] width 247 height 550
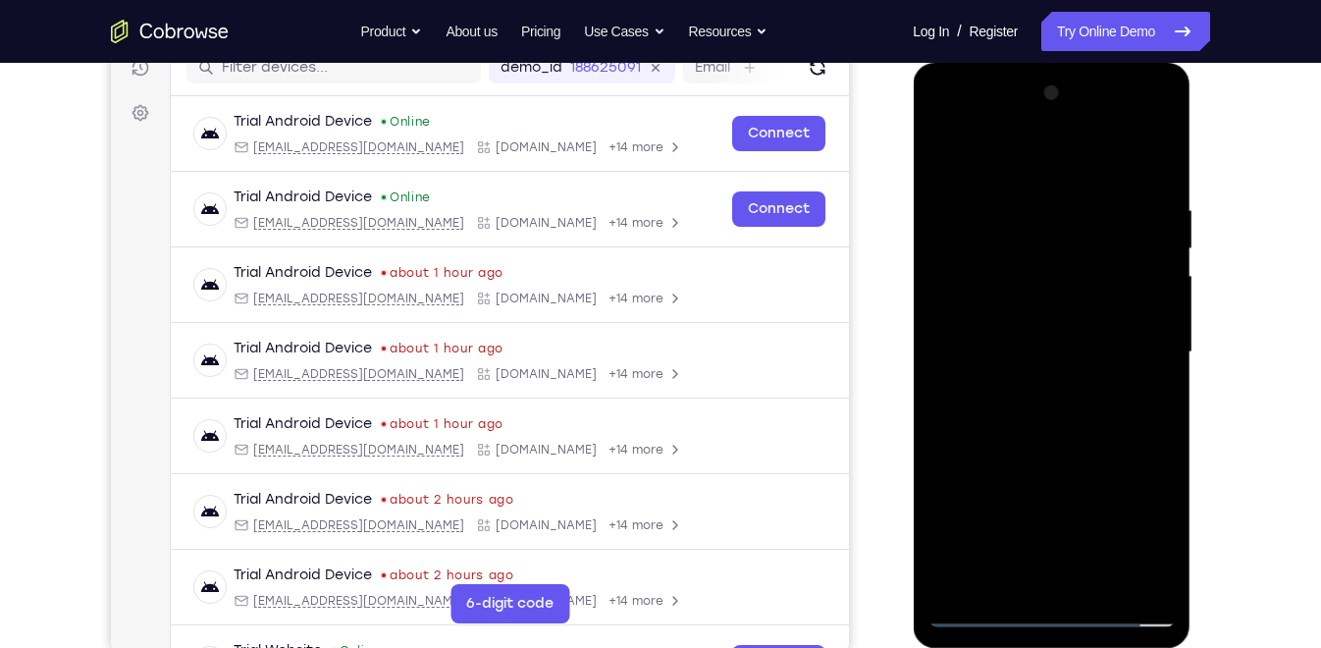
click at [1062, 419] on div at bounding box center [1051, 353] width 247 height 550
click at [1052, 429] on div at bounding box center [1051, 353] width 247 height 550
click at [1155, 580] on div at bounding box center [1051, 353] width 247 height 550
click at [1101, 578] on div at bounding box center [1051, 353] width 247 height 550
click at [1057, 453] on div at bounding box center [1051, 353] width 247 height 550
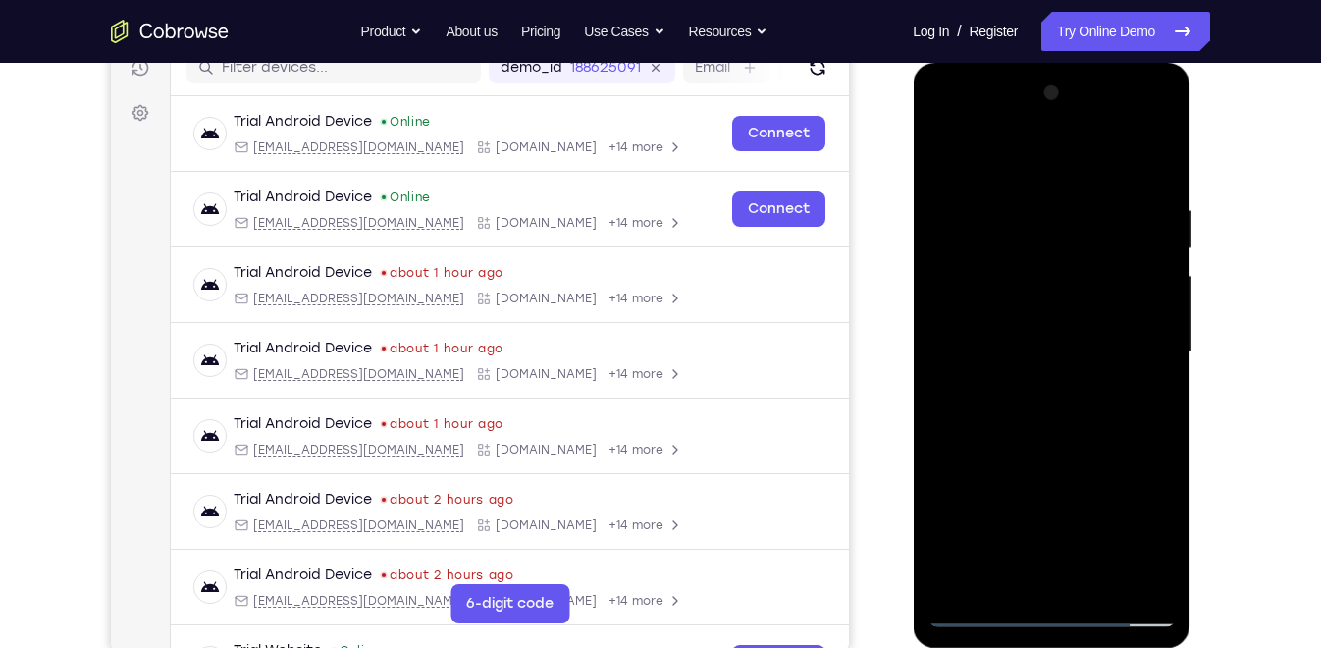
click at [1017, 341] on div at bounding box center [1051, 353] width 247 height 550
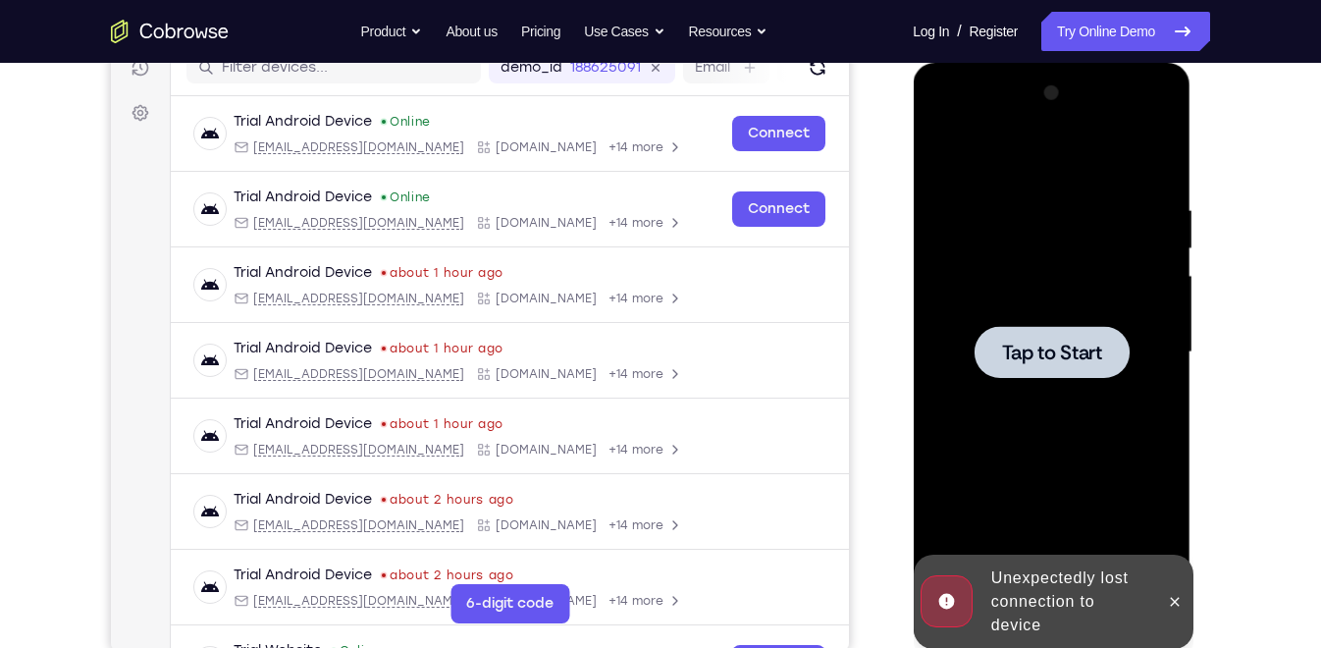
click at [1031, 361] on span "Tap to Start" at bounding box center [1051, 353] width 100 height 20
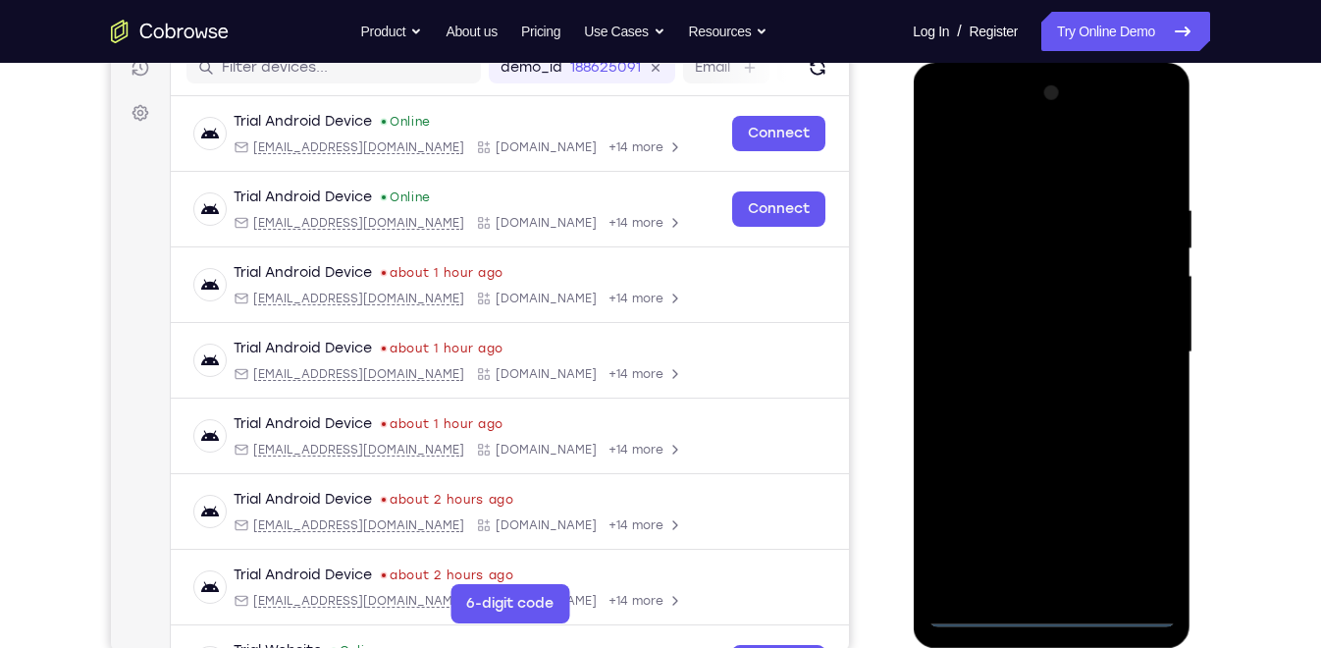
click at [1048, 604] on div at bounding box center [1051, 353] width 247 height 550
click at [1047, 610] on div at bounding box center [1051, 353] width 247 height 550
click at [1129, 514] on div at bounding box center [1051, 353] width 247 height 550
click at [1023, 164] on div at bounding box center [1051, 353] width 247 height 550
click at [1132, 354] on div at bounding box center [1051, 353] width 247 height 550
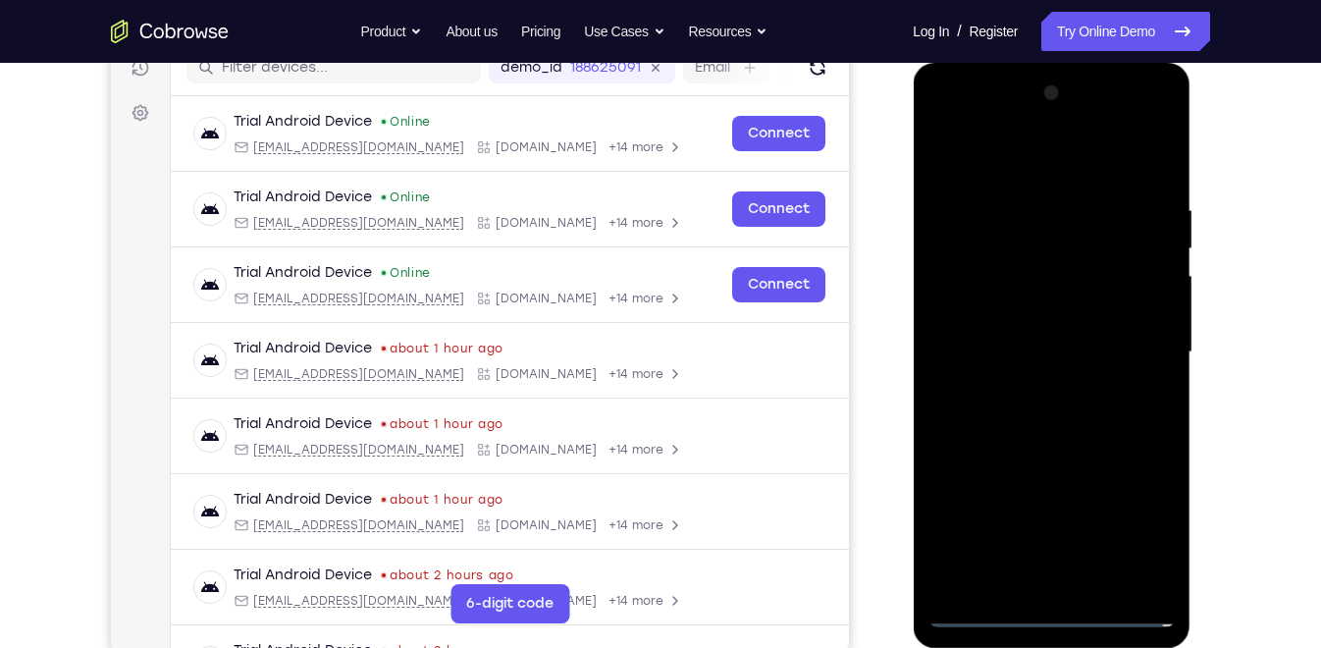
click at [1029, 384] on div at bounding box center [1051, 353] width 247 height 550
click at [1000, 326] on div at bounding box center [1051, 353] width 247 height 550
click at [1000, 363] on div at bounding box center [1051, 353] width 247 height 550
click at [1043, 353] on div at bounding box center [1051, 353] width 247 height 550
click at [1050, 421] on div at bounding box center [1051, 353] width 247 height 550
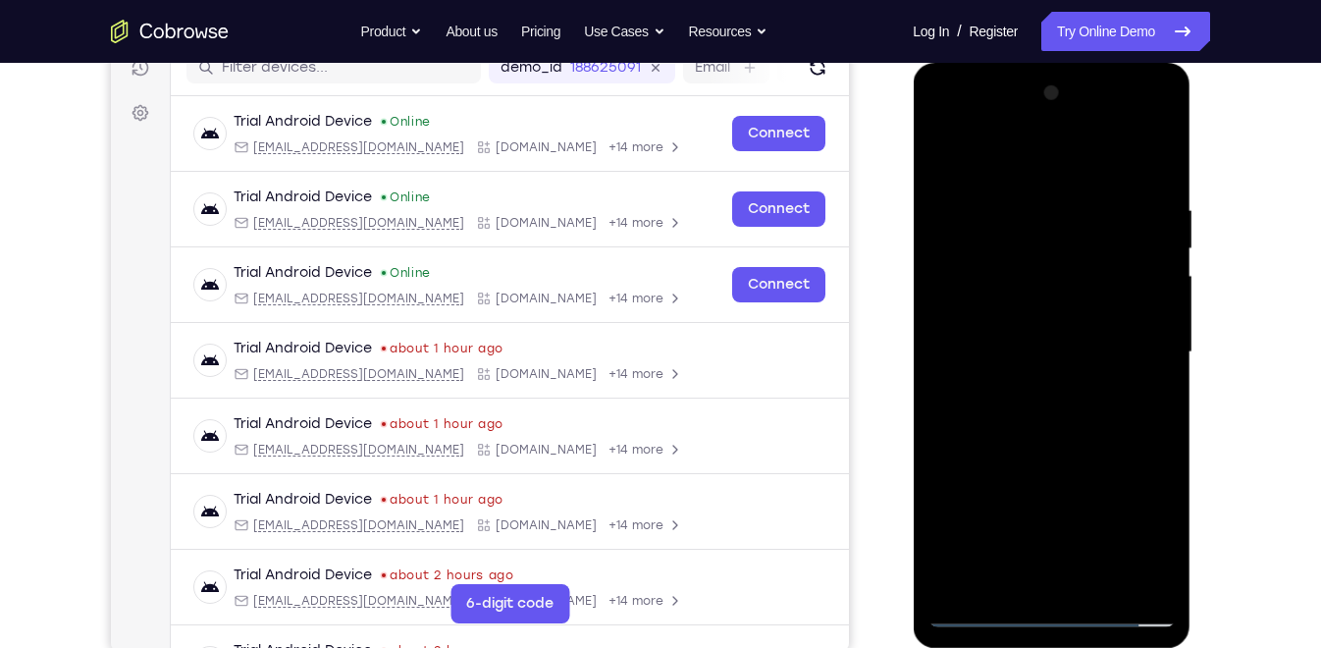
click at [1156, 576] on div at bounding box center [1051, 353] width 247 height 550
click at [1166, 556] on div at bounding box center [1051, 353] width 247 height 550
click at [1098, 580] on div at bounding box center [1051, 353] width 247 height 550
click at [1059, 450] on div at bounding box center [1051, 353] width 247 height 550
click at [1011, 347] on div at bounding box center [1051, 353] width 247 height 550
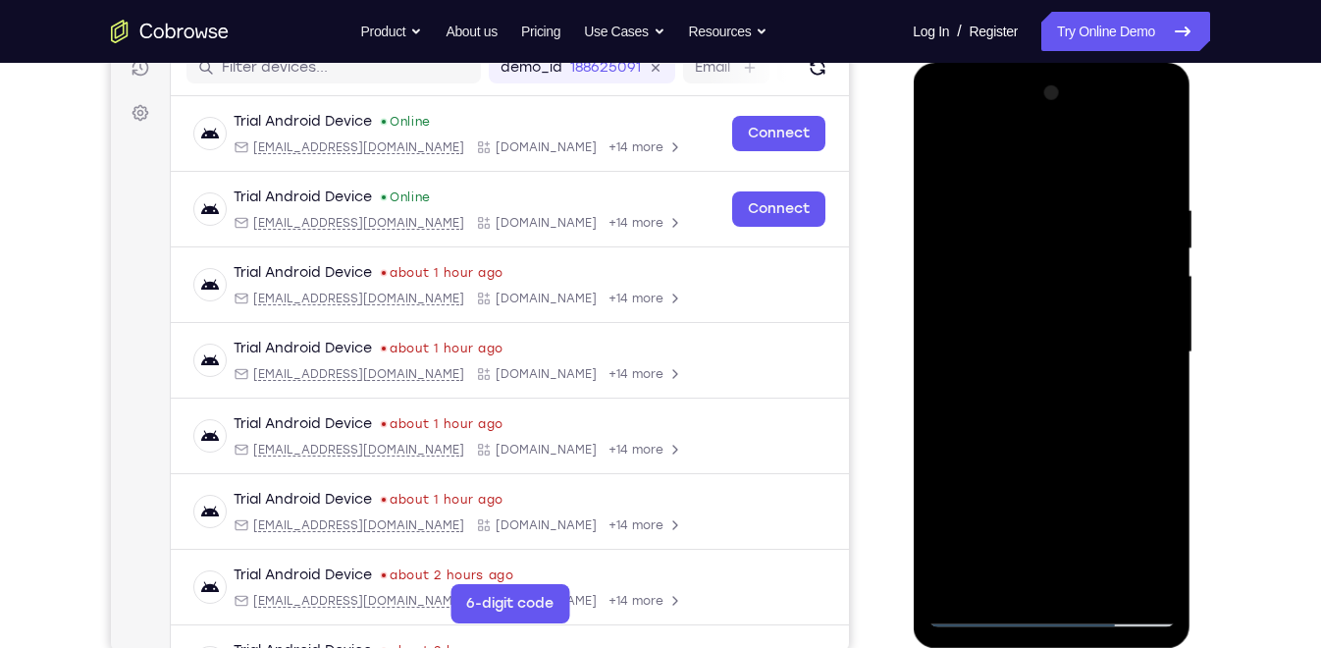
click at [1149, 400] on div at bounding box center [1051, 353] width 247 height 550
click at [1148, 400] on div at bounding box center [1051, 353] width 247 height 550
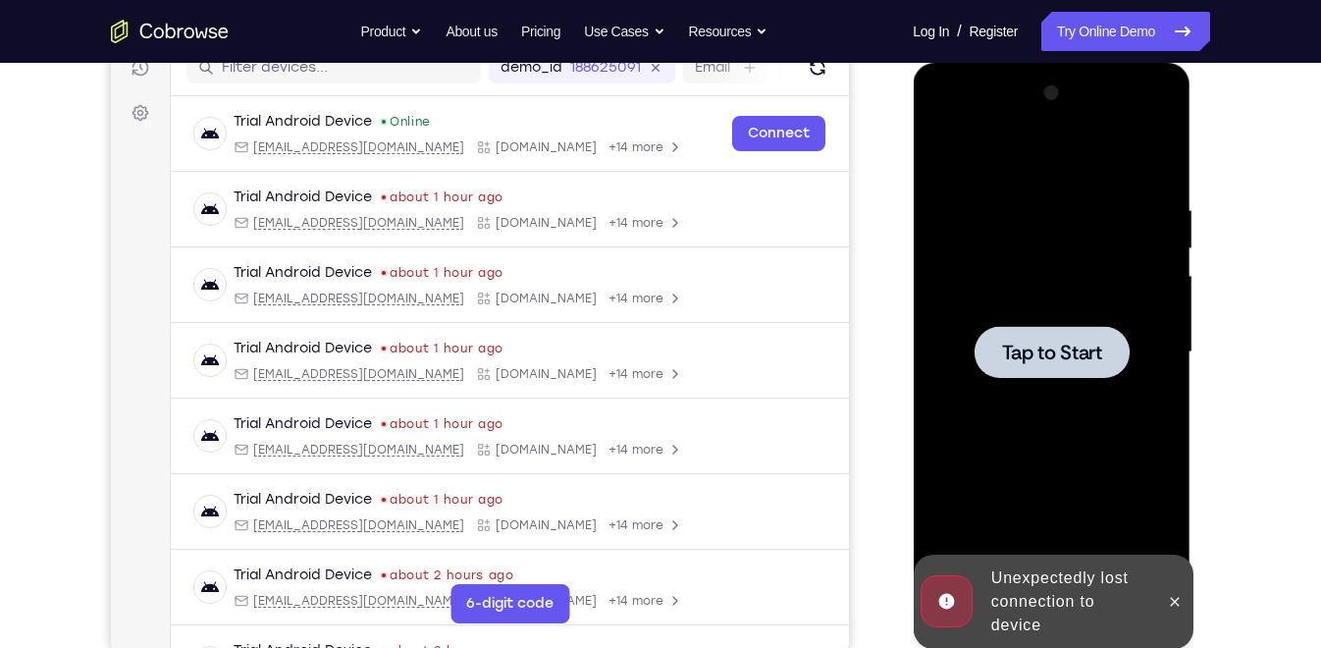
click at [1019, 358] on span "Tap to Start" at bounding box center [1051, 353] width 100 height 20
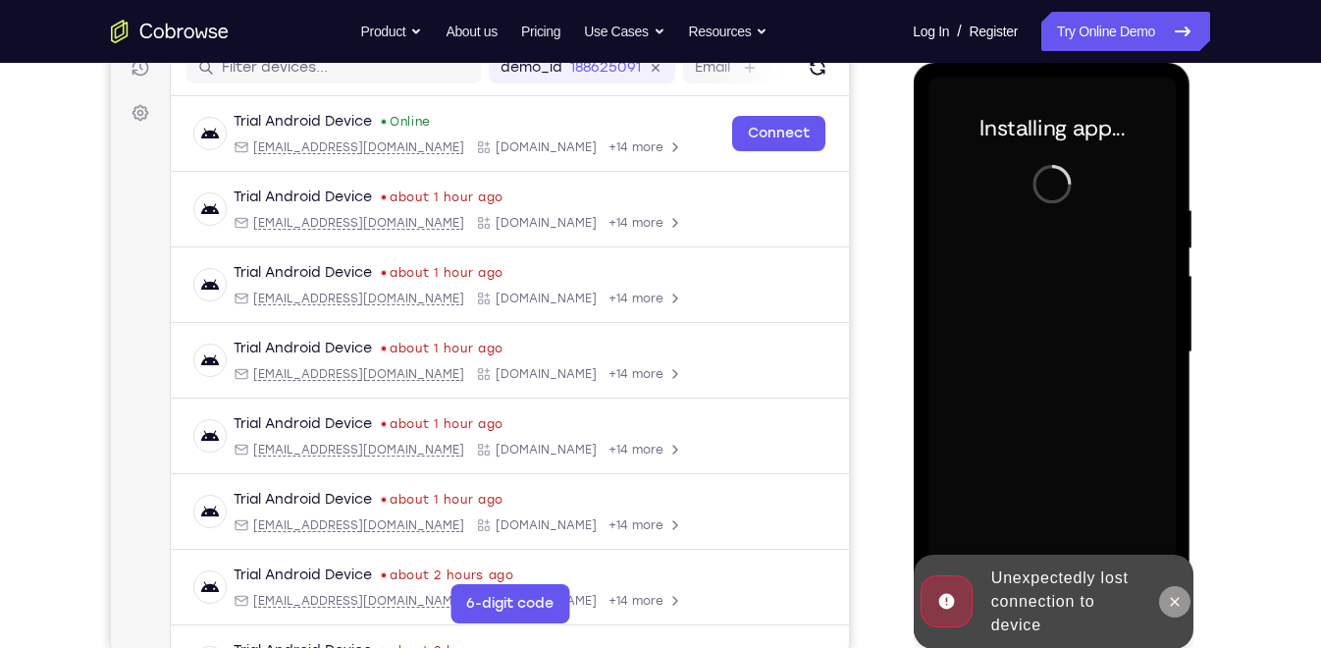
click at [1177, 598] on icon at bounding box center [1174, 601] width 9 height 9
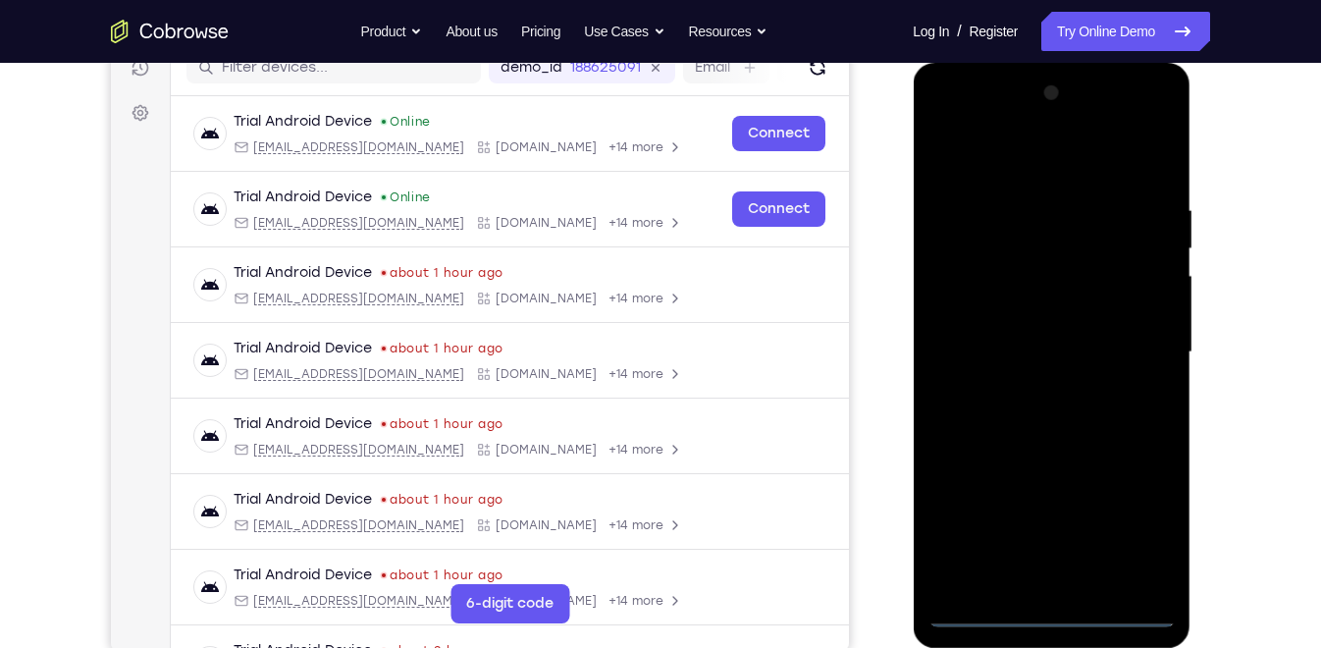
click at [1050, 605] on div at bounding box center [1051, 353] width 247 height 550
click at [1049, 607] on div at bounding box center [1051, 353] width 247 height 550
click at [1139, 531] on div at bounding box center [1051, 353] width 247 height 550
click at [1035, 148] on div at bounding box center [1051, 353] width 247 height 550
click at [1132, 341] on div at bounding box center [1051, 353] width 247 height 550
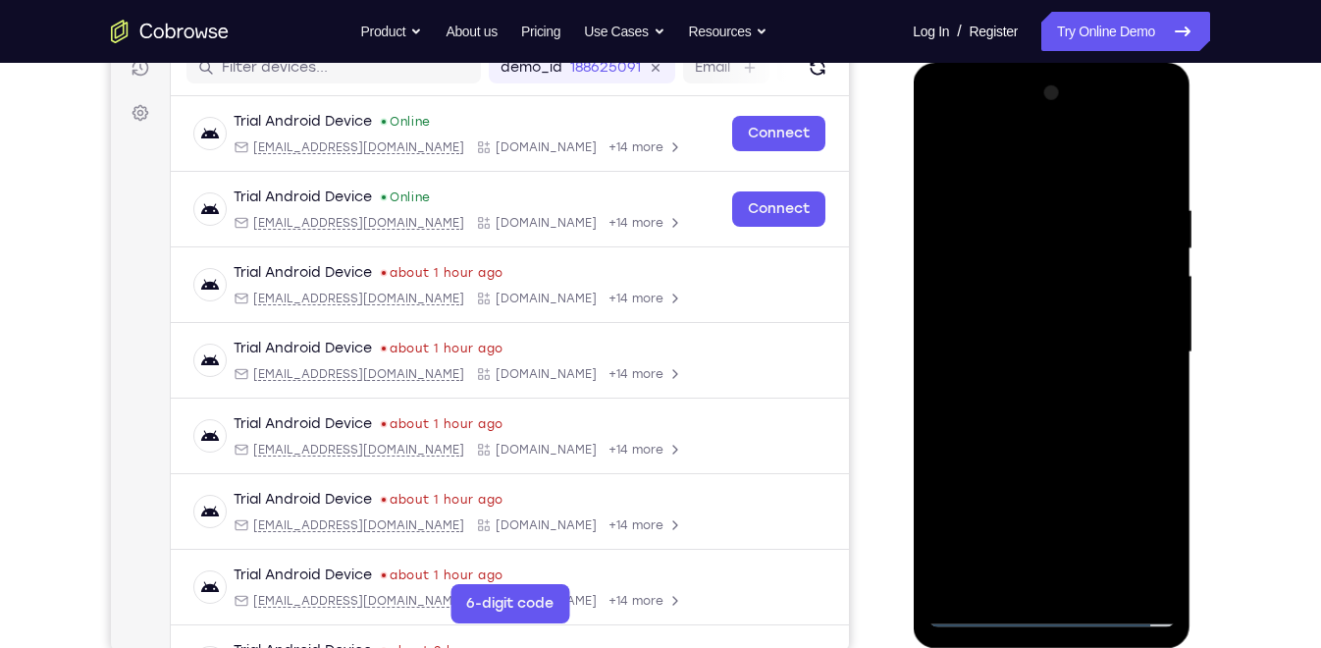
click at [1026, 385] on div at bounding box center [1051, 353] width 247 height 550
click at [1025, 337] on div at bounding box center [1051, 353] width 247 height 550
click at [1004, 297] on div at bounding box center [1051, 353] width 247 height 550
click at [1013, 346] on div at bounding box center [1051, 353] width 247 height 550
click at [1057, 425] on div at bounding box center [1051, 353] width 247 height 550
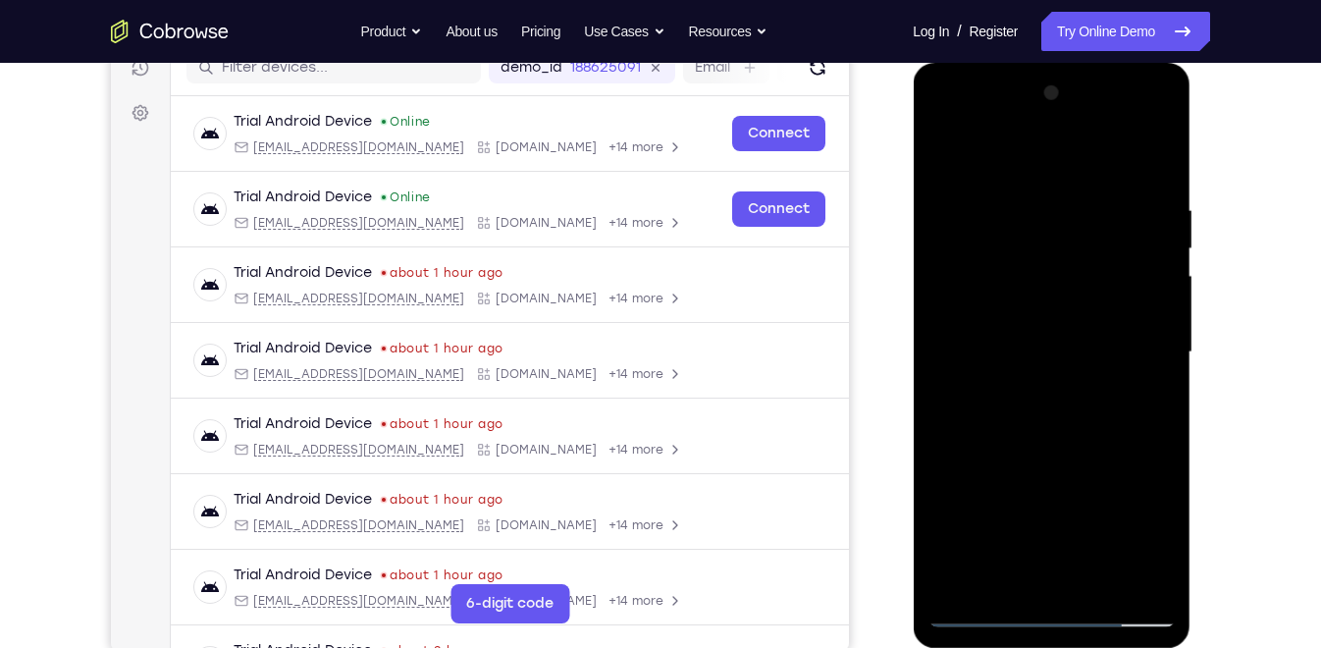
click at [1101, 155] on div at bounding box center [1051, 353] width 247 height 550
click at [1087, 188] on div at bounding box center [1051, 353] width 247 height 550
click at [1159, 579] on div at bounding box center [1051, 353] width 247 height 550
click at [1167, 557] on div at bounding box center [1051, 353] width 247 height 550
click at [1097, 579] on div at bounding box center [1051, 353] width 247 height 550
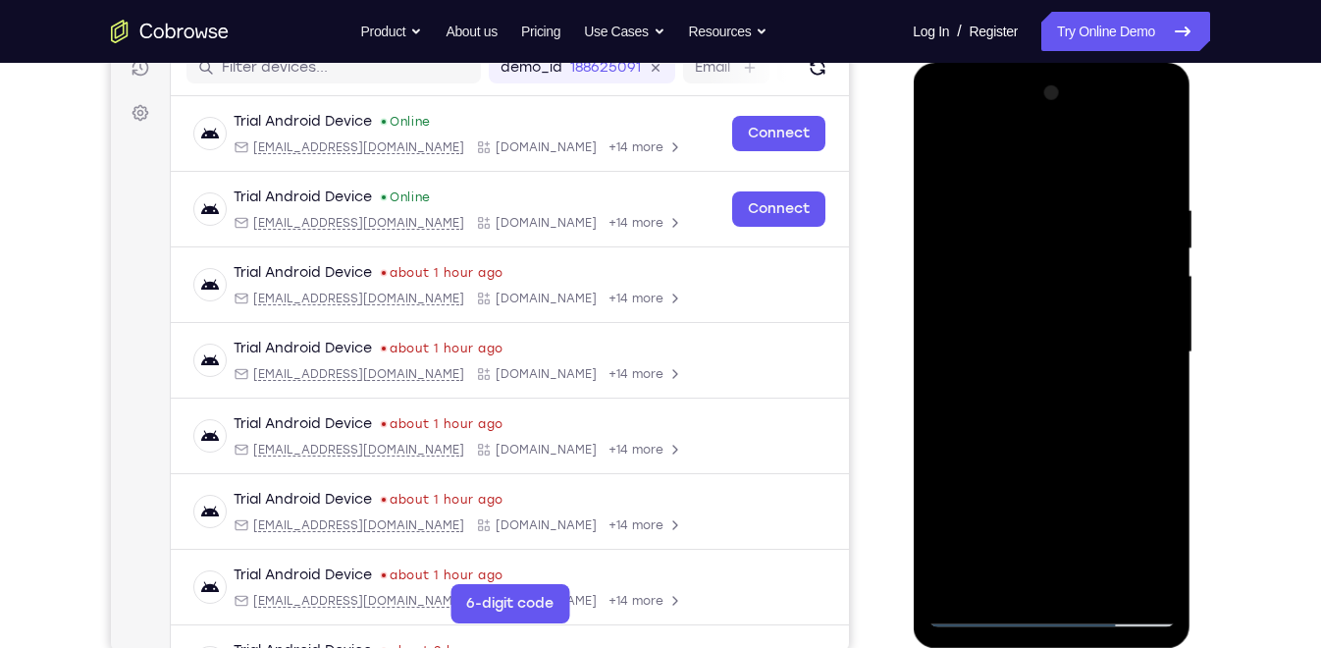
click at [1048, 450] on div at bounding box center [1051, 353] width 247 height 550
click at [1030, 389] on div at bounding box center [1051, 353] width 247 height 550
click at [1000, 147] on div at bounding box center [1051, 353] width 247 height 550
click at [1095, 183] on div at bounding box center [1051, 353] width 247 height 550
click at [1099, 188] on div at bounding box center [1051, 353] width 247 height 550
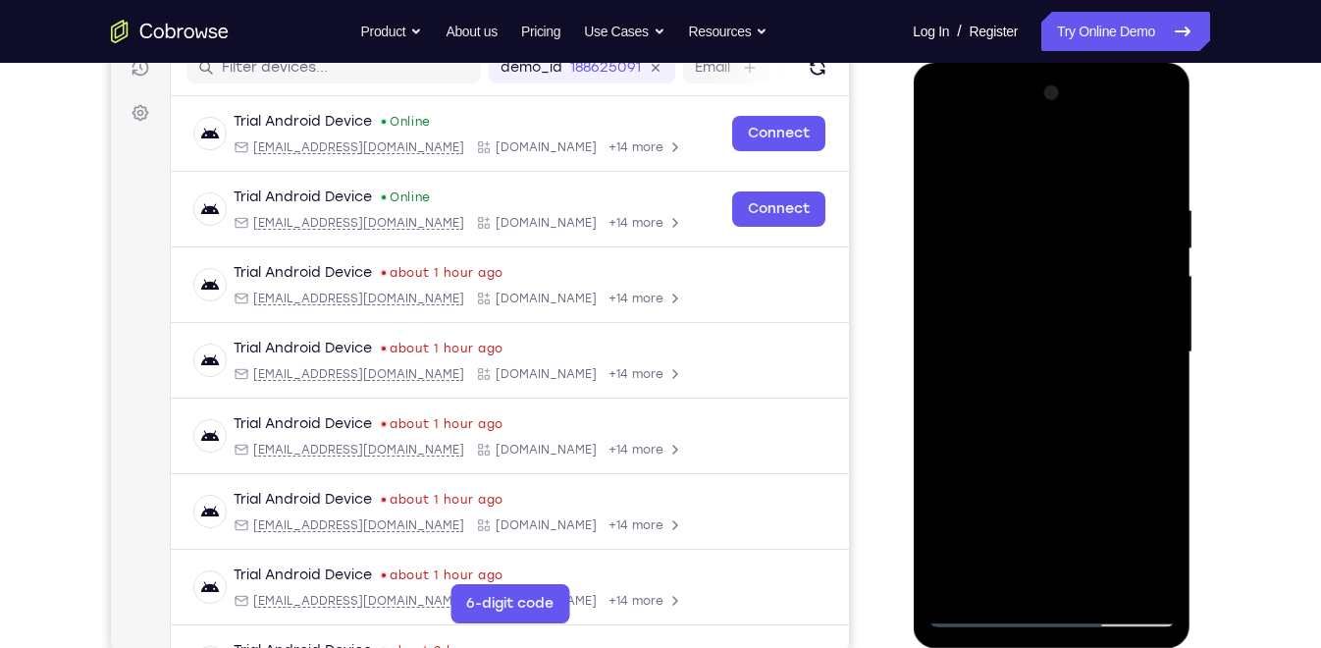
click at [1102, 191] on div at bounding box center [1051, 353] width 247 height 550
click at [1075, 336] on div at bounding box center [1051, 353] width 247 height 550
click at [990, 519] on div at bounding box center [1051, 353] width 247 height 550
click at [944, 151] on div at bounding box center [1051, 353] width 247 height 550
click at [944, 155] on div at bounding box center [1051, 353] width 247 height 550
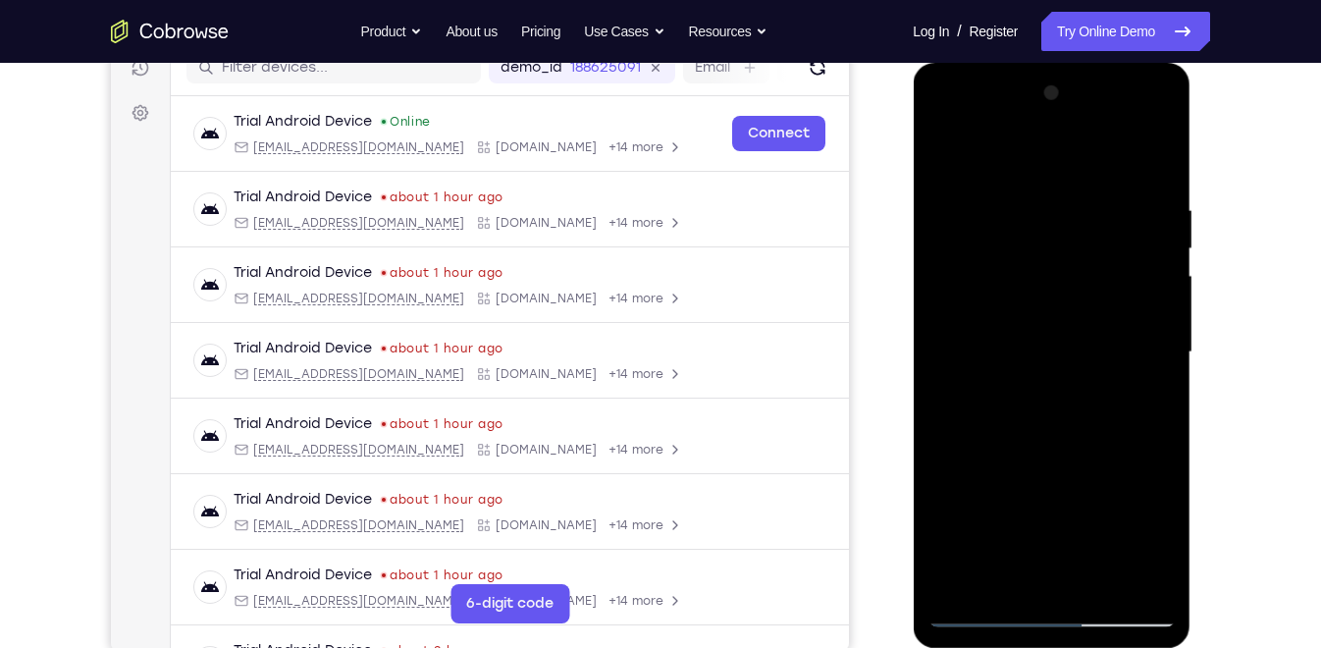
click at [1022, 348] on div at bounding box center [1051, 353] width 247 height 550
click at [1012, 571] on div at bounding box center [1051, 353] width 247 height 550
click at [1059, 435] on div at bounding box center [1051, 353] width 247 height 550
click at [1141, 398] on div at bounding box center [1051, 353] width 247 height 550
click at [938, 158] on div at bounding box center [1051, 353] width 247 height 550
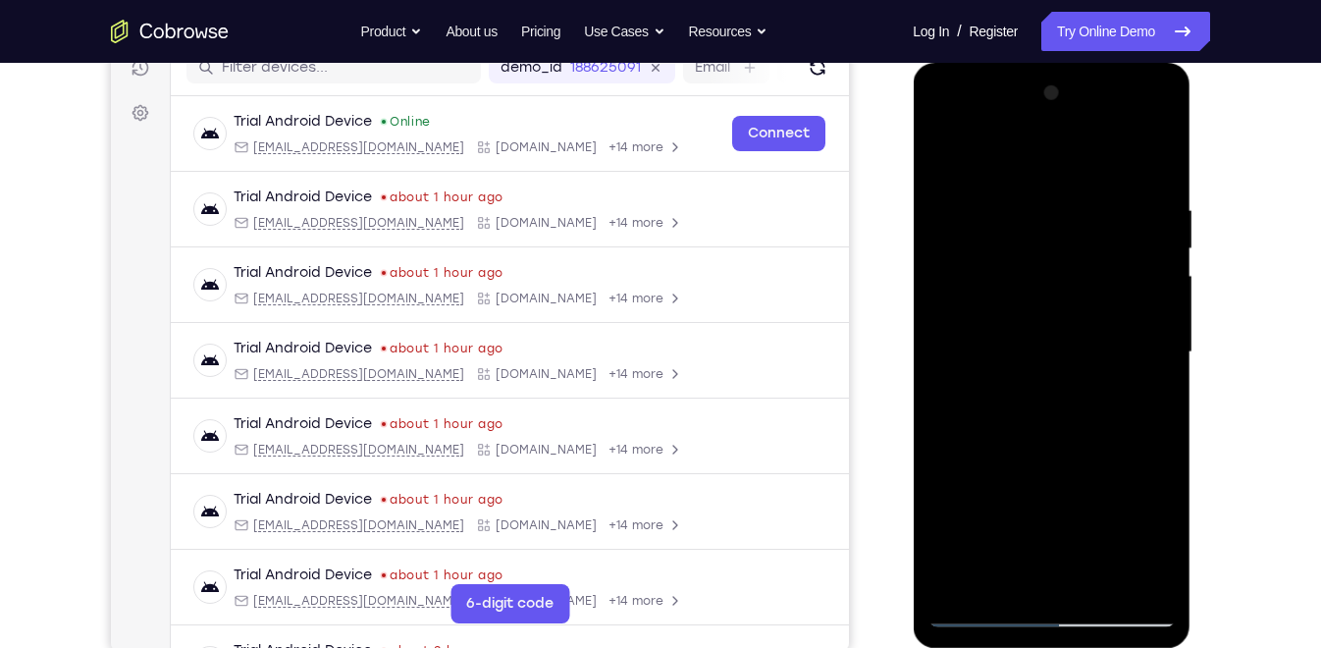
click at [1039, 346] on div at bounding box center [1051, 353] width 247 height 550
drag, startPoint x: 1040, startPoint y: 374, endPoint x: 1046, endPoint y: 248, distance: 125.8
drag, startPoint x: 1046, startPoint y: 248, endPoint x: 1065, endPoint y: 296, distance: 51.6
click at [1065, 296] on div at bounding box center [1051, 353] width 247 height 550
click at [941, 153] on div at bounding box center [1051, 353] width 247 height 550
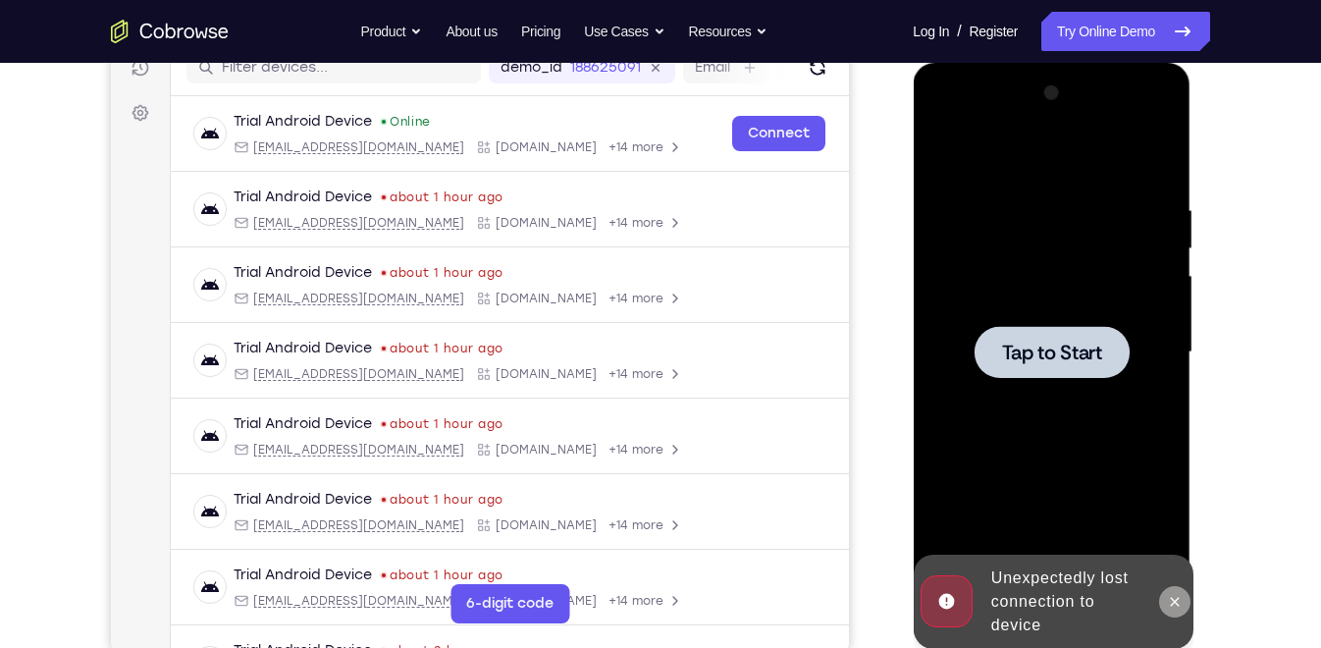
click at [1176, 596] on icon at bounding box center [1174, 602] width 16 height 16
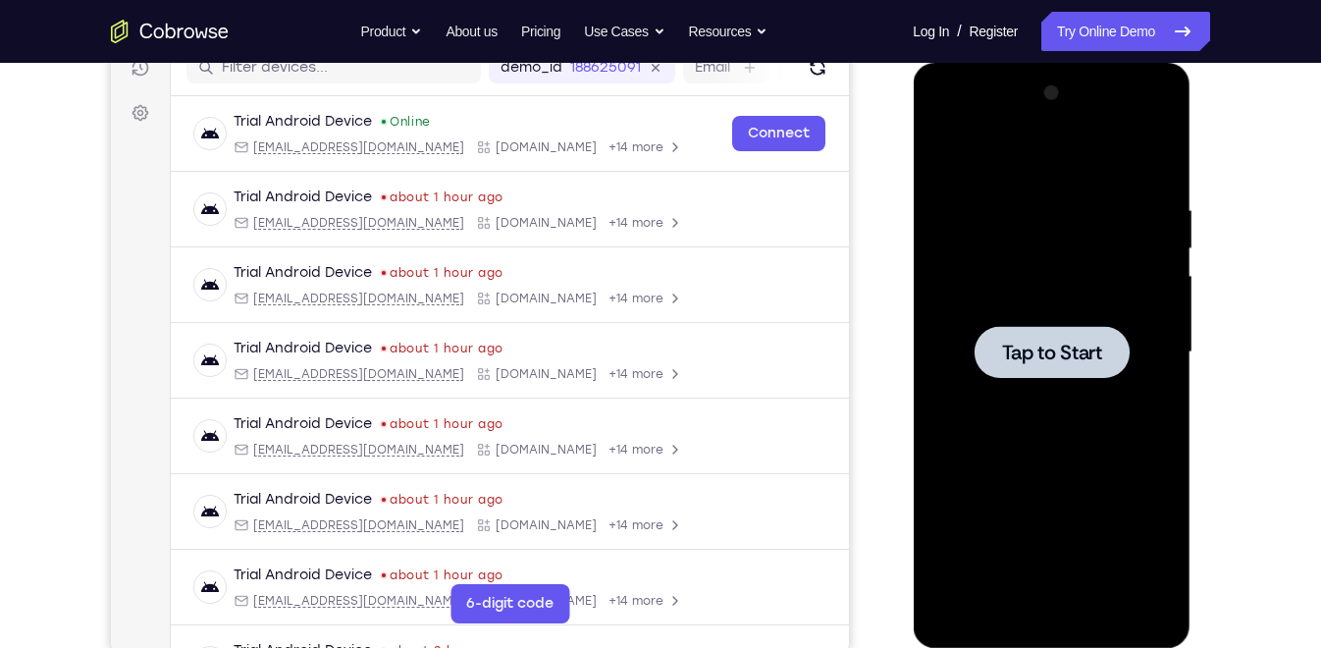
click at [1056, 343] on span "Tap to Start" at bounding box center [1051, 353] width 100 height 20
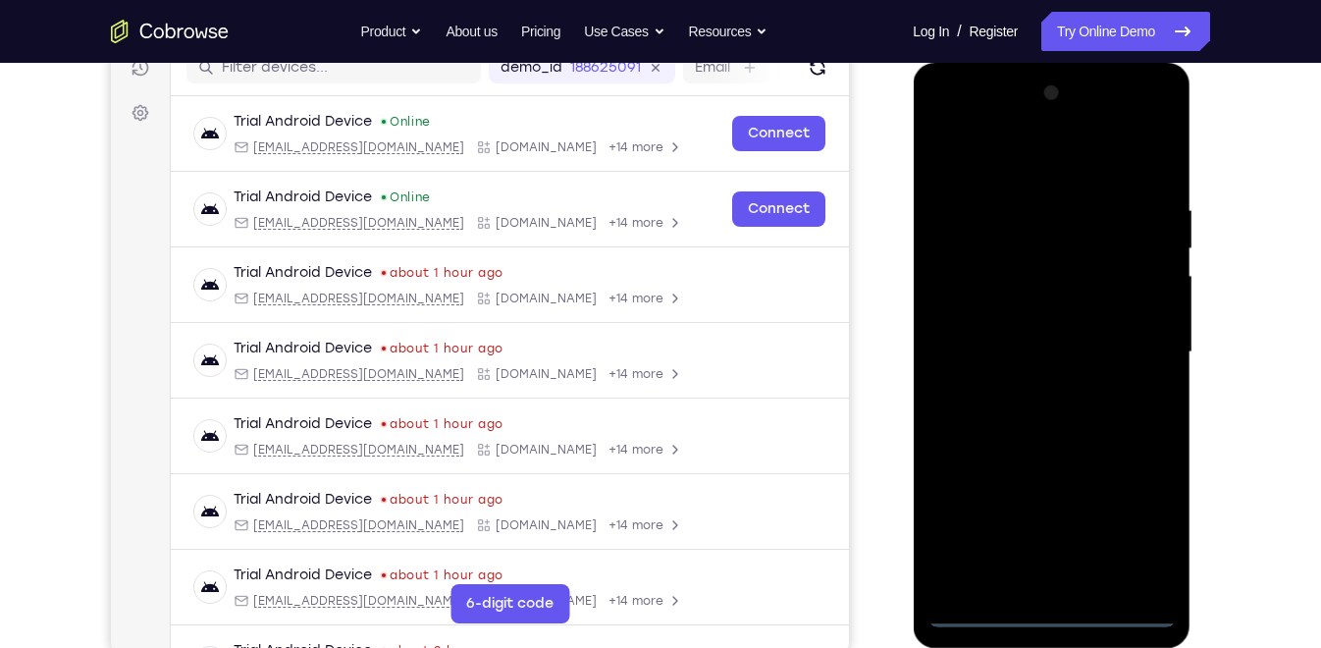
click at [1050, 611] on div at bounding box center [1051, 353] width 247 height 550
click at [1139, 530] on div at bounding box center [1051, 353] width 247 height 550
click at [1039, 149] on div at bounding box center [1051, 353] width 247 height 550
click at [1134, 348] on div at bounding box center [1051, 353] width 247 height 550
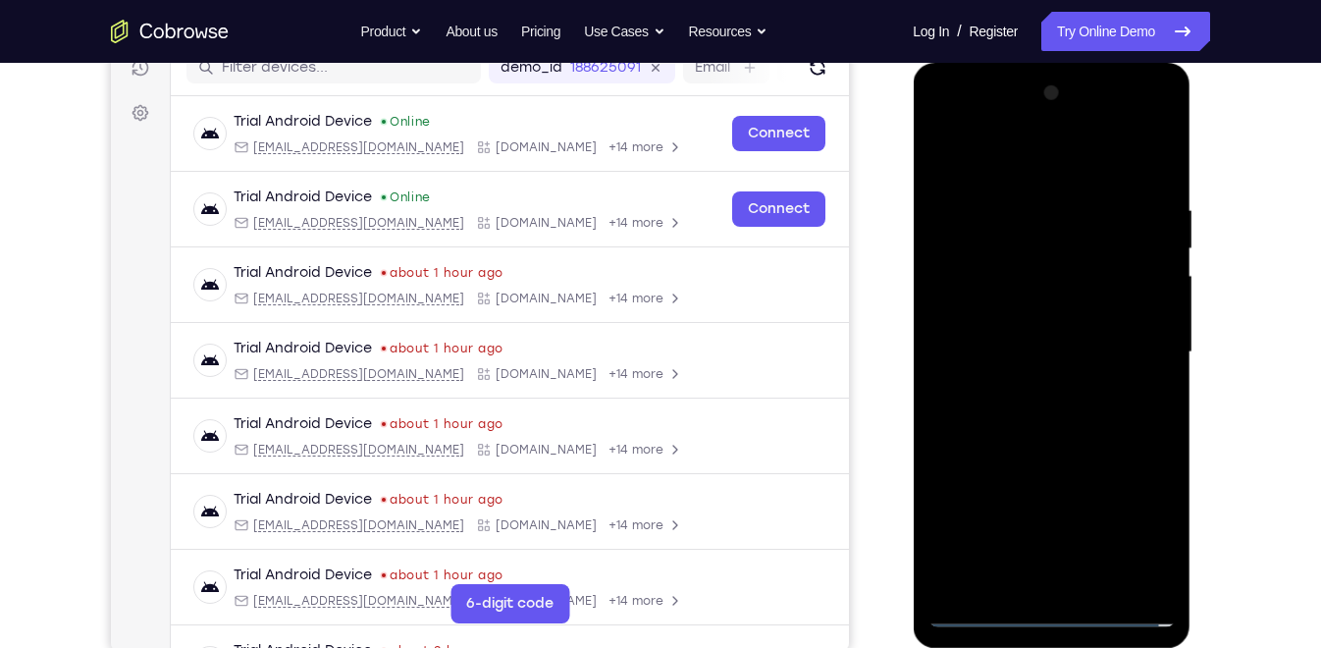
click at [1038, 386] on div at bounding box center [1051, 353] width 247 height 550
click at [995, 336] on div at bounding box center [1051, 353] width 247 height 550
click at [1000, 304] on div at bounding box center [1051, 353] width 247 height 550
click at [1023, 348] on div at bounding box center [1051, 353] width 247 height 550
click at [1062, 422] on div at bounding box center [1051, 353] width 247 height 550
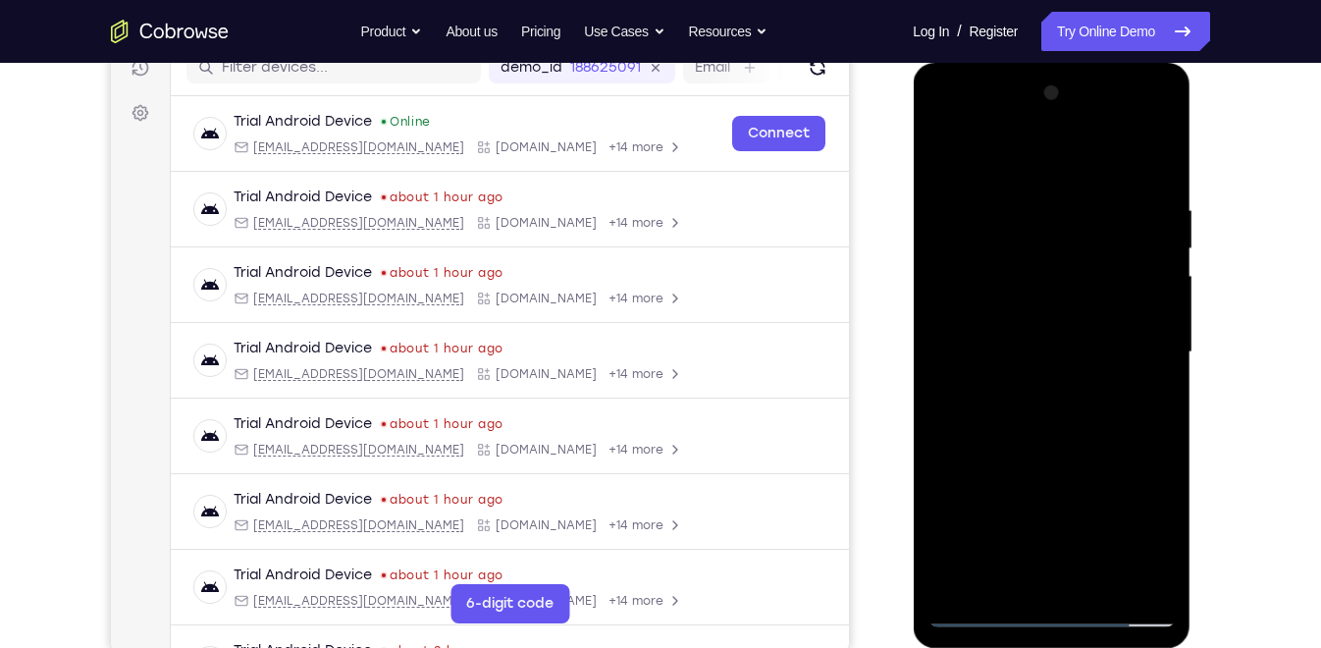
click at [1163, 579] on div at bounding box center [1051, 353] width 247 height 550
click at [1166, 555] on div at bounding box center [1051, 353] width 247 height 550
click at [1096, 577] on div at bounding box center [1051, 353] width 247 height 550
click at [1054, 451] on div at bounding box center [1051, 353] width 247 height 550
click at [1038, 347] on div at bounding box center [1051, 353] width 247 height 550
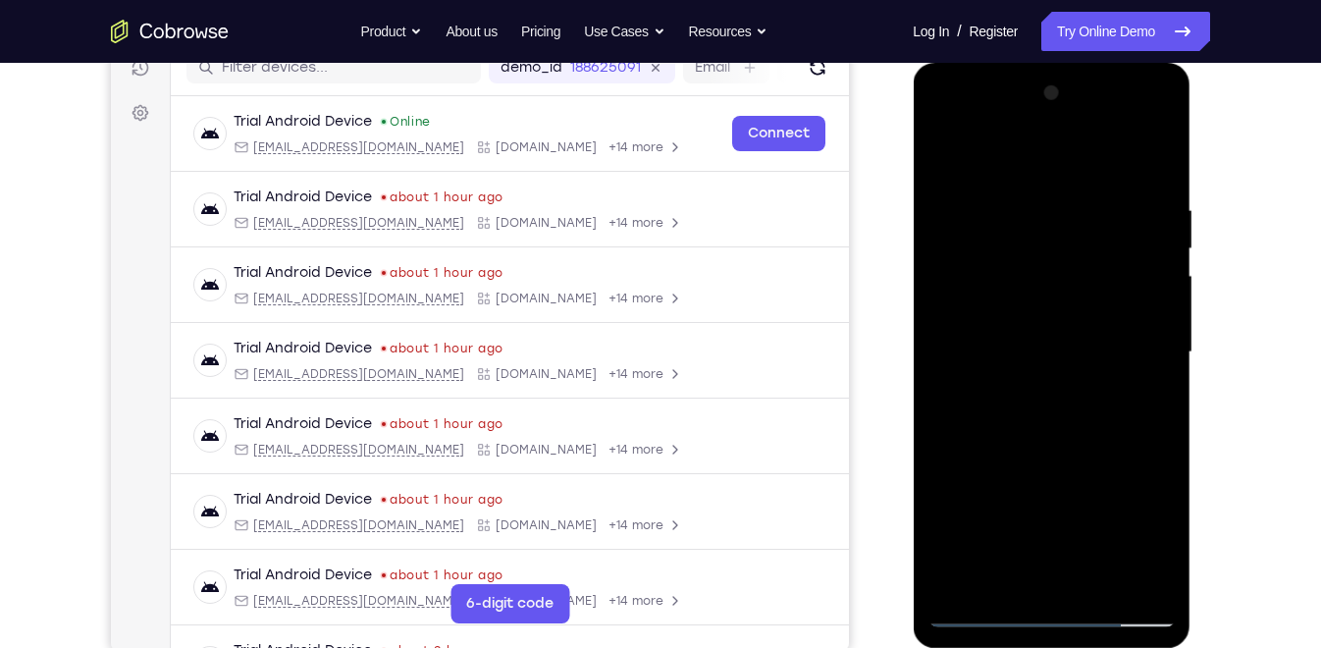
click at [1014, 568] on div at bounding box center [1051, 353] width 247 height 550
click at [1149, 395] on div at bounding box center [1051, 353] width 247 height 550
click at [1097, 157] on div at bounding box center [1051, 353] width 247 height 550
click at [1036, 182] on div at bounding box center [1051, 353] width 247 height 550
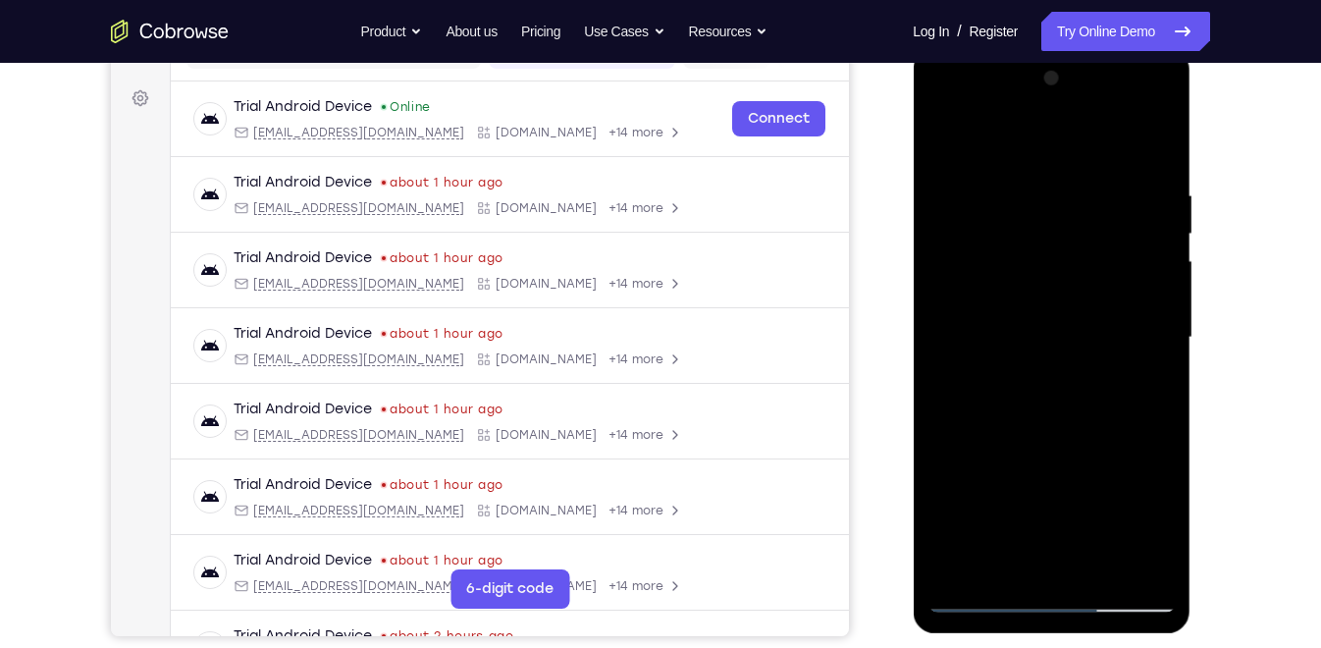
scroll to position [278, 0]
click at [1029, 555] on div at bounding box center [1051, 337] width 247 height 550
click at [1152, 380] on div at bounding box center [1051, 337] width 247 height 550
click at [938, 135] on div at bounding box center [1051, 337] width 247 height 550
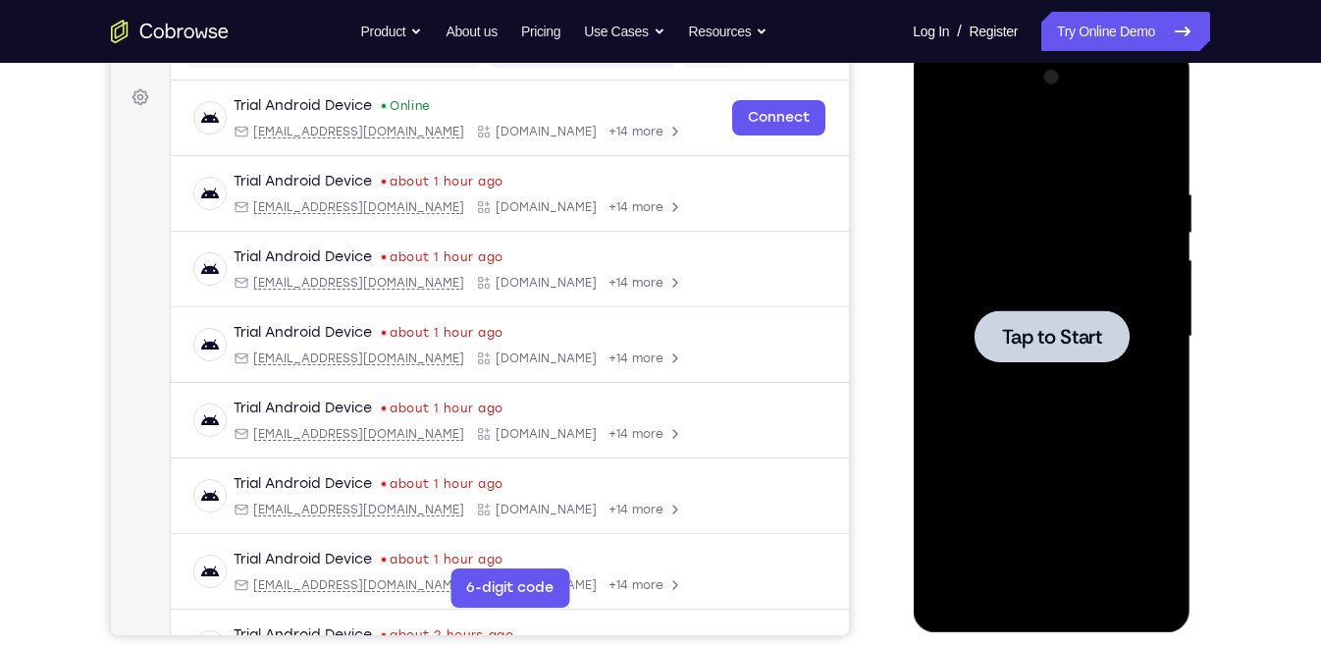
click at [1068, 342] on span "Tap to Start" at bounding box center [1051, 337] width 100 height 20
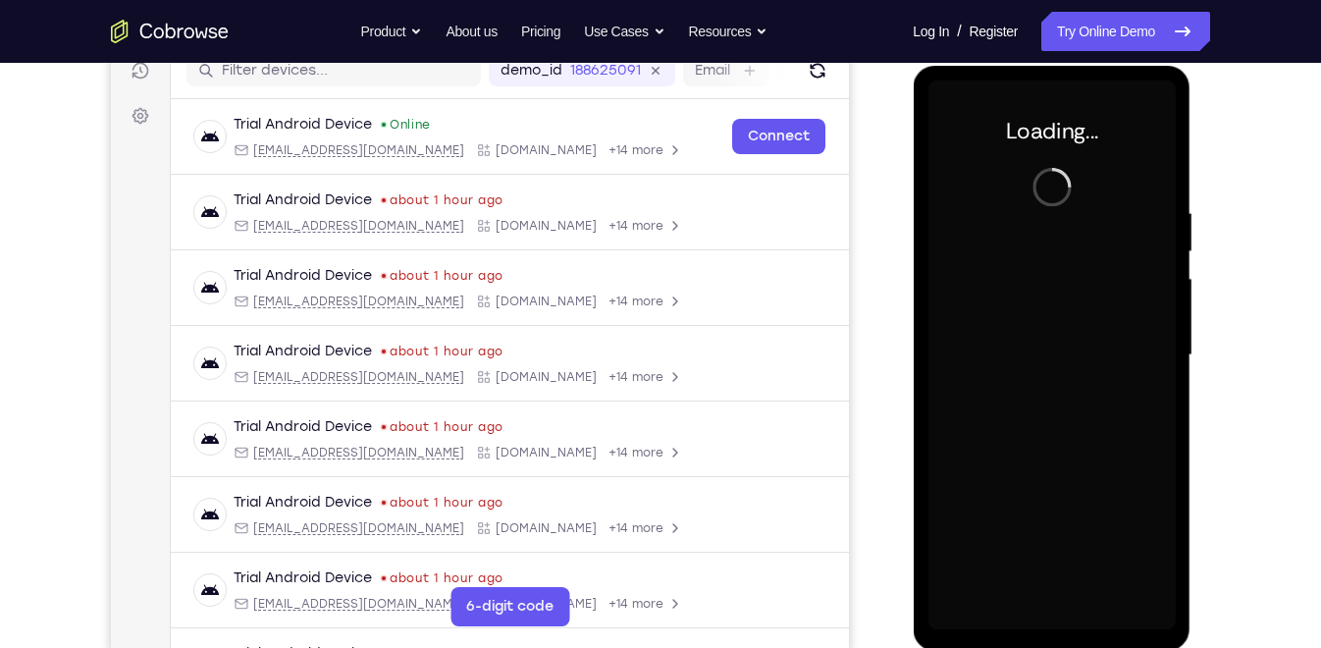
scroll to position [260, 0]
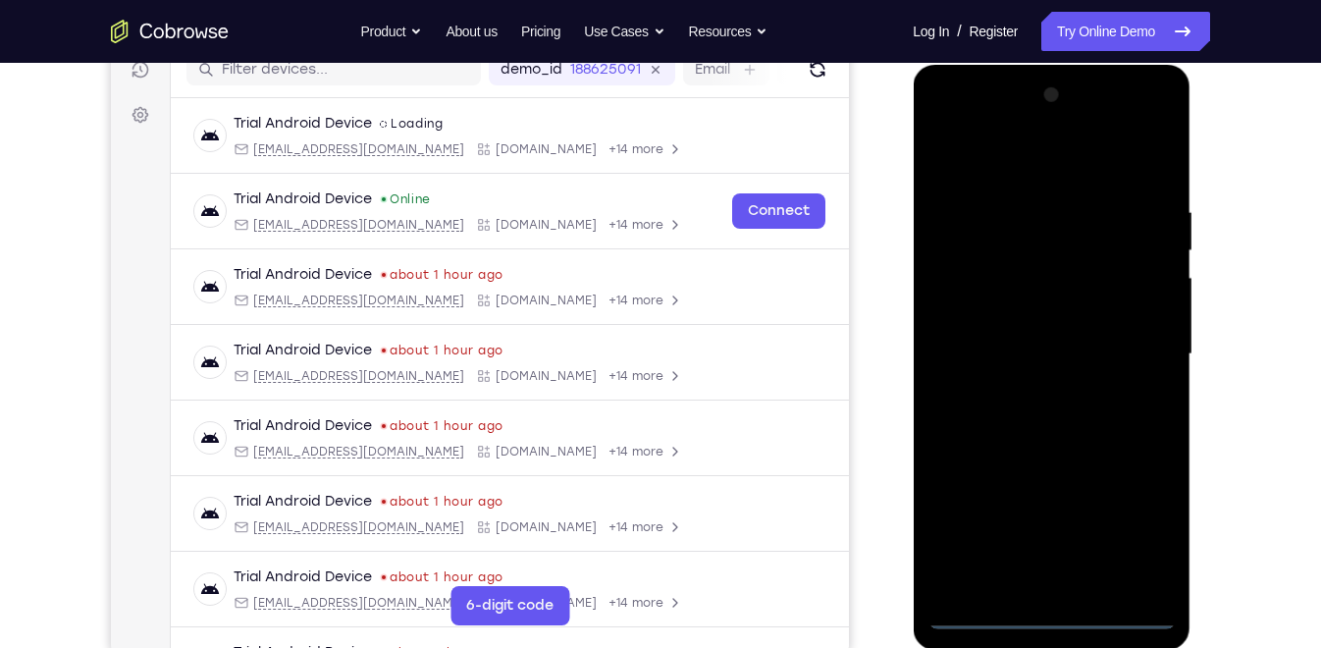
click at [1053, 612] on div at bounding box center [1051, 355] width 247 height 550
click at [1140, 517] on div at bounding box center [1051, 355] width 247 height 550
click at [1011, 171] on div at bounding box center [1051, 355] width 247 height 550
click at [1134, 339] on div at bounding box center [1051, 355] width 247 height 550
click at [1026, 388] on div at bounding box center [1051, 355] width 247 height 550
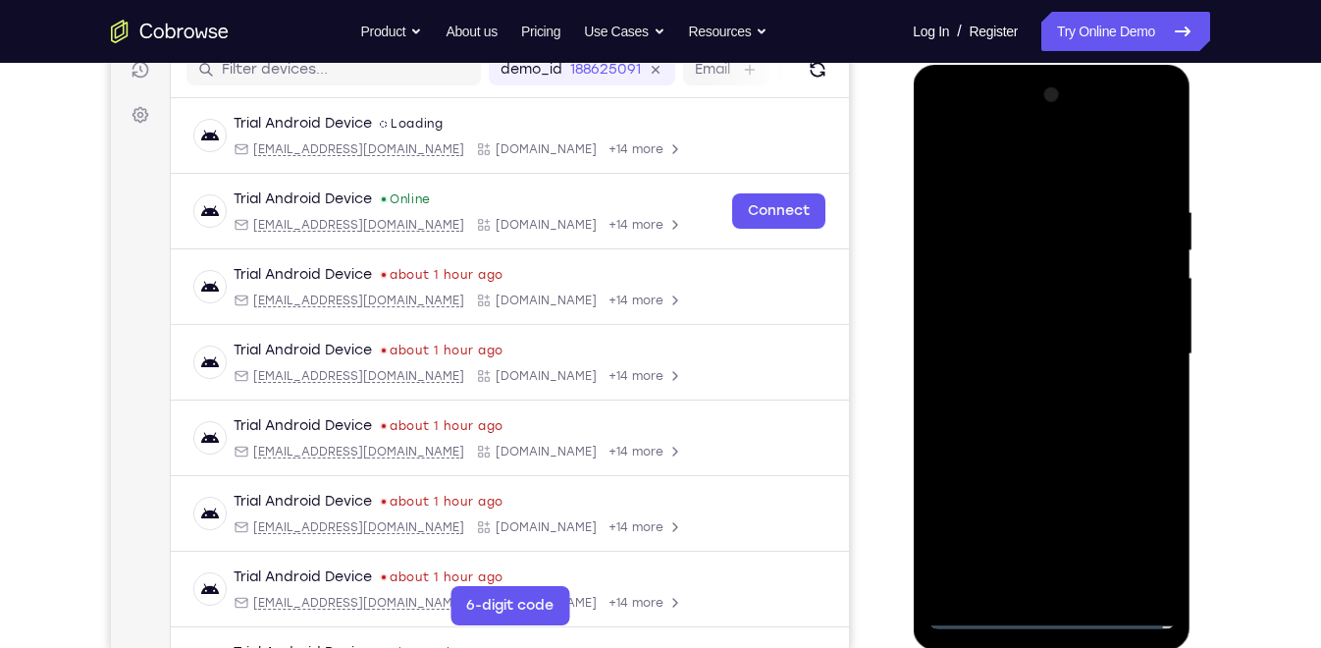
click at [990, 338] on div at bounding box center [1051, 355] width 247 height 550
click at [983, 307] on div at bounding box center [1051, 355] width 247 height 550
click at [1105, 349] on div at bounding box center [1051, 355] width 247 height 550
click at [1070, 417] on div at bounding box center [1051, 355] width 247 height 550
click at [1045, 432] on div at bounding box center [1051, 355] width 247 height 550
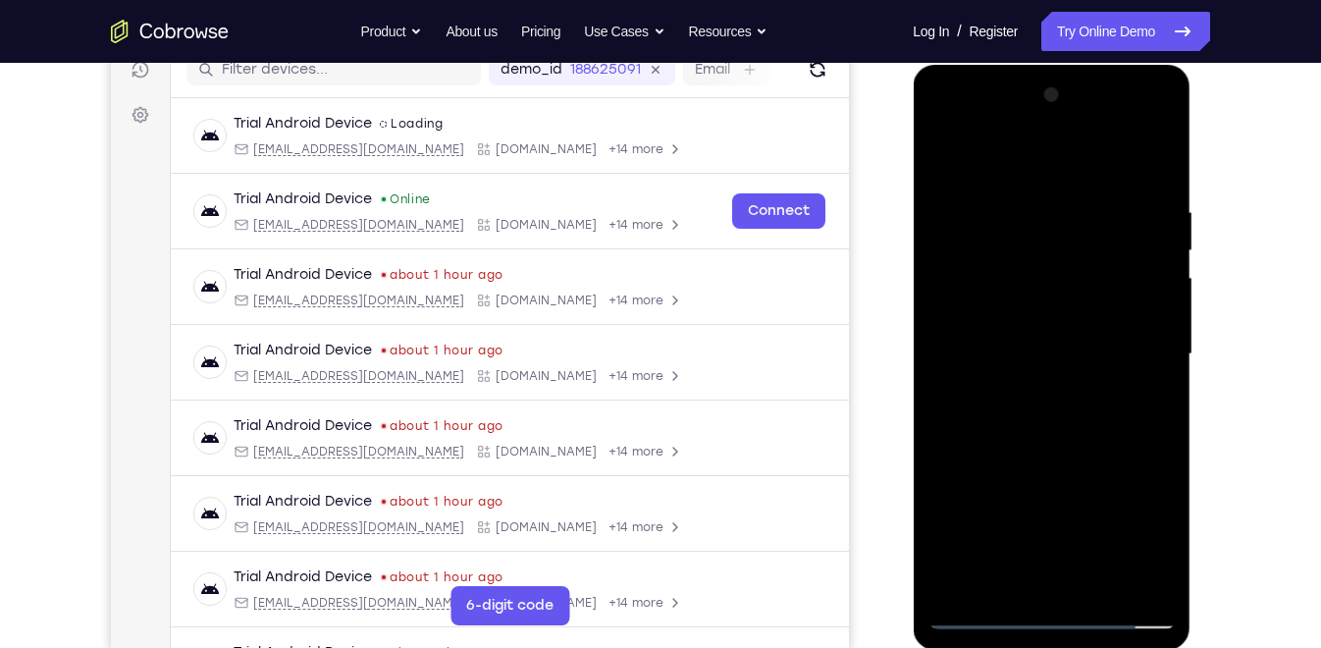
click at [1163, 578] on div at bounding box center [1051, 355] width 247 height 550
click at [1165, 558] on div at bounding box center [1051, 355] width 247 height 550
click at [1097, 581] on div at bounding box center [1051, 355] width 247 height 550
click at [1044, 452] on div at bounding box center [1051, 355] width 247 height 550
drag, startPoint x: 1060, startPoint y: 509, endPoint x: 1065, endPoint y: 446, distance: 63.0
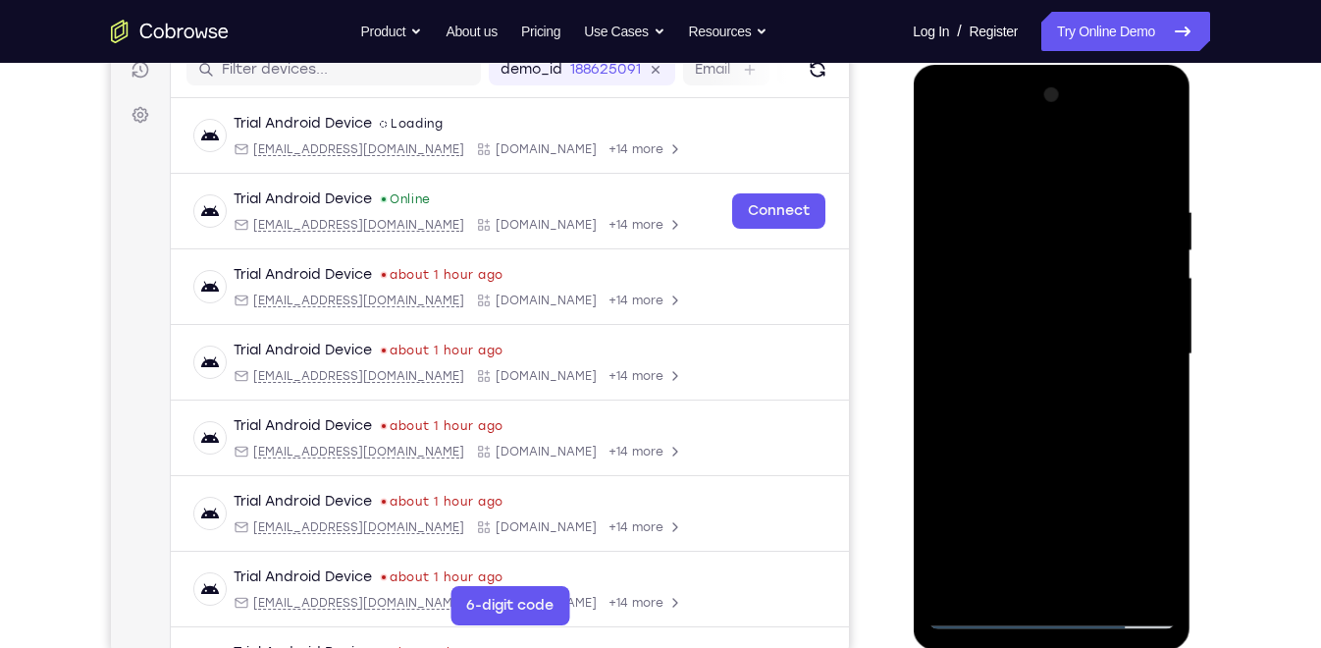
click at [1065, 446] on div at bounding box center [1051, 355] width 247 height 550
click at [1033, 537] on div at bounding box center [1051, 355] width 247 height 550
click at [1039, 572] on div at bounding box center [1051, 355] width 247 height 550
click at [1148, 400] on div at bounding box center [1051, 355] width 247 height 550
click at [942, 162] on div at bounding box center [1051, 355] width 247 height 550
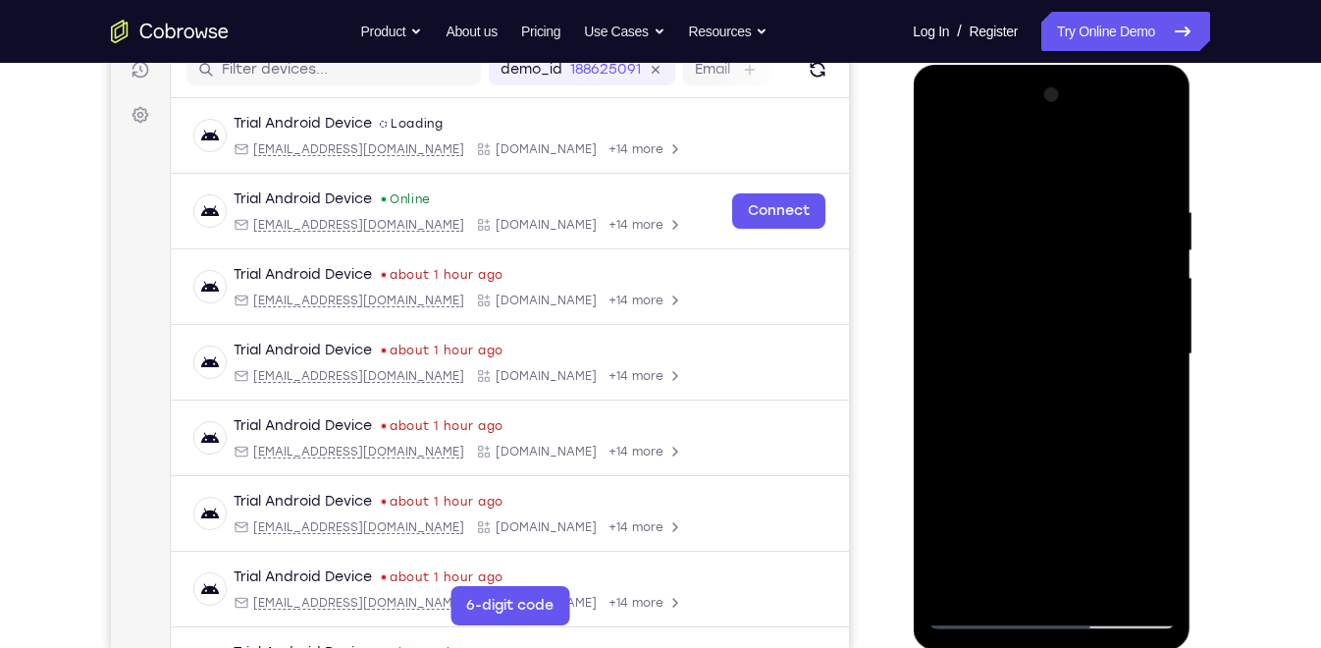
drag, startPoint x: 1049, startPoint y: 385, endPoint x: 1053, endPoint y: 494, distance: 109.0
click at [1053, 494] on div at bounding box center [1051, 355] width 247 height 550
drag, startPoint x: 1051, startPoint y: 390, endPoint x: 1119, endPoint y: 282, distance: 127.5
click at [1119, 282] on div at bounding box center [1051, 355] width 247 height 550
click at [947, 155] on div at bounding box center [1051, 355] width 247 height 550
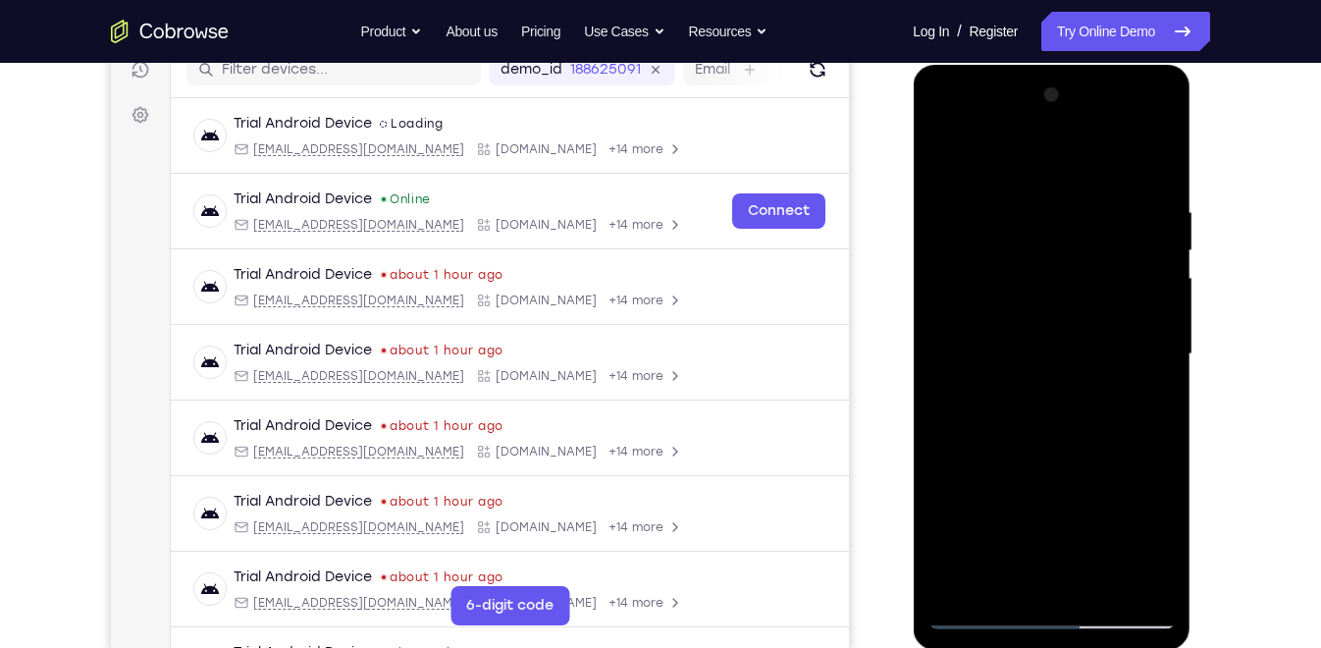
click at [944, 153] on div at bounding box center [1051, 355] width 247 height 550
drag, startPoint x: 1040, startPoint y: 382, endPoint x: 1078, endPoint y: 385, distance: 38.4
drag, startPoint x: 1078, startPoint y: 385, endPoint x: 1127, endPoint y: 212, distance: 179.6
drag, startPoint x: 1127, startPoint y: 212, endPoint x: 1137, endPoint y: 194, distance: 20.2
click at [1137, 194] on div at bounding box center [1051, 355] width 247 height 550
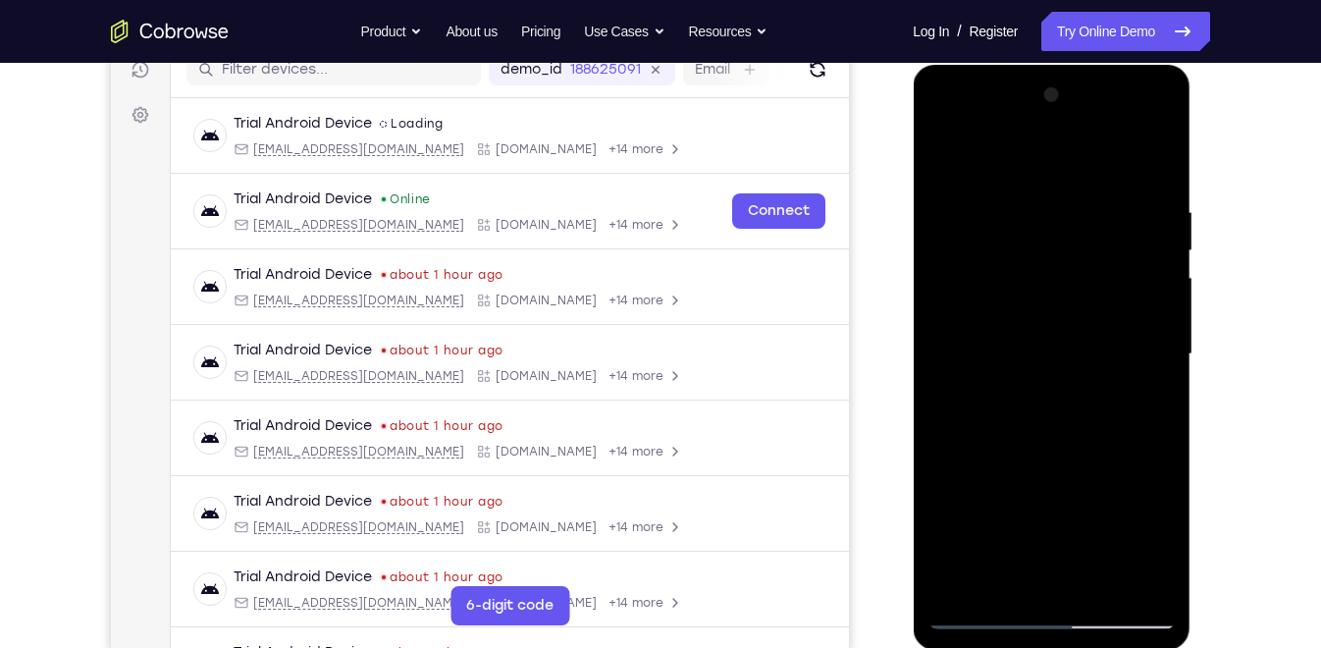
click at [947, 153] on div at bounding box center [1051, 355] width 247 height 550
click at [1102, 588] on div at bounding box center [1051, 355] width 247 height 550
drag, startPoint x: 977, startPoint y: 422, endPoint x: 1159, endPoint y: 420, distance: 182.6
click at [1159, 420] on div at bounding box center [1051, 355] width 247 height 550
drag, startPoint x: 1065, startPoint y: 509, endPoint x: 1034, endPoint y: 373, distance: 139.1
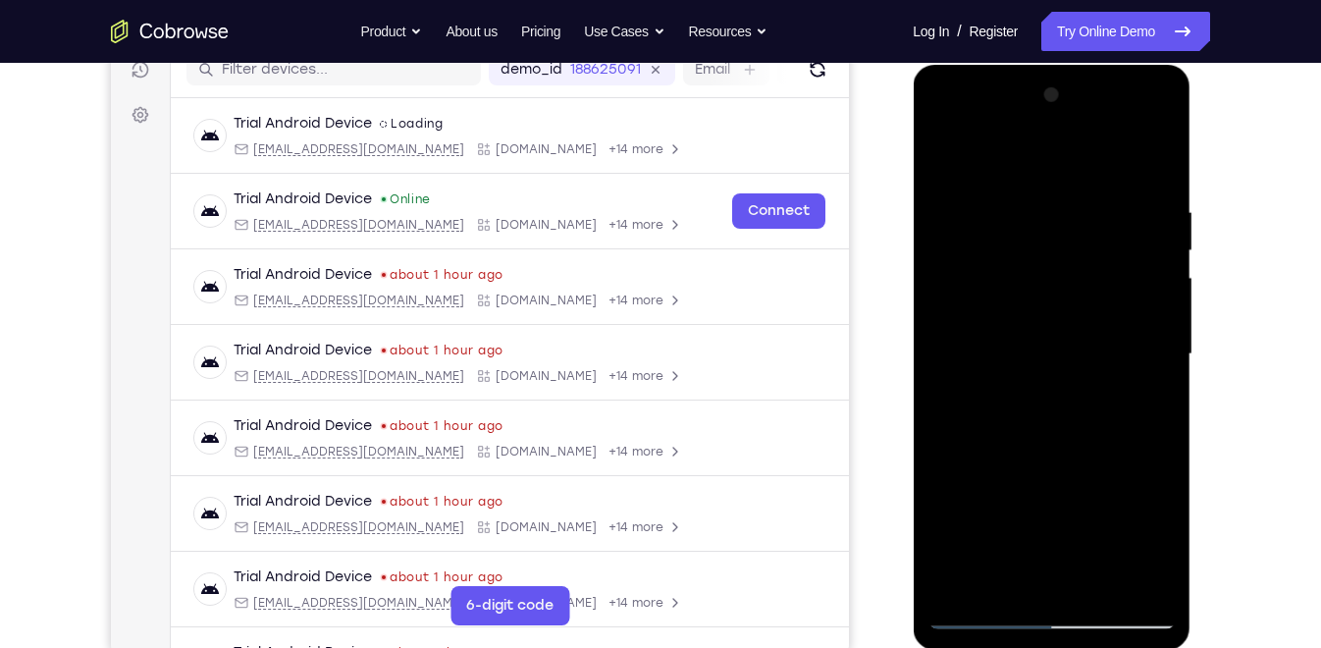
click at [1034, 373] on div at bounding box center [1051, 355] width 247 height 550
drag, startPoint x: 1023, startPoint y: 355, endPoint x: 1029, endPoint y: 390, distance: 34.9
click at [1029, 390] on div at bounding box center [1051, 355] width 247 height 550
drag, startPoint x: 1026, startPoint y: 351, endPoint x: 1048, endPoint y: 640, distance: 289.5
click at [1048, 640] on div at bounding box center [1052, 357] width 278 height 585
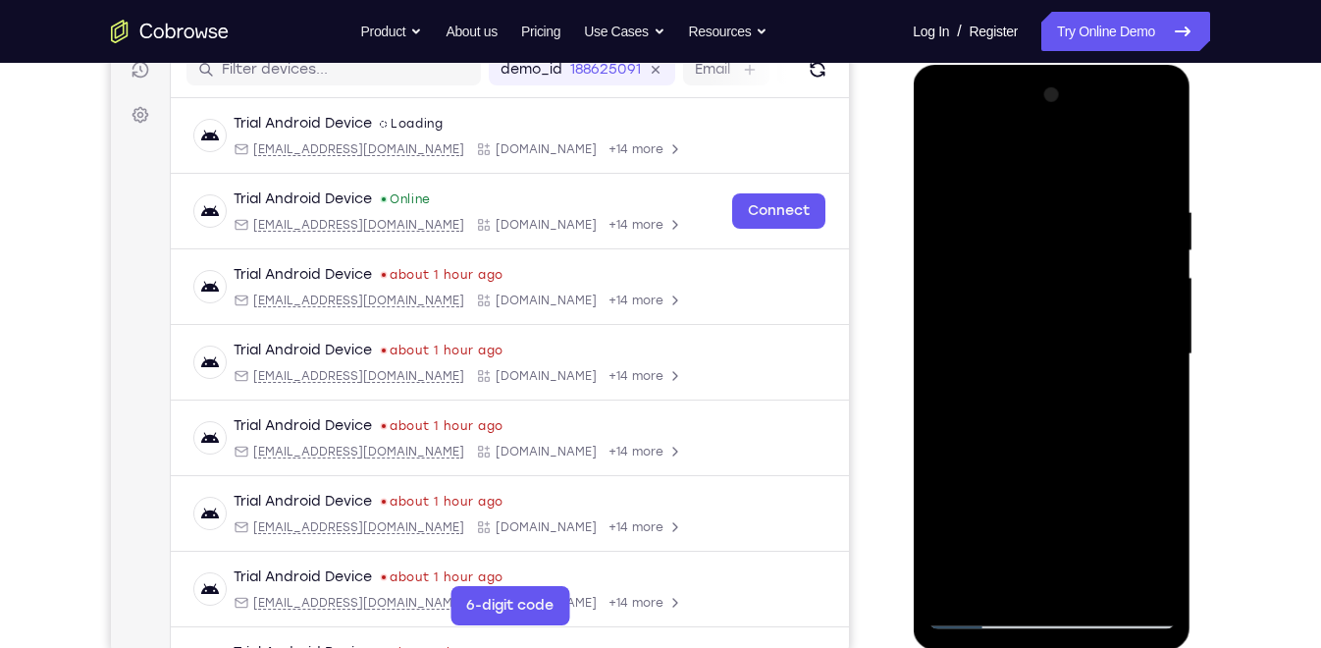
drag, startPoint x: 1049, startPoint y: 444, endPoint x: 1058, endPoint y: 604, distance: 160.3
click at [1058, 604] on div at bounding box center [1051, 355] width 247 height 550
drag, startPoint x: 1045, startPoint y: 326, endPoint x: 1035, endPoint y: 455, distance: 129.1
click at [1035, 455] on div at bounding box center [1051, 355] width 247 height 550
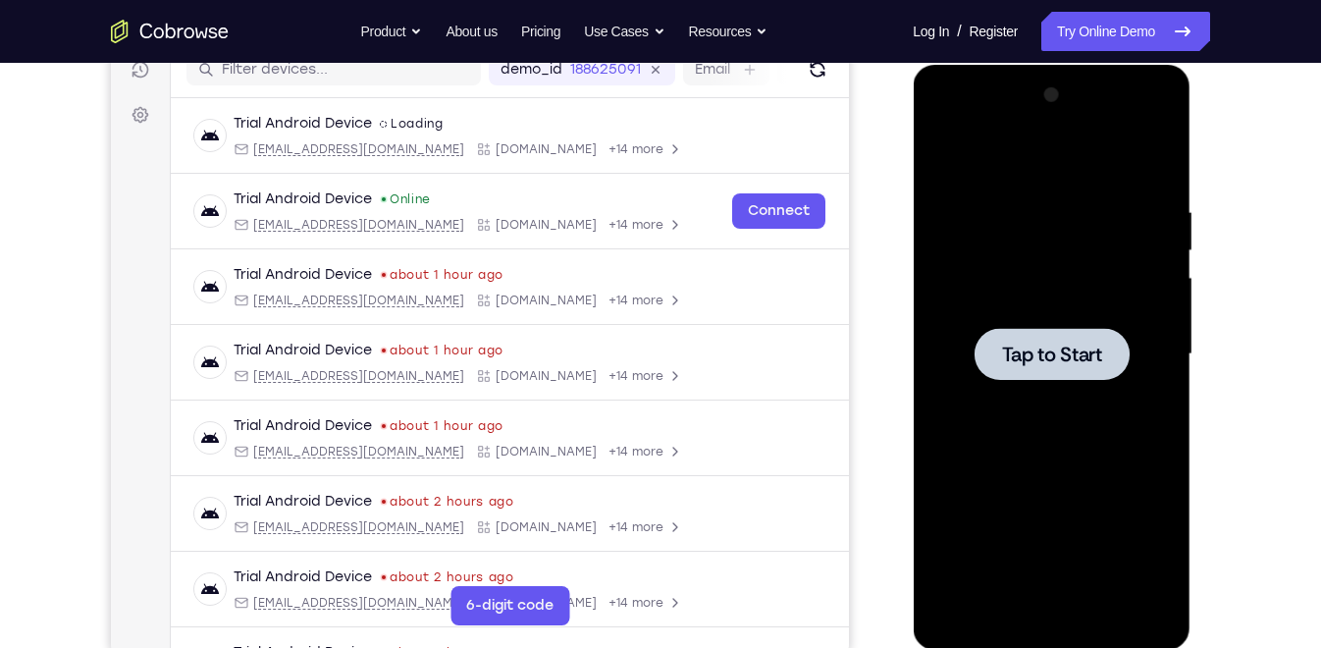
click at [1034, 346] on span "Tap to Start" at bounding box center [1051, 355] width 100 height 20
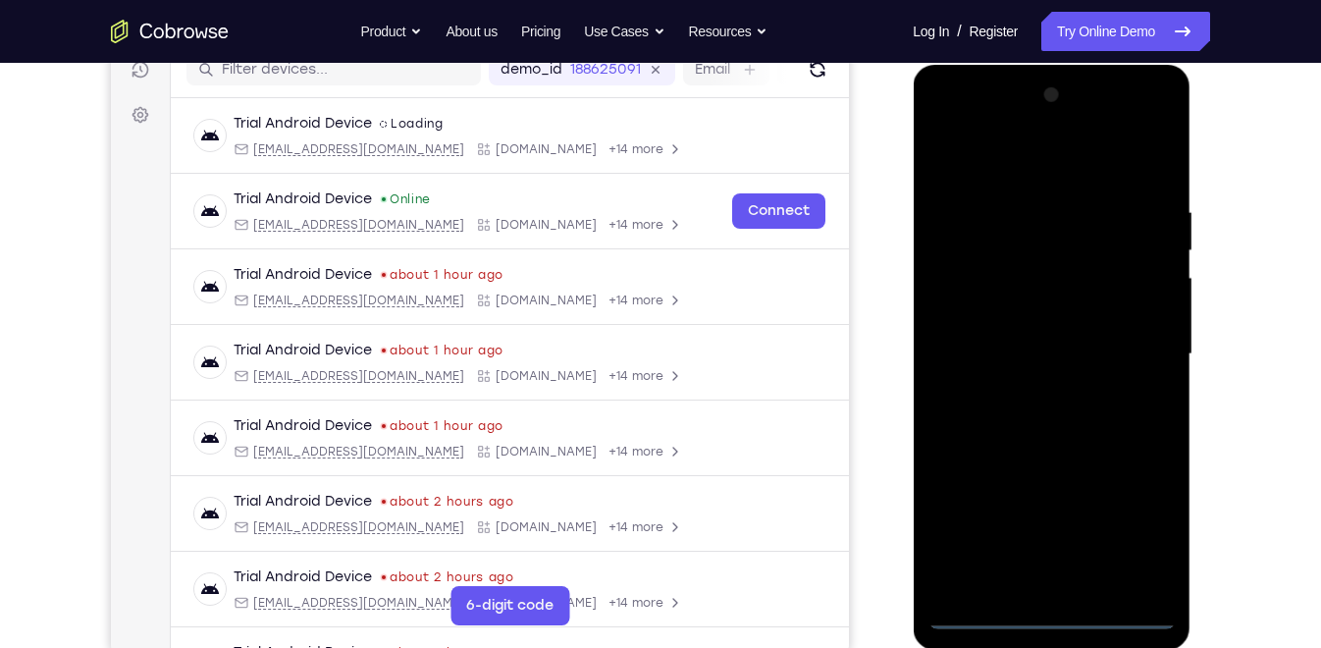
click at [1054, 606] on div at bounding box center [1051, 355] width 247 height 550
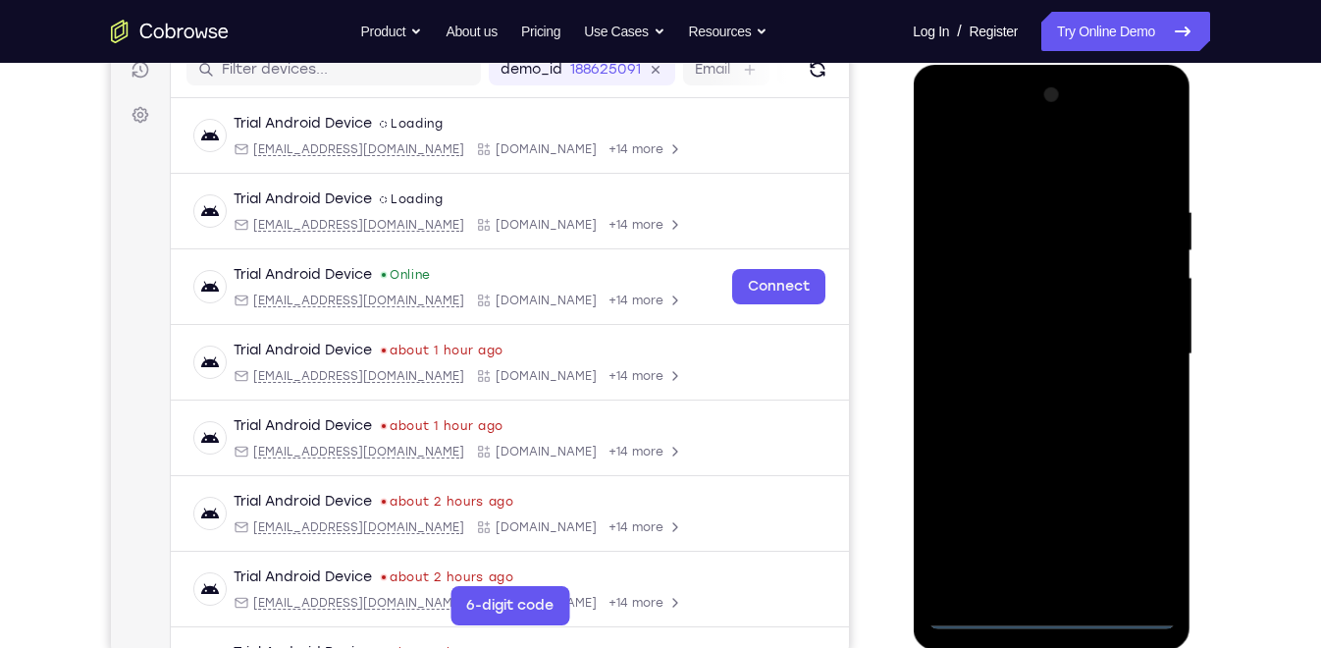
click at [1052, 616] on div at bounding box center [1051, 355] width 247 height 550
click at [1129, 532] on div at bounding box center [1051, 355] width 247 height 550
click at [1145, 534] on div at bounding box center [1051, 355] width 247 height 550
click at [1003, 163] on div at bounding box center [1051, 355] width 247 height 550
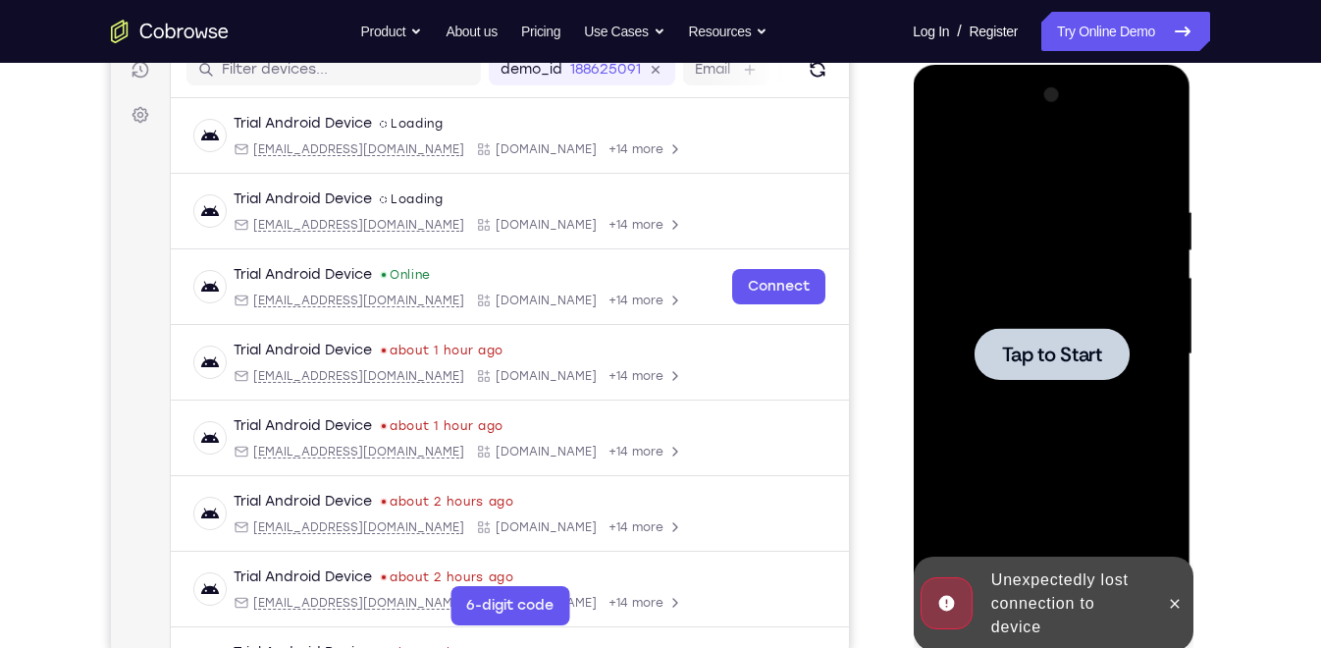
click at [1039, 355] on span "Tap to Start" at bounding box center [1051, 355] width 100 height 20
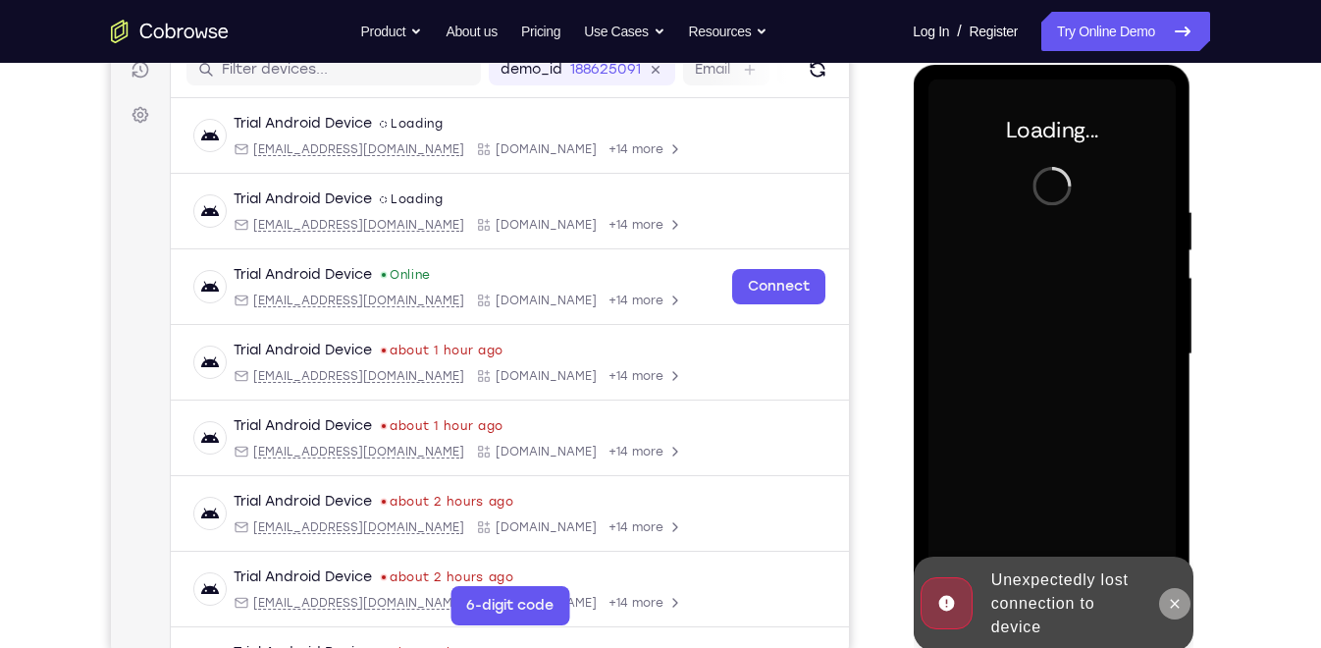
click at [1171, 602] on icon at bounding box center [1174, 604] width 16 height 16
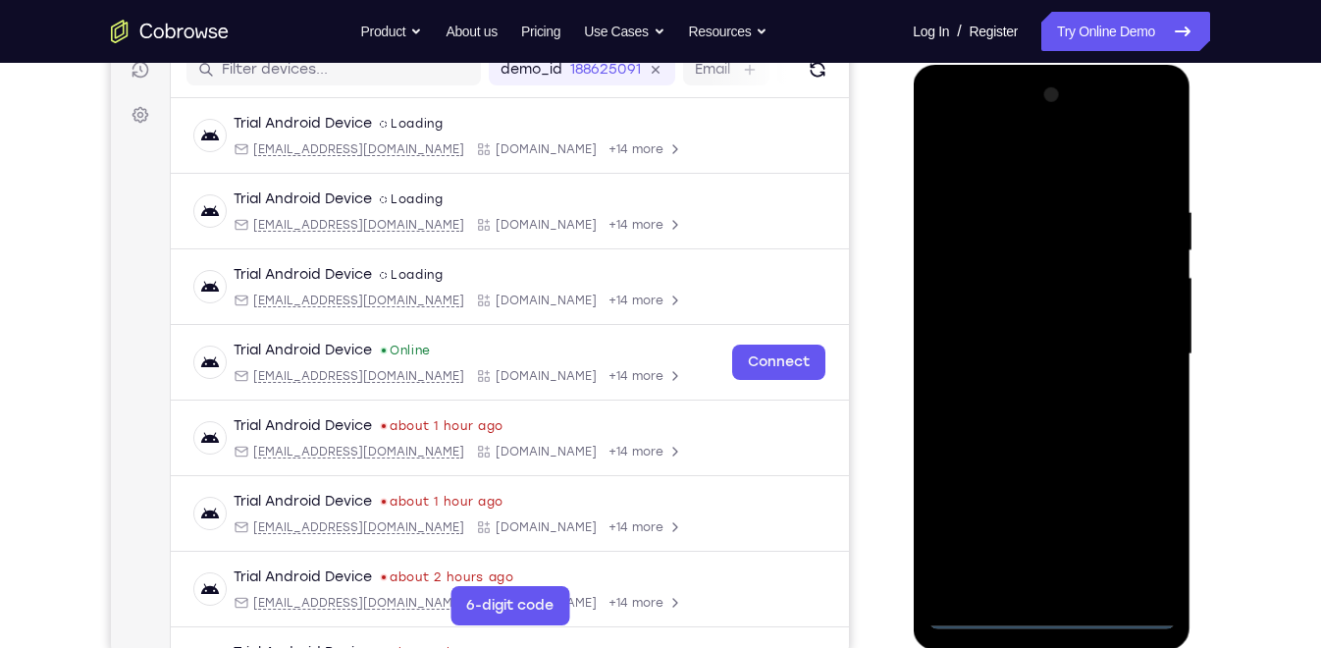
click at [1054, 607] on div at bounding box center [1051, 355] width 247 height 550
click at [1048, 614] on div at bounding box center [1051, 355] width 247 height 550
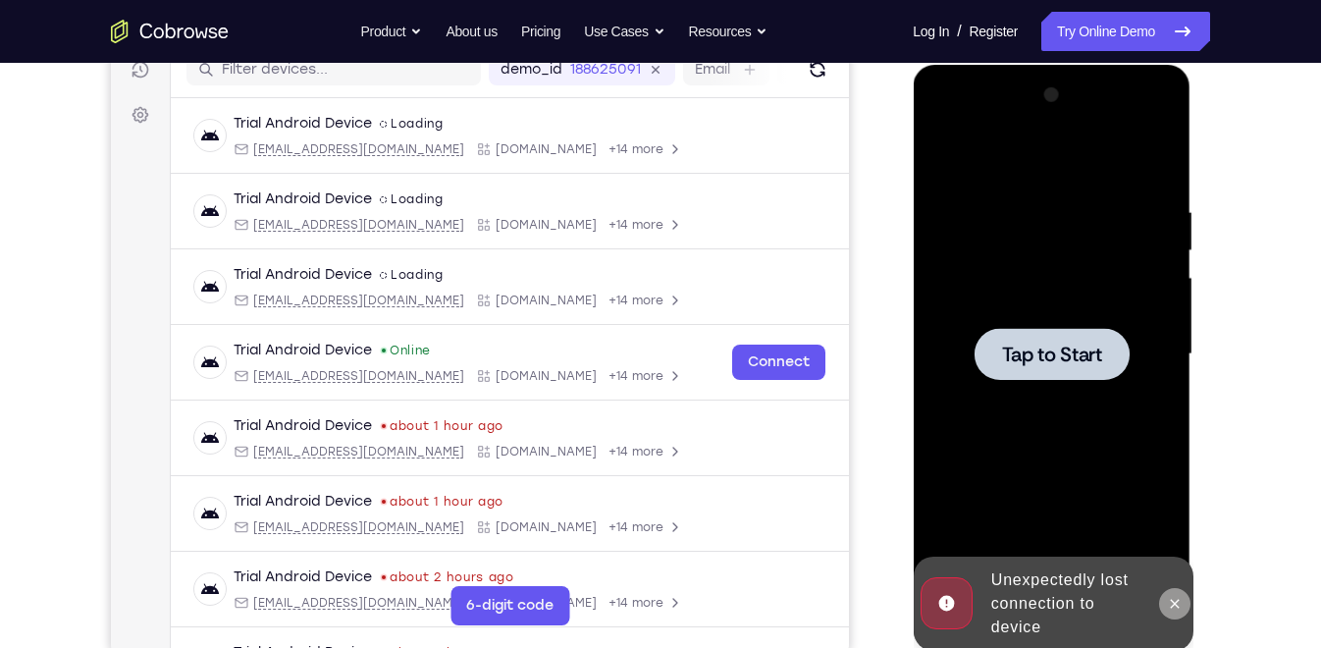
click at [1177, 607] on icon at bounding box center [1174, 604] width 16 height 16
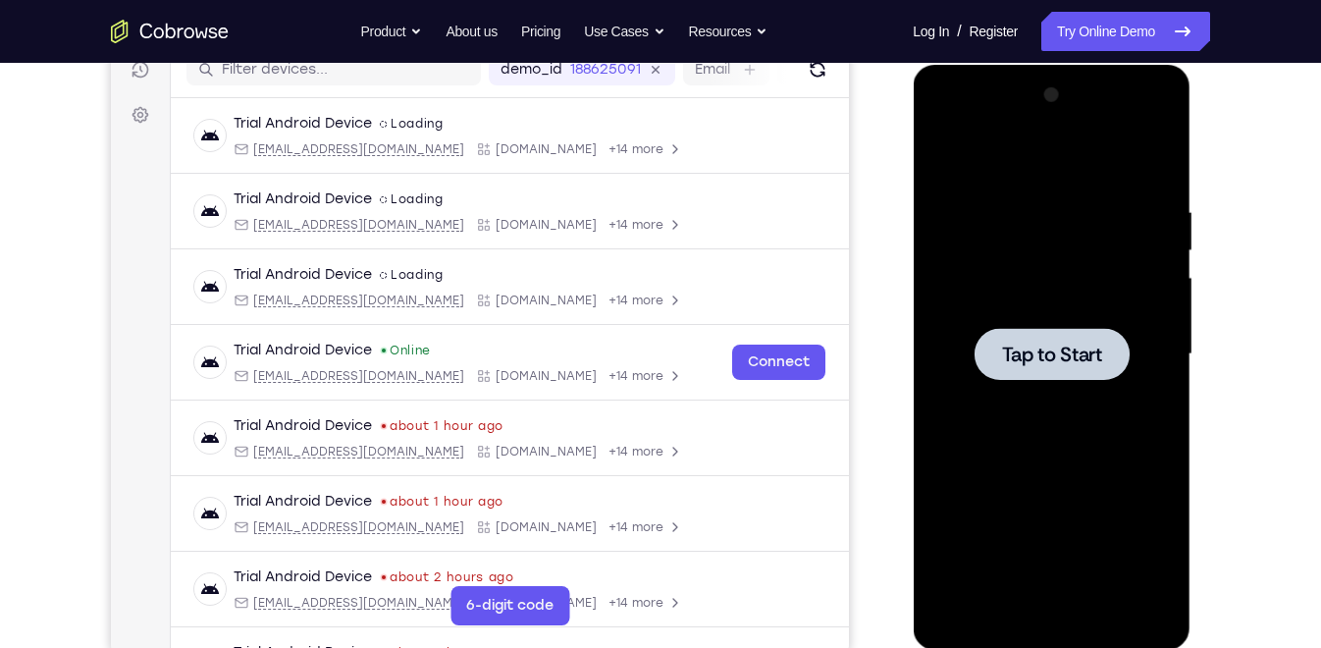
click at [1054, 368] on div at bounding box center [1051, 354] width 155 height 52
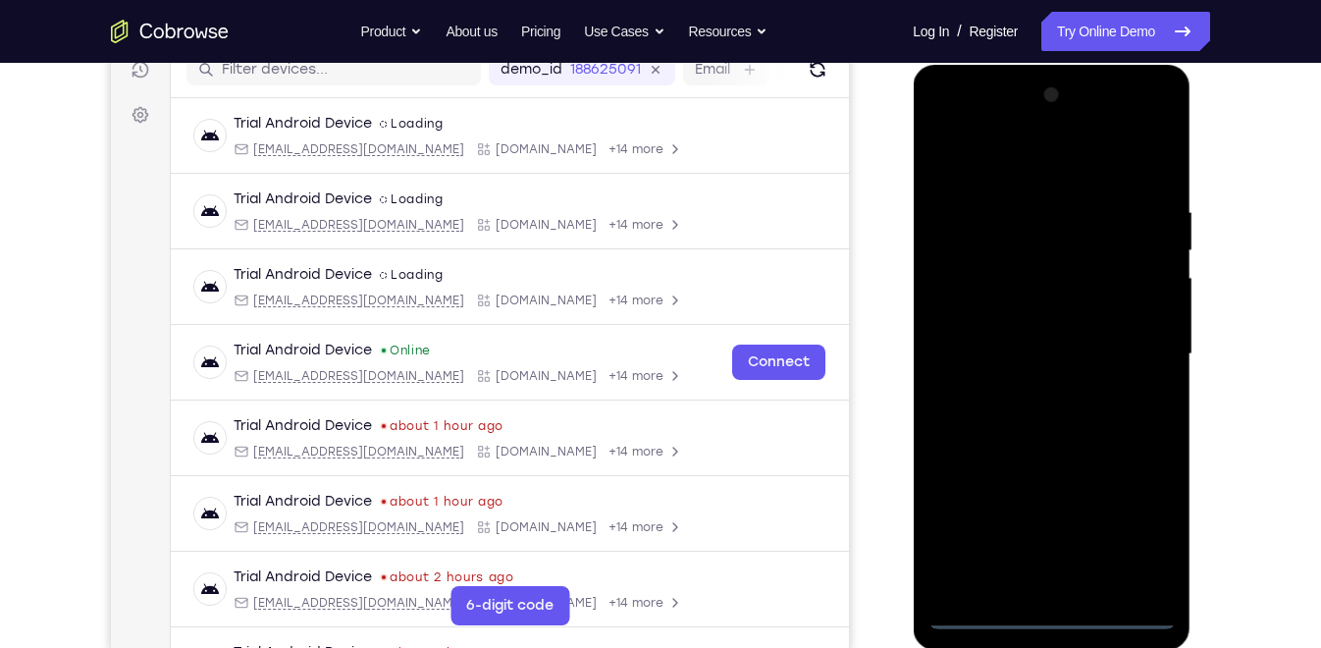
click at [1054, 613] on div at bounding box center [1051, 355] width 247 height 550
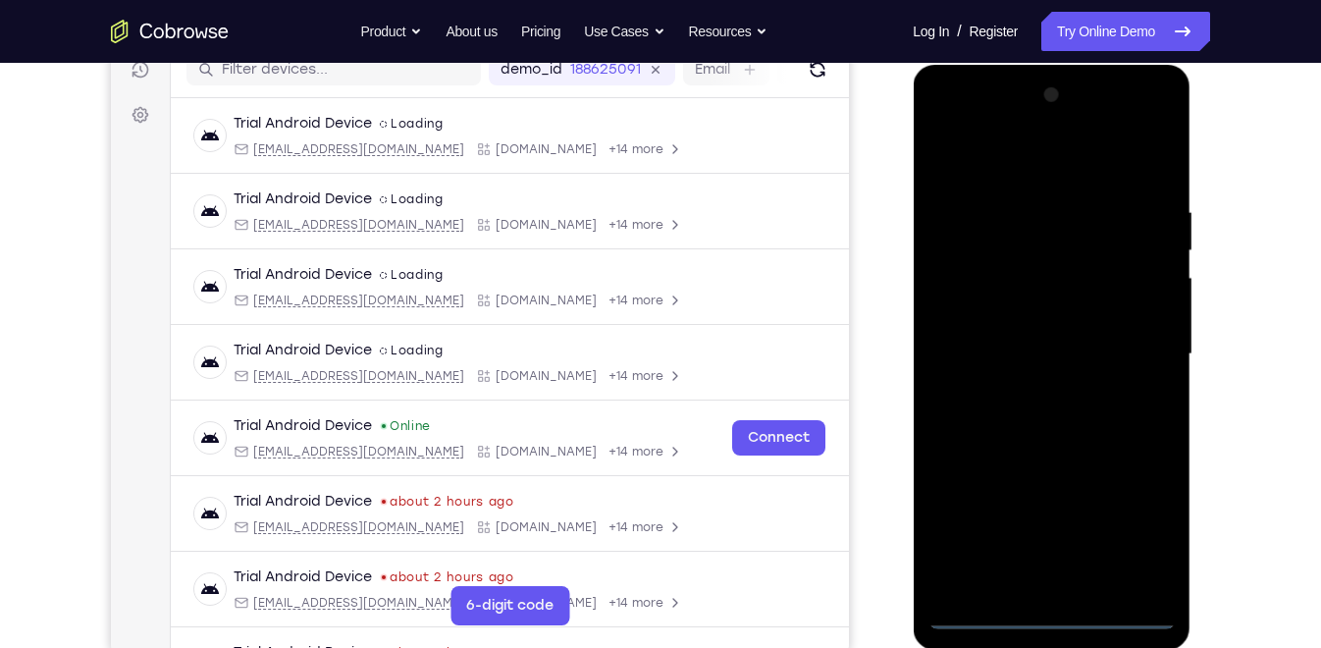
click at [1141, 543] on div at bounding box center [1051, 355] width 247 height 550
click at [1022, 165] on div at bounding box center [1051, 355] width 247 height 550
click at [1132, 348] on div at bounding box center [1051, 355] width 247 height 550
click at [1034, 386] on div at bounding box center [1051, 355] width 247 height 550
click at [1003, 326] on div at bounding box center [1051, 355] width 247 height 550
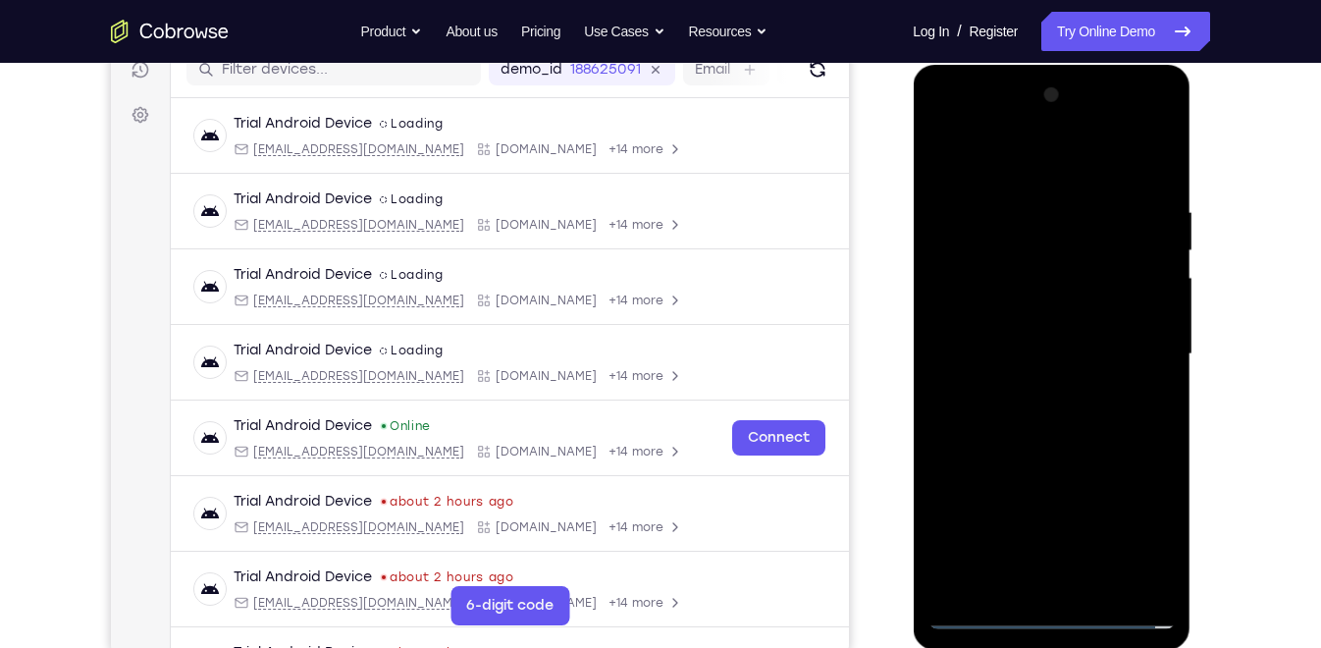
click at [1009, 312] on div at bounding box center [1051, 355] width 247 height 550
click at [1030, 348] on div at bounding box center [1051, 355] width 247 height 550
click at [1046, 418] on div at bounding box center [1051, 355] width 247 height 550
click at [1053, 409] on div at bounding box center [1051, 355] width 247 height 550
click at [1040, 376] on div at bounding box center [1051, 355] width 247 height 550
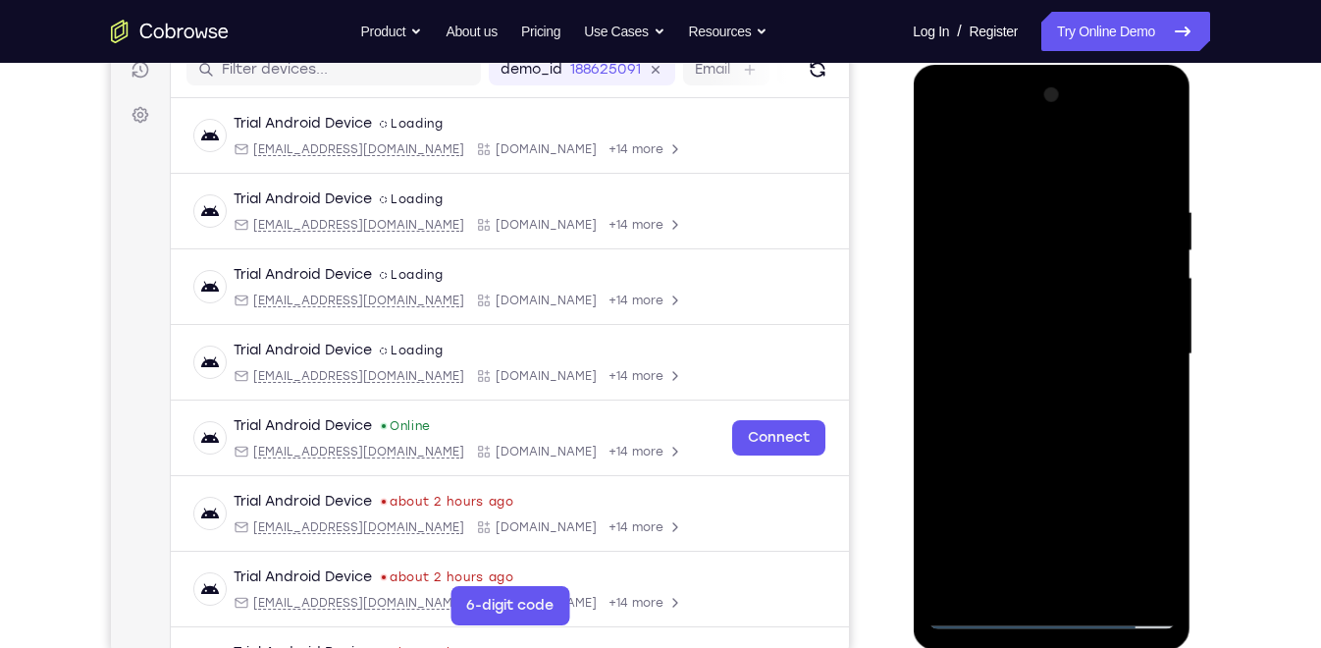
click at [1031, 353] on div at bounding box center [1051, 355] width 247 height 550
click at [1060, 421] on div at bounding box center [1051, 355] width 247 height 550
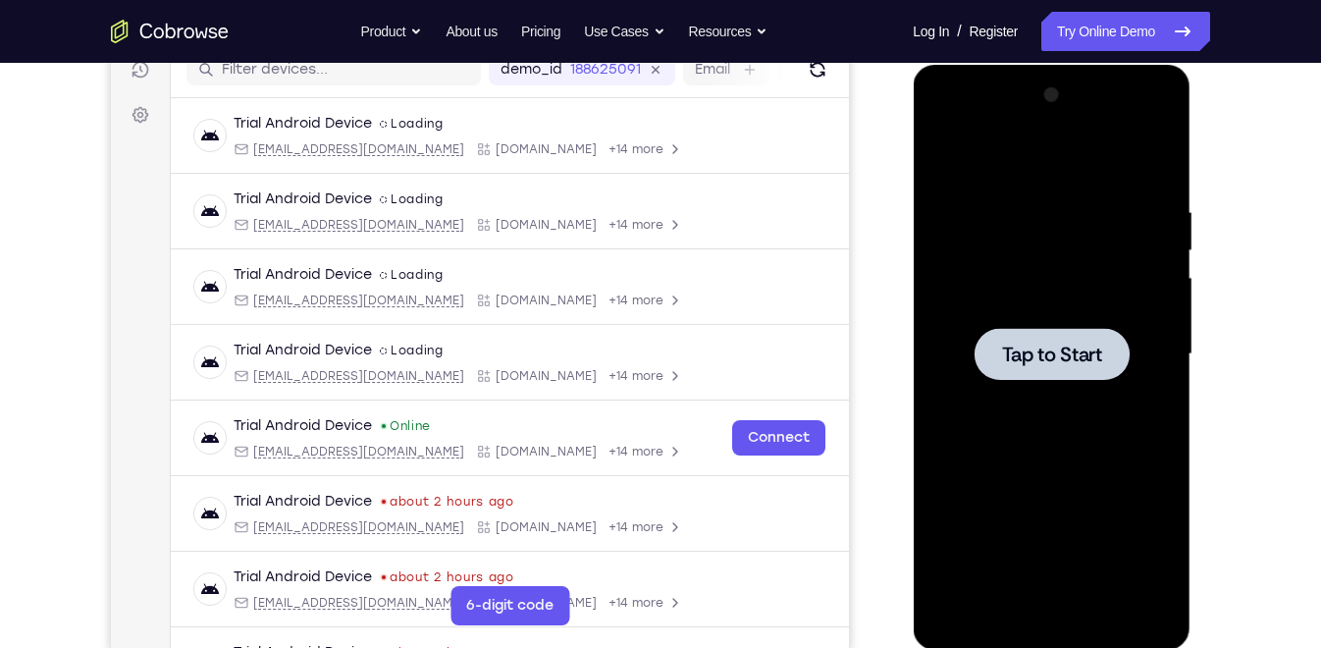
click at [1080, 357] on span "Tap to Start" at bounding box center [1051, 355] width 100 height 20
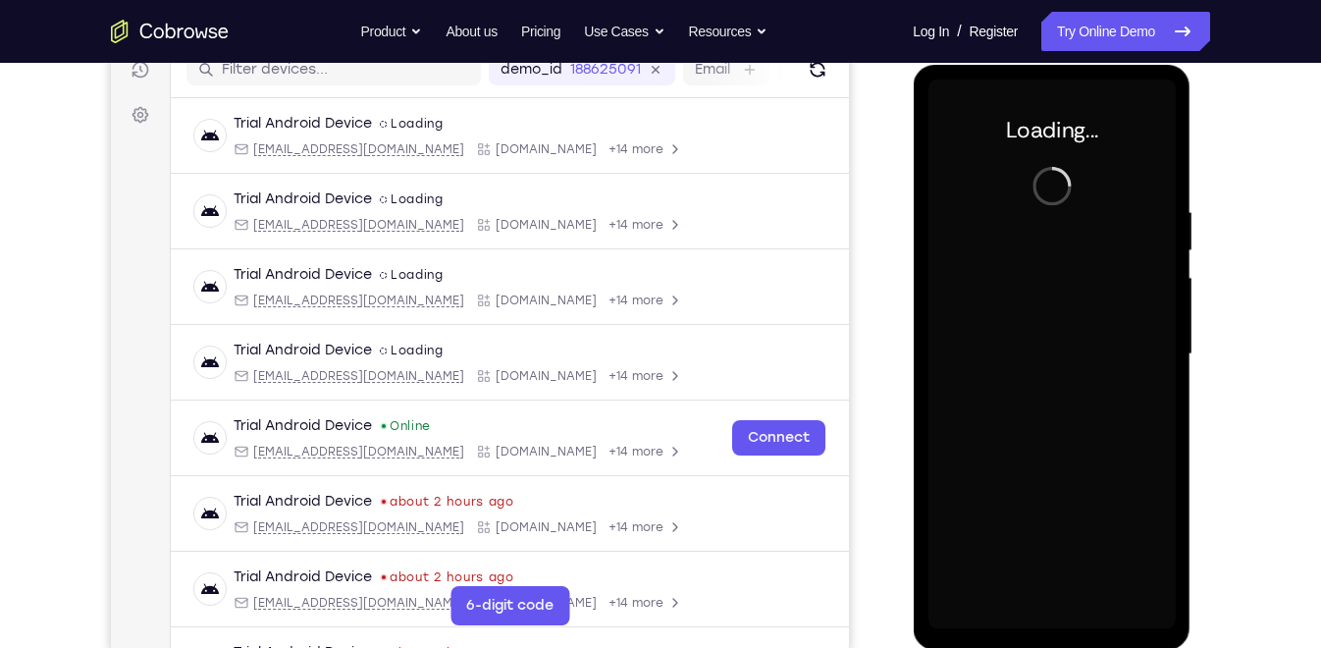
scroll to position [263, 0]
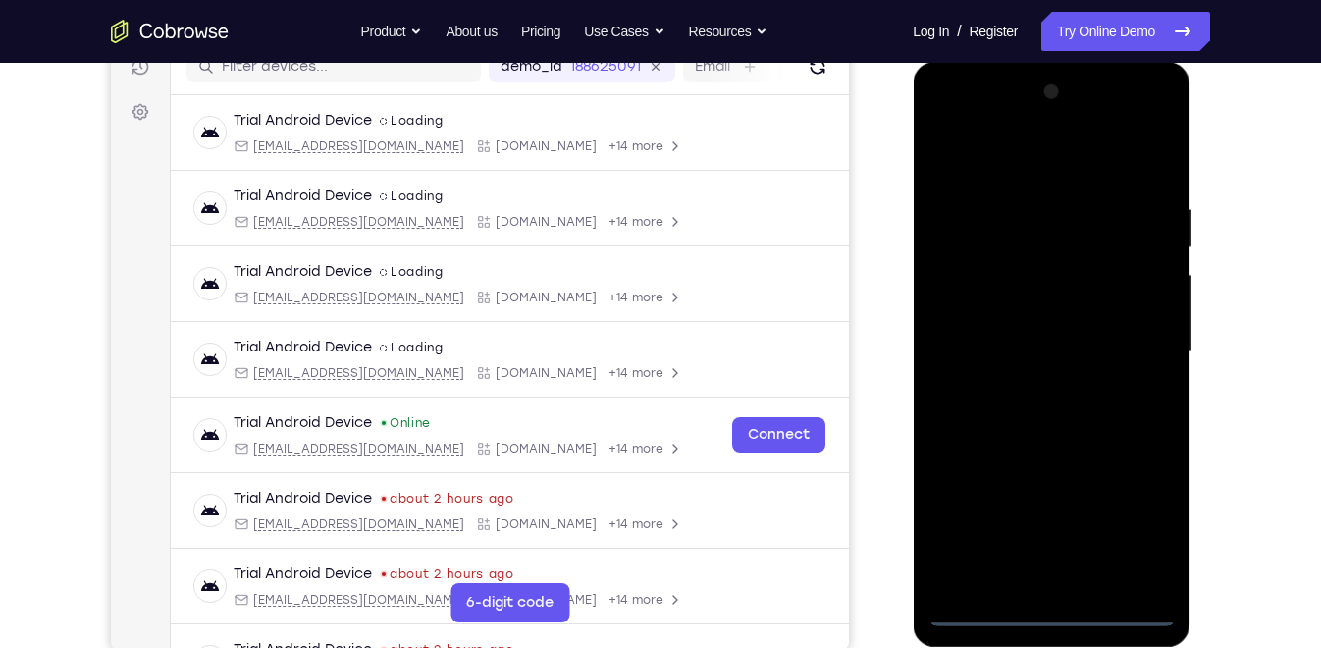
click at [1053, 604] on div at bounding box center [1051, 352] width 247 height 550
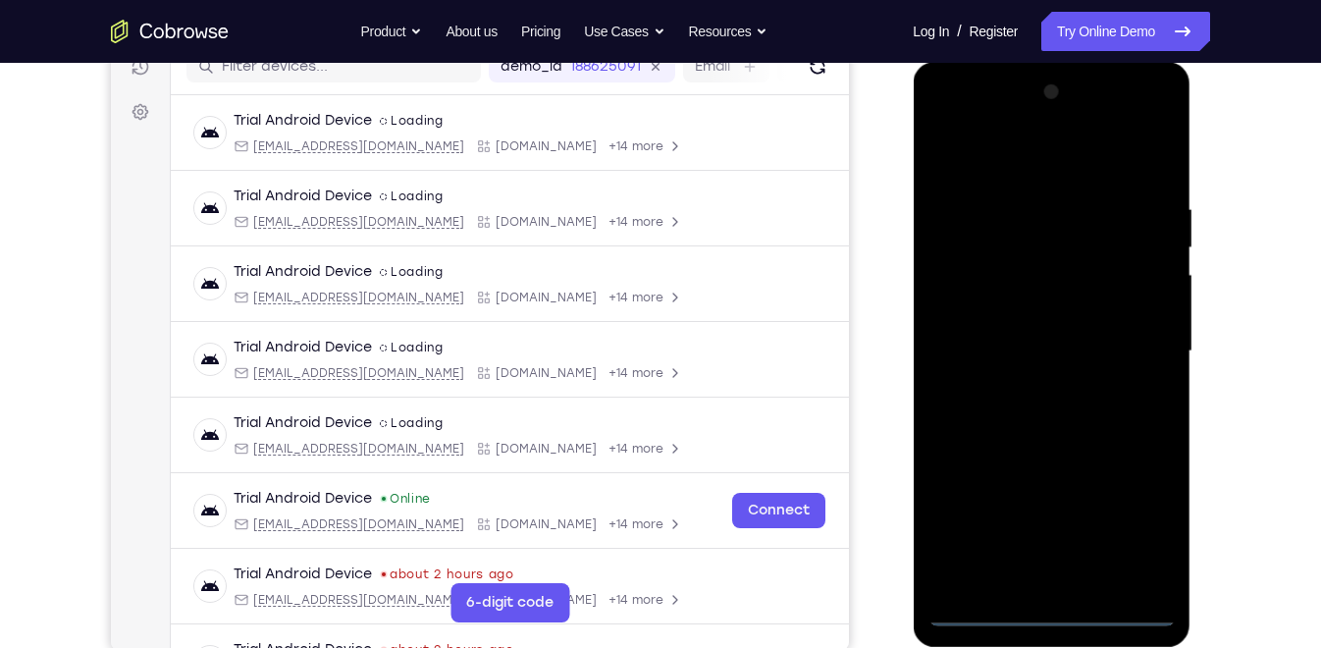
click at [1056, 612] on div at bounding box center [1051, 352] width 247 height 550
click at [1048, 611] on div at bounding box center [1051, 352] width 247 height 550
